Goal: Communication & Community: Answer question/provide support

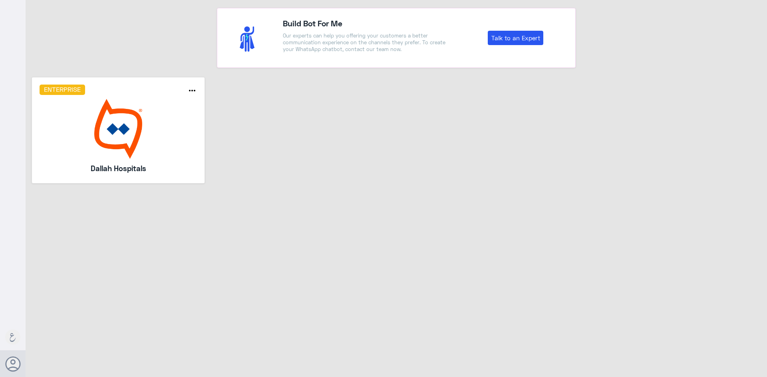
click at [89, 119] on img at bounding box center [119, 129] width 158 height 60
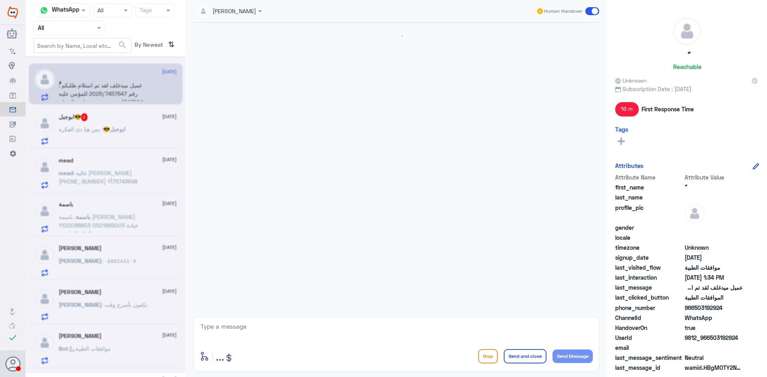
scroll to position [494, 0]
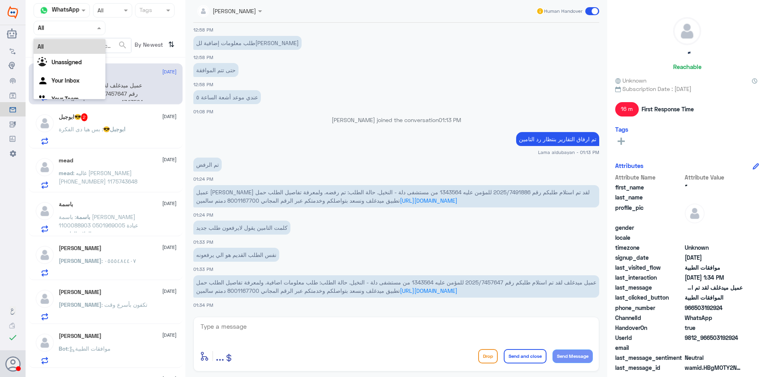
click at [73, 30] on input "text" at bounding box center [60, 27] width 44 height 9
click at [72, 80] on Inbox "Your Inbox" at bounding box center [66, 80] width 28 height 7
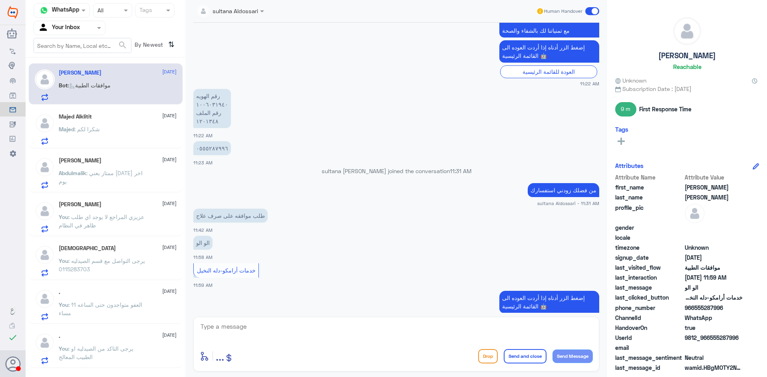
scroll to position [575, 0]
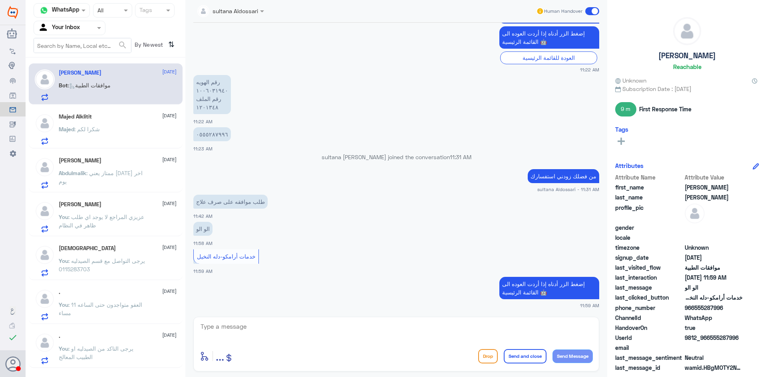
click at [258, 326] on textarea at bounding box center [396, 332] width 393 height 20
drag, startPoint x: 246, startPoint y: 326, endPoint x: 167, endPoint y: 310, distance: 81.4
click at [151, 309] on div "Channel WhatsApp Status × All Tags Agent Filter Your Inbox search By Newest ⇅ […" at bounding box center [396, 190] width 741 height 380
type textarea "1006031940"
type textarea "j"
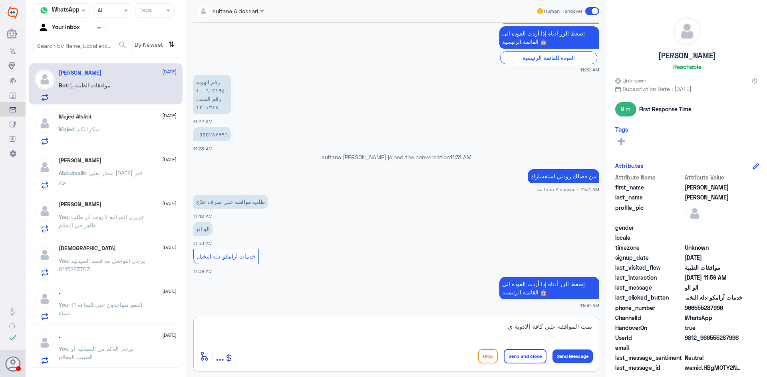
type textarea "تمت الموافقه على كافة الادوية"
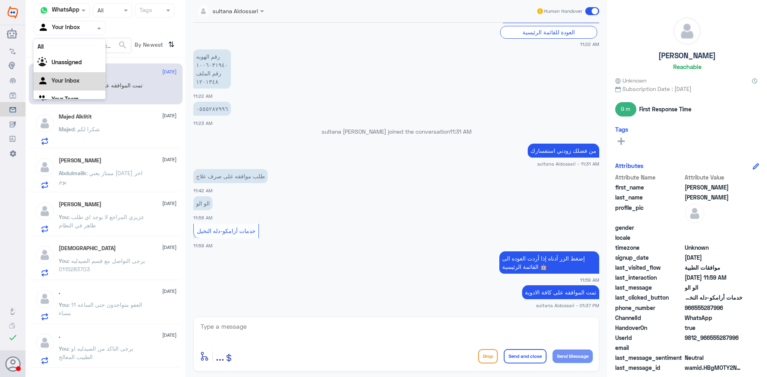
click at [80, 30] on input "text" at bounding box center [60, 27] width 44 height 9
click at [69, 85] on div "Your Team" at bounding box center [70, 90] width 72 height 18
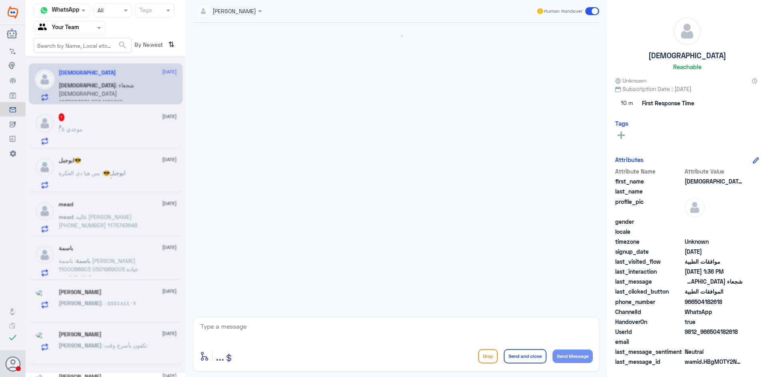
scroll to position [641, 0]
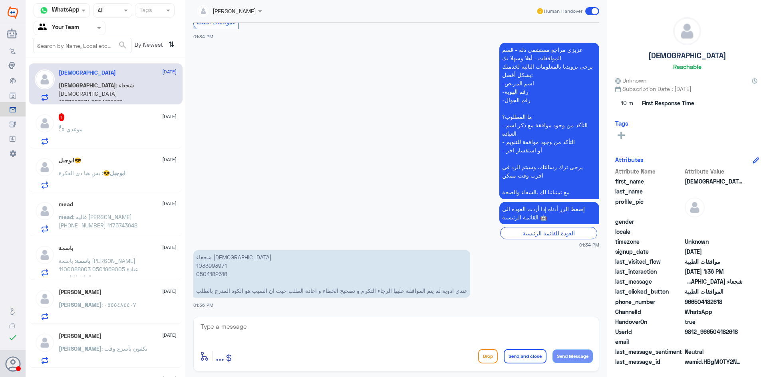
click at [214, 267] on p "شجعاء السبيعي 1033993971 0504182618 عندي ادوية لم يتم الموافقة عليها الرجاء الت…" at bounding box center [331, 274] width 277 height 48
copy p "1033993971"
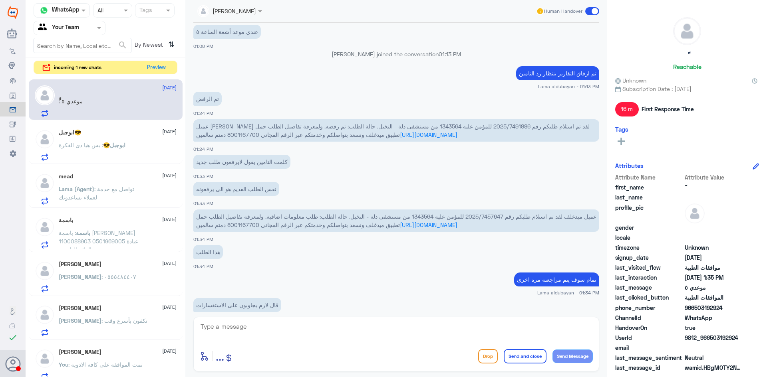
scroll to position [386, 0]
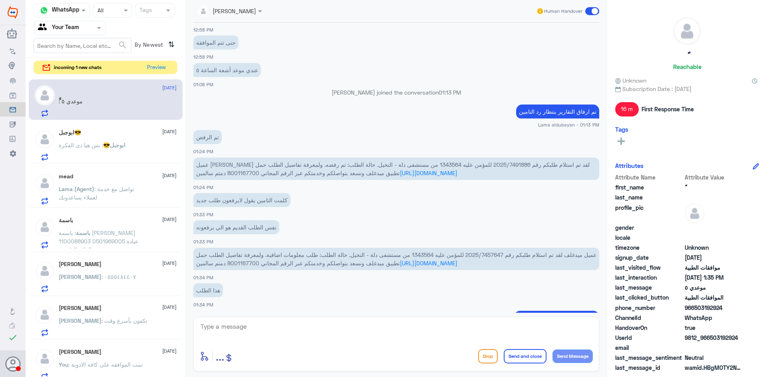
click at [95, 135] on div "ابوجبل😎 [DATE]" at bounding box center [118, 132] width 118 height 7
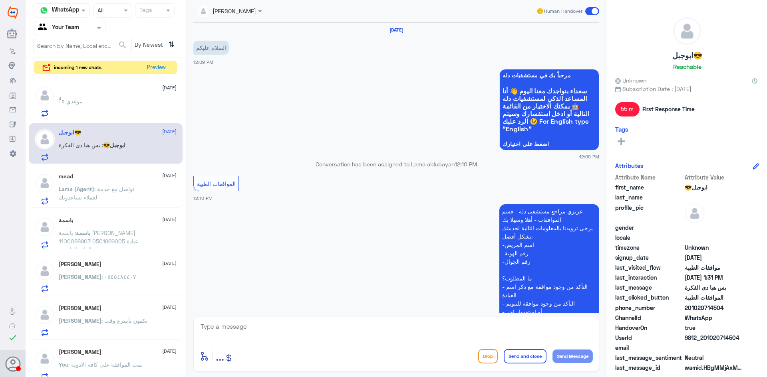
scroll to position [526, 0]
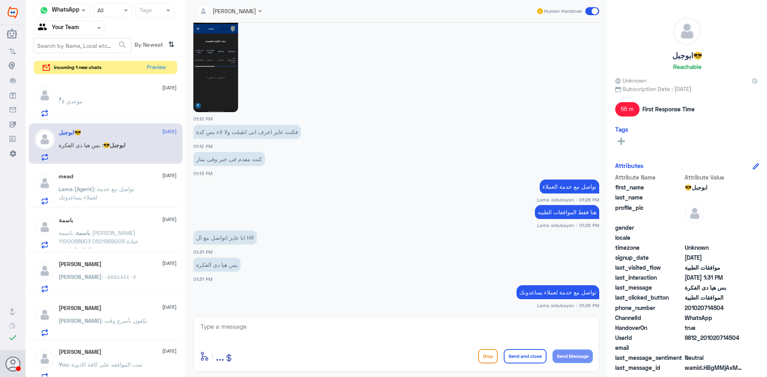
click at [107, 189] on span ": تواصل مع خدمة لعملاء يساعدونك" at bounding box center [96, 193] width 75 height 15
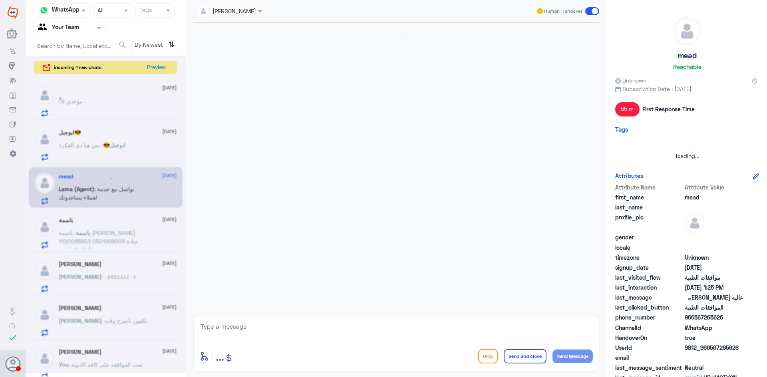
scroll to position [689, 0]
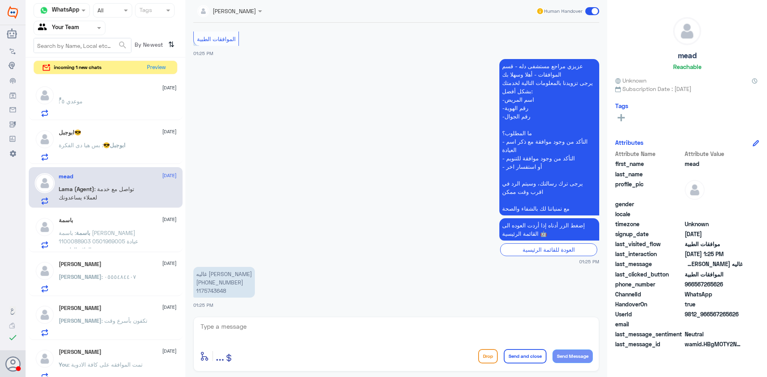
click at [111, 237] on p "باسمة : باسمة [PERSON_NAME] 1100088903 0501969005 عيادة العلاج الطبيعي" at bounding box center [104, 239] width 90 height 20
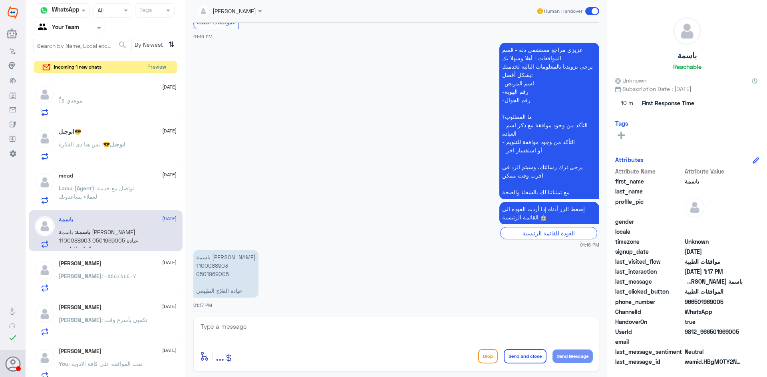
click at [161, 67] on button "Preview" at bounding box center [156, 67] width 25 height 12
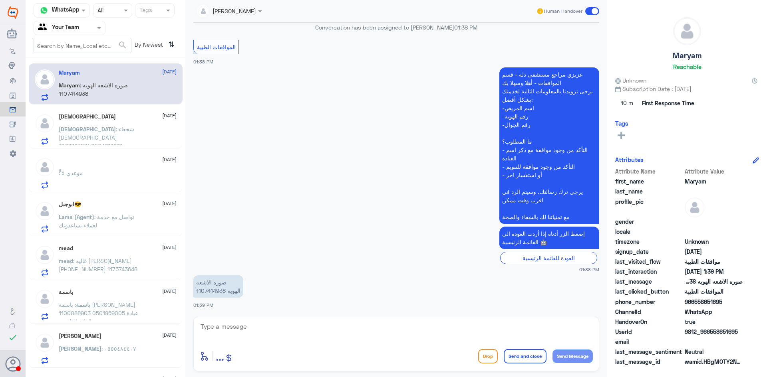
scroll to position [275, 0]
click at [206, 291] on p "صوره الاشعه الهويه 1107414938" at bounding box center [218, 287] width 50 height 22
copy p "1107414938"
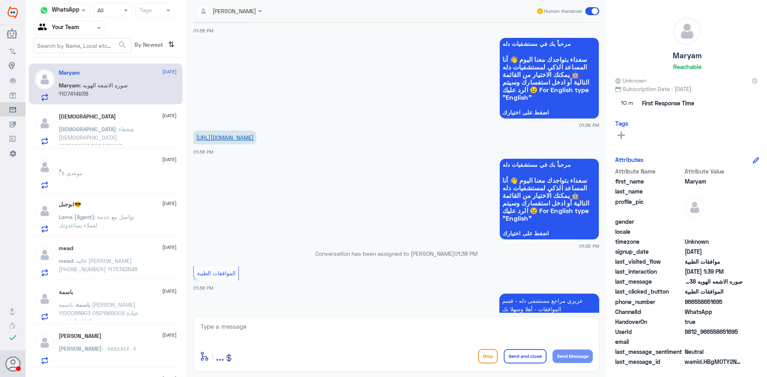
scroll to position [0, 0]
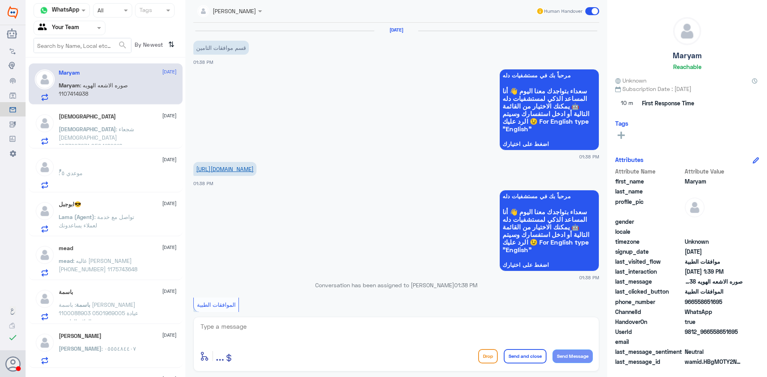
click at [254, 173] on link "[URL][DOMAIN_NAME]" at bounding box center [225, 169] width 58 height 7
click at [300, 317] on div "enter flow name ... Drop Send and close Send Message" at bounding box center [396, 344] width 406 height 55
click at [302, 326] on textarea at bounding box center [396, 332] width 393 height 20
type textarea "نحتاج التقرير الكتابي"
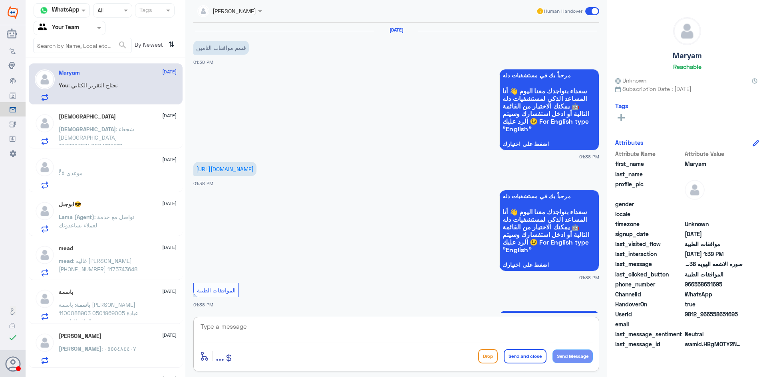
click at [310, 331] on textarea at bounding box center [396, 332] width 393 height 20
type textarea "هل تم عمل الاشعة في [GEOGRAPHIC_DATA]"
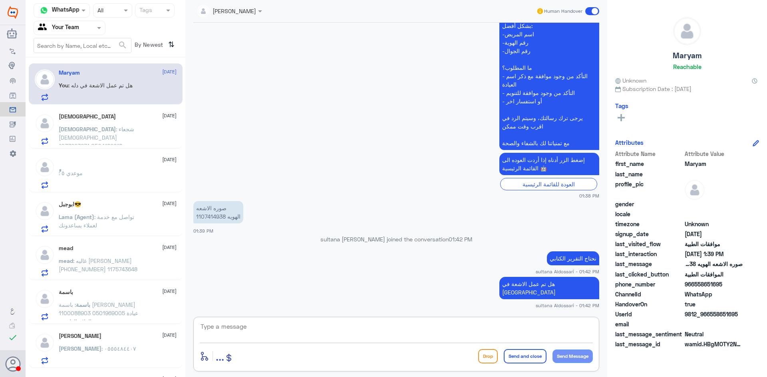
click at [406, 334] on textarea at bounding box center [396, 332] width 393 height 20
type textarea "اذا تم عمل الاشعة خارج دله من فضلك زودني بتقرير الكتابي"
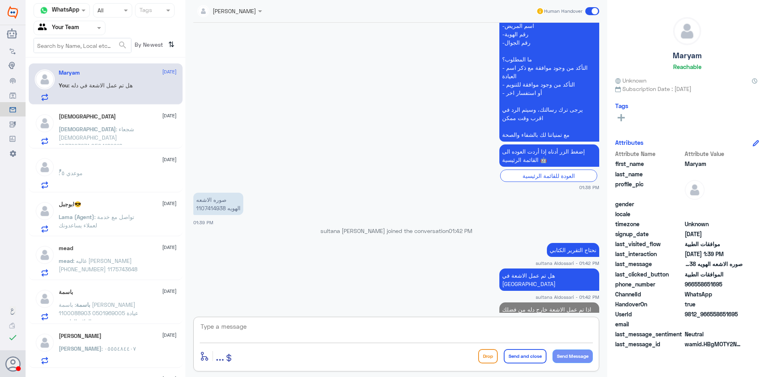
scroll to position [360, 0]
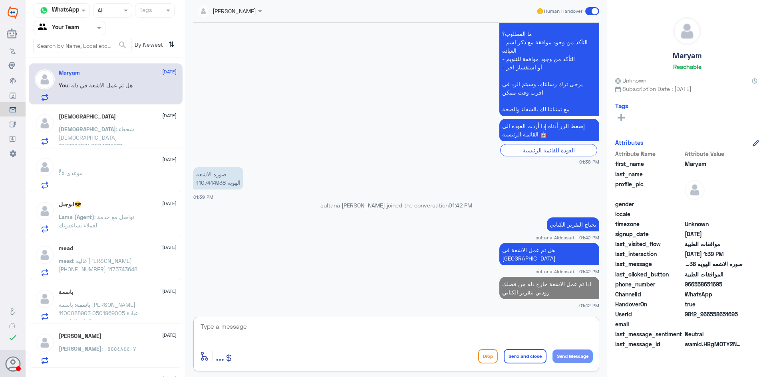
click at [133, 137] on span ": شجعاء [DEMOGRAPHIC_DATA] 1033993971 0504182618 عندي ادوية لم يتم الموافقة علي…" at bounding box center [102, 154] width 87 height 57
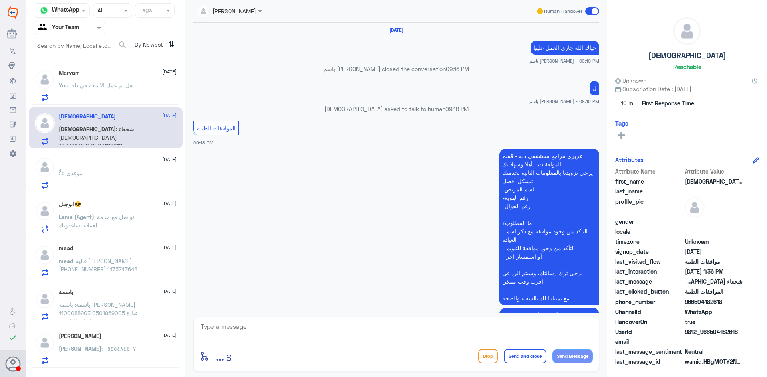
scroll to position [641, 0]
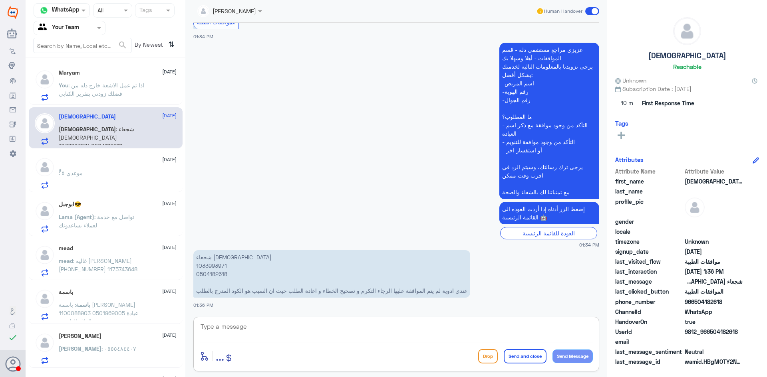
click at [300, 332] on textarea at bounding box center [396, 332] width 393 height 20
type textarea "تمت متابعة طلبكم قيد الاجراء لدى التامين"
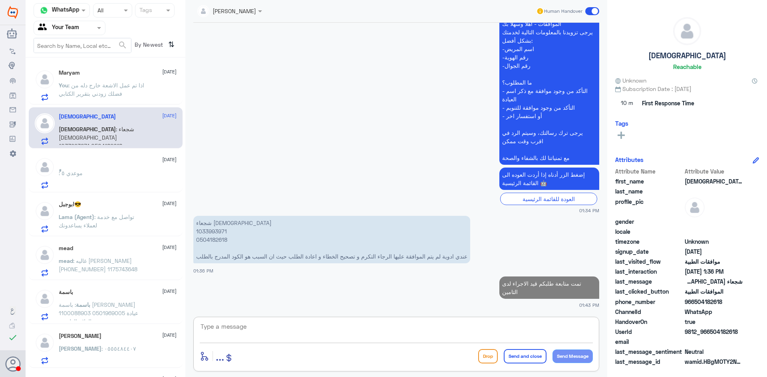
click at [103, 215] on span ": تواصل مع خدمة لعملاء يساعدونك" at bounding box center [96, 221] width 75 height 15
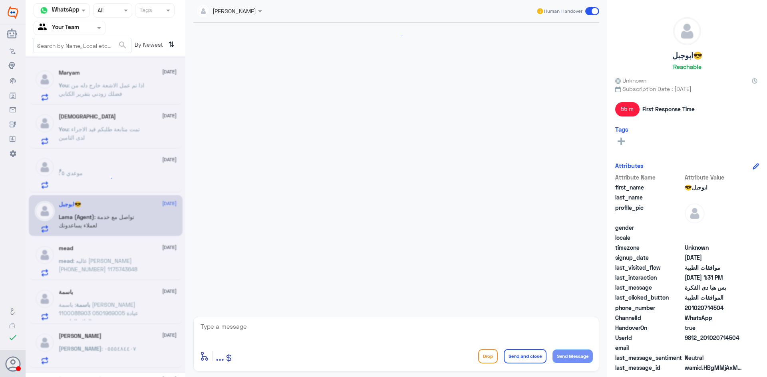
scroll to position [526, 0]
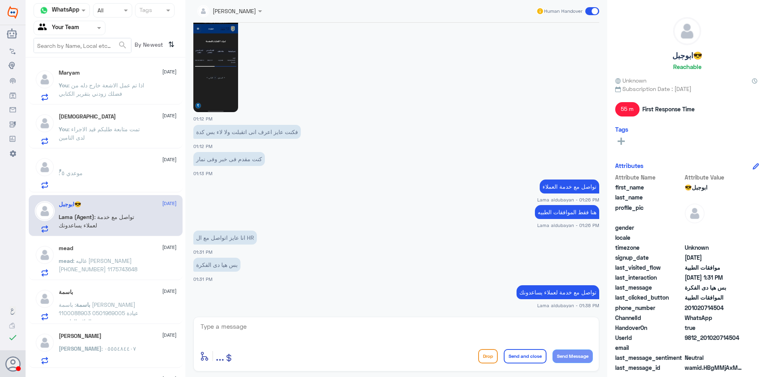
click at [111, 261] on span ": غاليه [PERSON_NAME] [PHONE_NUMBER] 1175743648" at bounding box center [98, 265] width 79 height 15
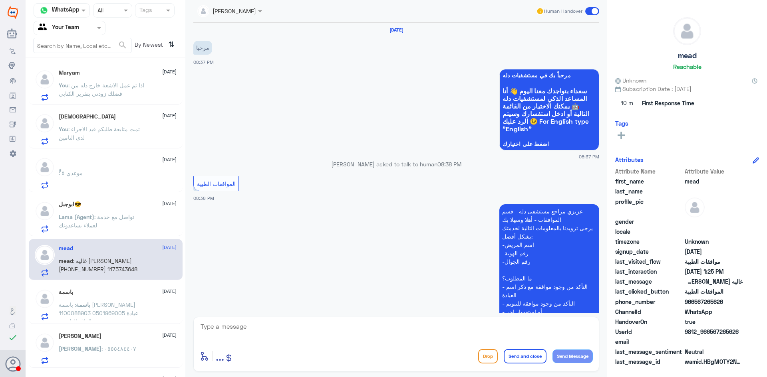
scroll to position [689, 0]
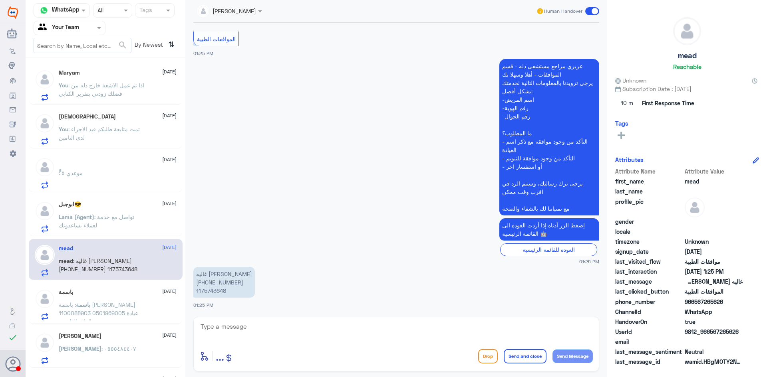
click at [282, 326] on textarea at bounding box center [396, 332] width 393 height 20
type textarea "من فضلك زودني استفسارك"
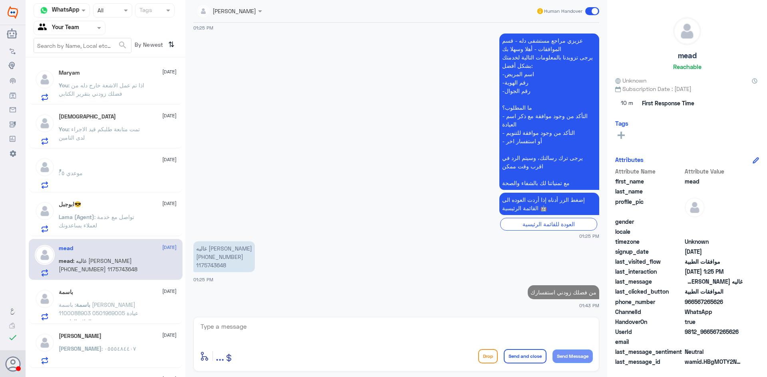
click at [100, 314] on span ": باسمة [PERSON_NAME] 1100088903 0501969005 عيادة العلاج الطبيعي" at bounding box center [98, 314] width 79 height 24
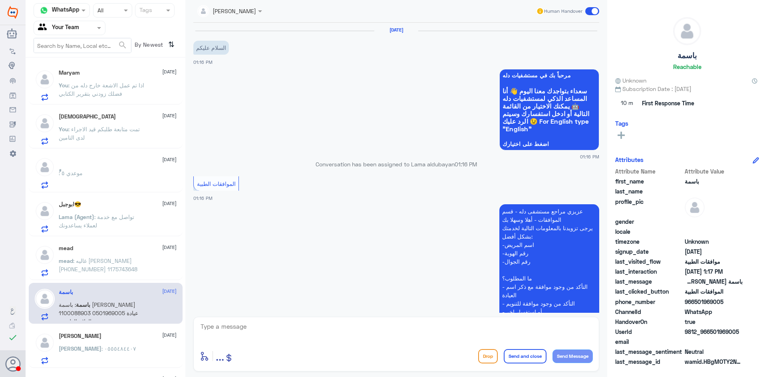
scroll to position [162, 0]
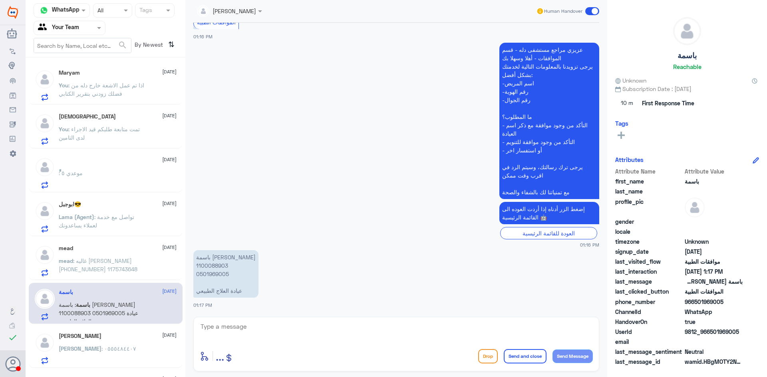
click at [209, 266] on p "باسمة [PERSON_NAME] 1100088903 0501969005 عيادة العلاج الطبيعي" at bounding box center [225, 274] width 65 height 48
copy p "1100088903"
click at [406, 331] on textarea at bounding box center [396, 332] width 393 height 20
type textarea "هل الطلب يخص دله النخيل"
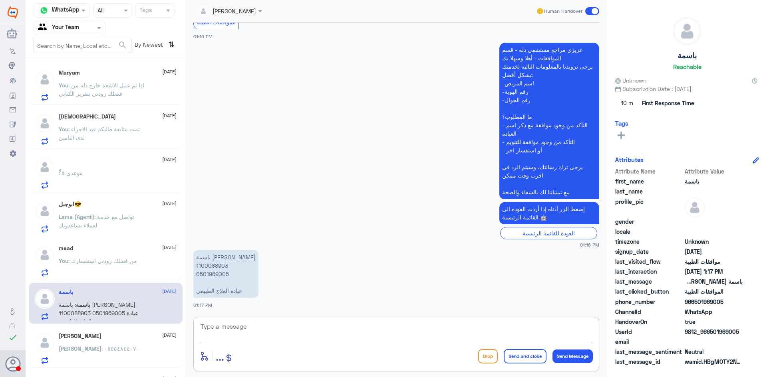
scroll to position [188, 0]
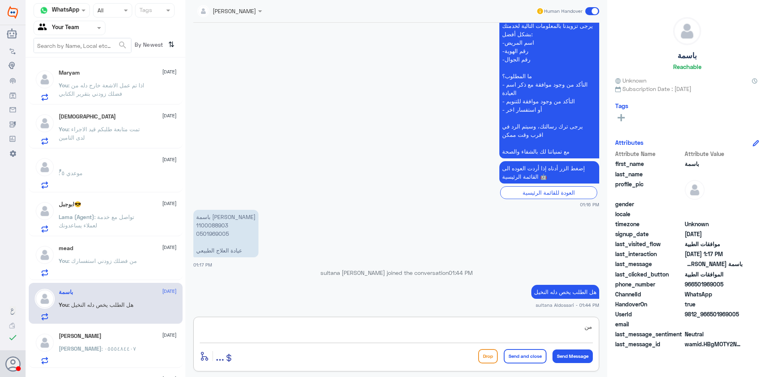
type textarea "م"
click at [97, 338] on div "[PERSON_NAME] [DATE]" at bounding box center [118, 336] width 118 height 7
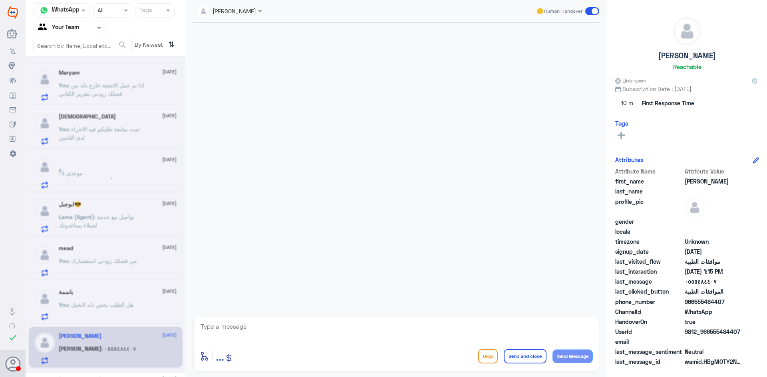
scroll to position [497, 0]
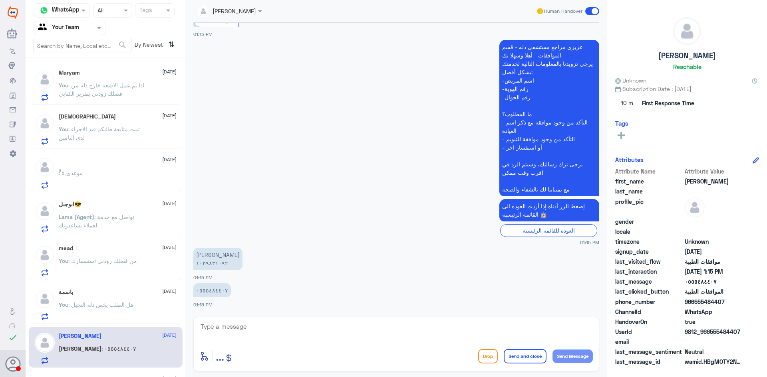
click at [238, 329] on textarea at bounding box center [396, 332] width 393 height 20
drag, startPoint x: 235, startPoint y: 322, endPoint x: 72, endPoint y: 298, distance: 164.6
click at [72, 298] on div "Channel WhatsApp Status × All Tags Agent Filter Your Team search By Newest ⇅ Ma…" at bounding box center [396, 190] width 741 height 380
type textarea "0555484407"
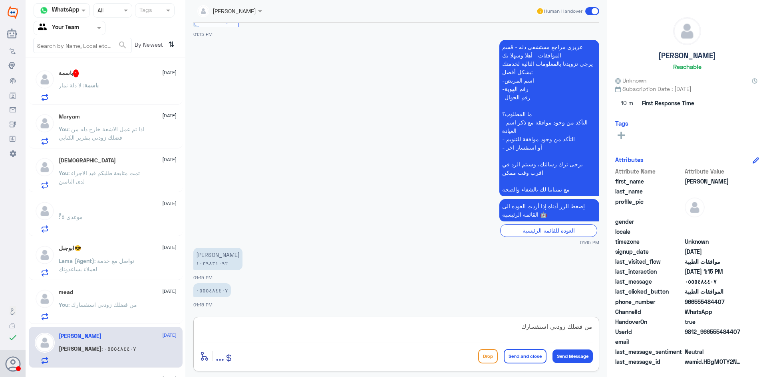
type textarea "من فضلك زودني استفسارك"
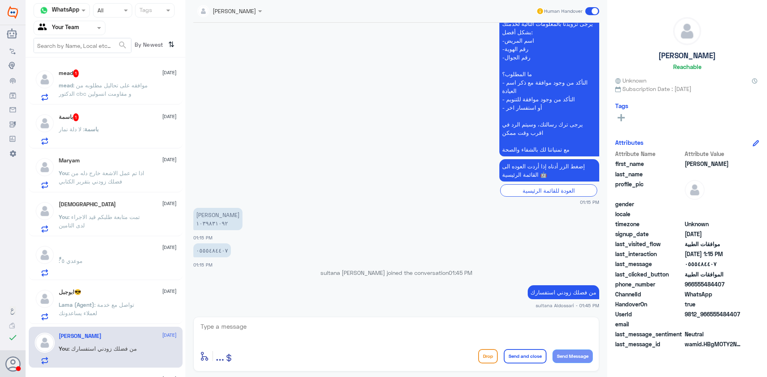
click at [131, 115] on div "باسمة 1 [DATE]" at bounding box center [118, 117] width 118 height 8
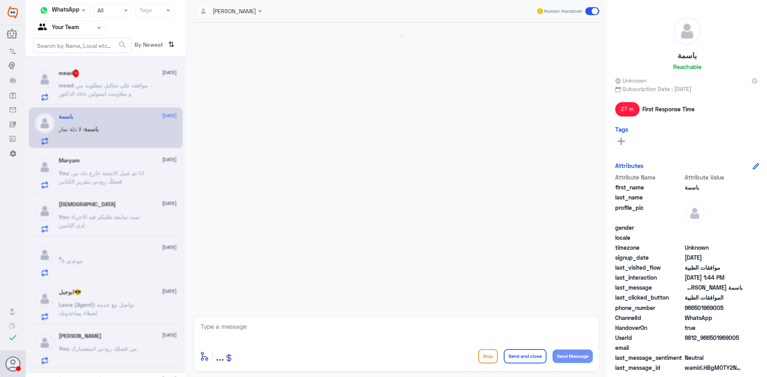
scroll to position [229, 0]
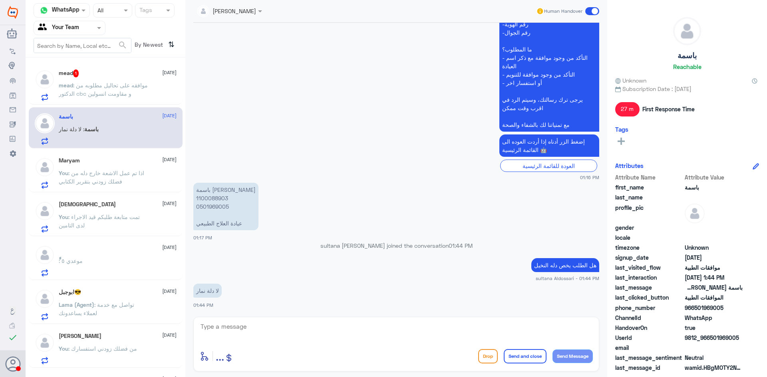
click at [348, 335] on textarea at bounding box center [396, 332] width 393 height 20
type textarea "ا"
type textarea "المعذره هنا فقط موافقات دله النخيل"
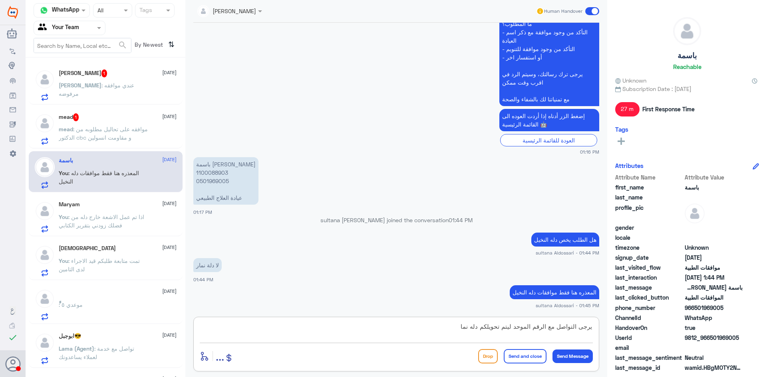
type textarea "يرجى التواصل مع الرقم الموحد ليتم تحويلكم دله نمار"
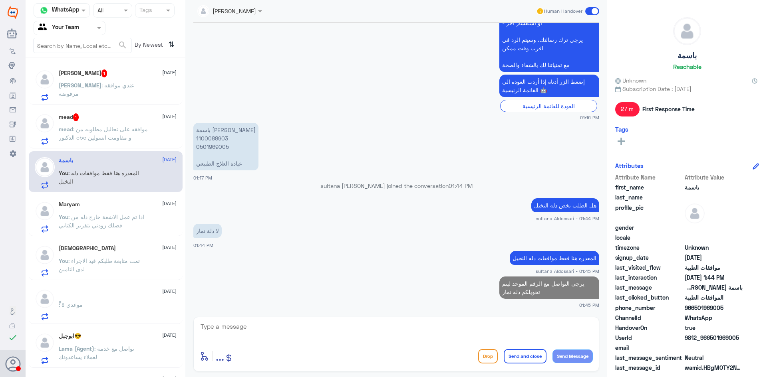
click at [126, 127] on span ": موافقه على تحاليل مطلوبه من الدكتور cbc و مقاومت انسولين" at bounding box center [103, 133] width 89 height 15
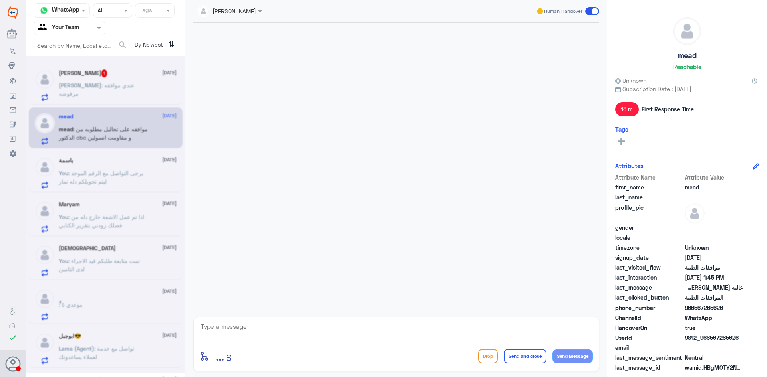
scroll to position [637, 0]
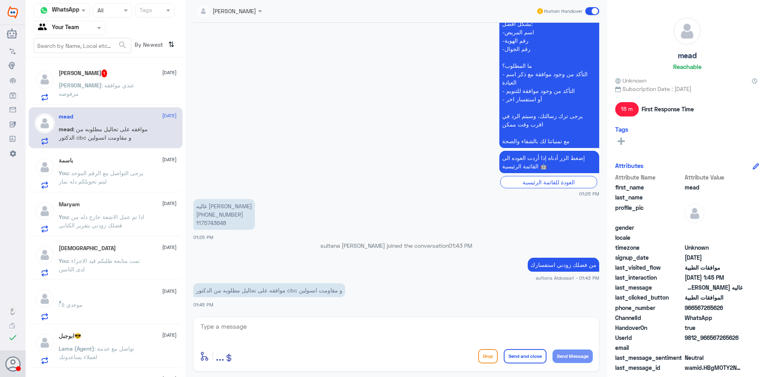
click at [212, 222] on p "غاليه [PERSON_NAME] [PHONE_NUMBER] 1175743648" at bounding box center [224, 214] width 62 height 31
copy p "1175743648"
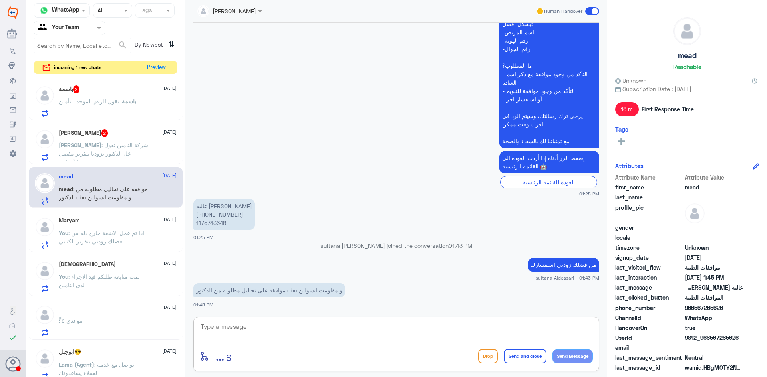
click at [283, 331] on textarea at bounding box center [396, 332] width 393 height 20
type textarea "ا"
type textarea "سيتم تحويل طلبك للجنه الطبيه للمتابعه والرد على استفسار التامين"
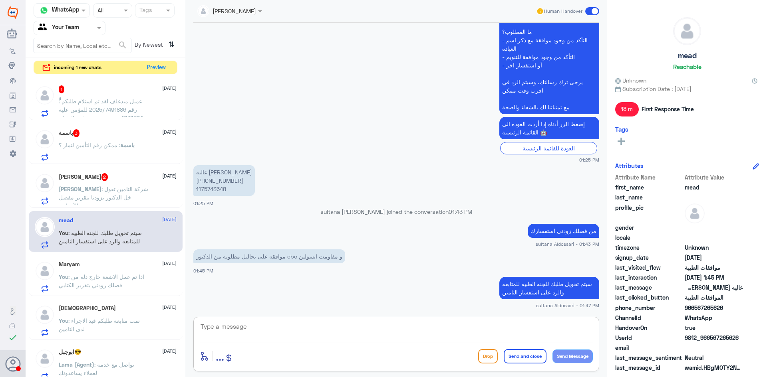
click at [96, 135] on div "باسمة 3 [DATE]" at bounding box center [118, 133] width 118 height 8
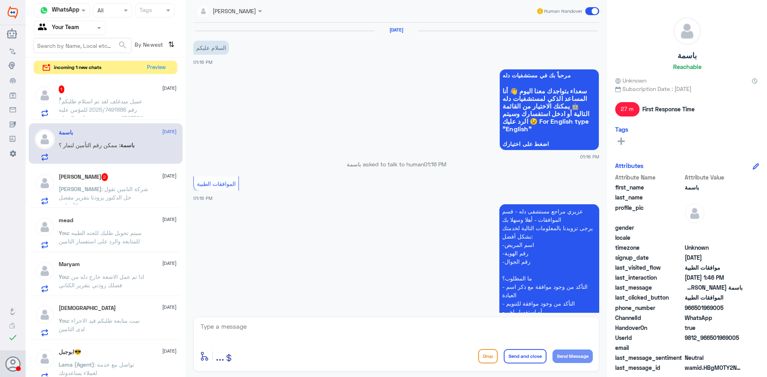
scroll to position [371, 0]
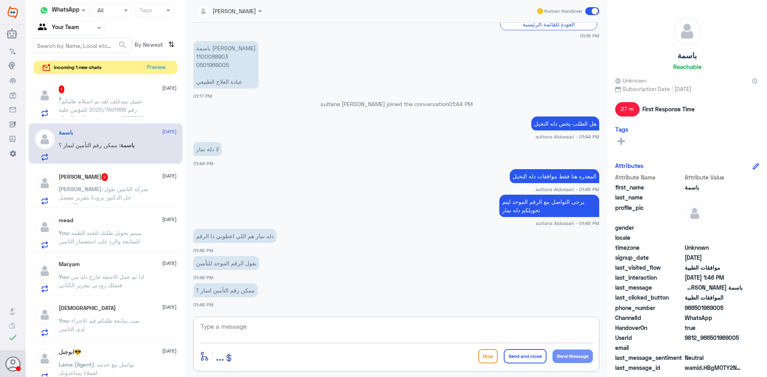
click at [306, 329] on textarea at bounding box center [396, 332] width 393 height 20
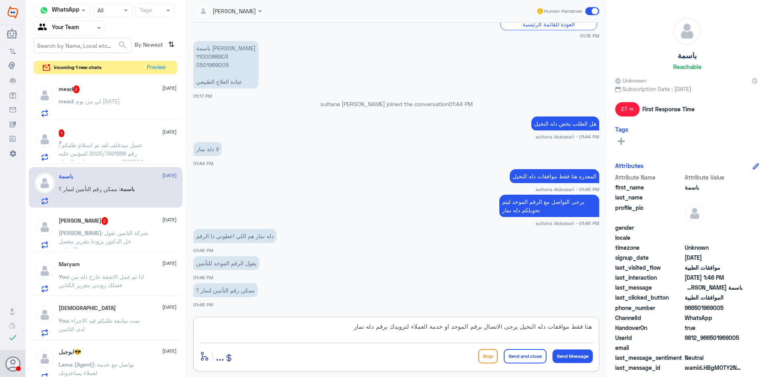
type textarea "هنا فقط موافقات دله النخيل يرجى الاتصال برقم الموحد او خدمة العملاء لتزويدك برق…"
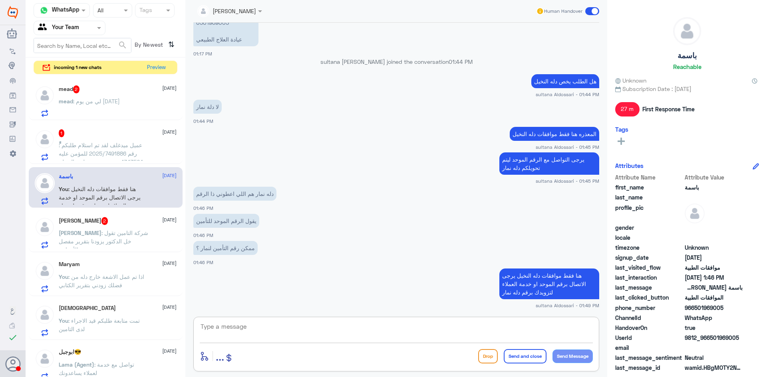
click at [121, 230] on span ": شركة التامين تقول خل الدكتور يزودنا بتقرير مفصل والأعراض" at bounding box center [103, 242] width 89 height 24
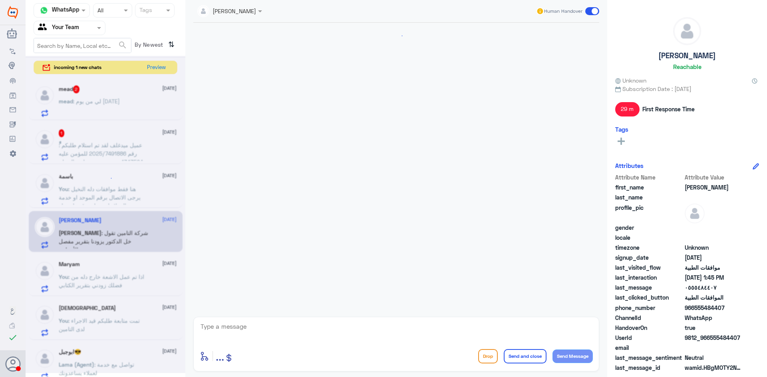
scroll to position [482, 0]
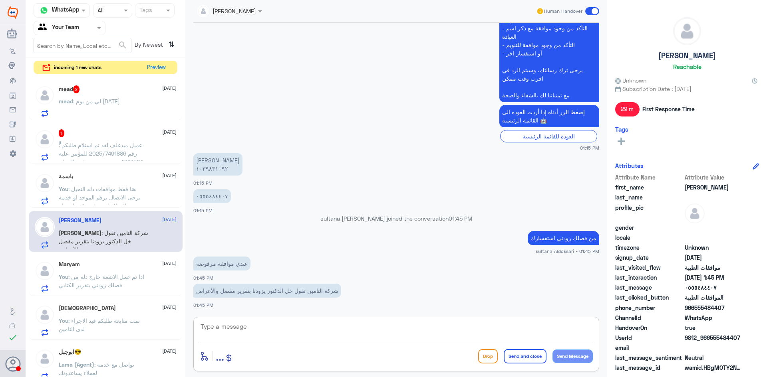
click at [214, 328] on textarea at bounding box center [396, 332] width 393 height 20
drag, startPoint x: 240, startPoint y: 329, endPoint x: 136, endPoint y: 300, distance: 107.4
click at [143, 302] on div "Channel WhatsApp Status × All Tags Agent Filter Your Team search By Newest ⇅ in…" at bounding box center [396, 190] width 741 height 380
type textarea "0555484407"
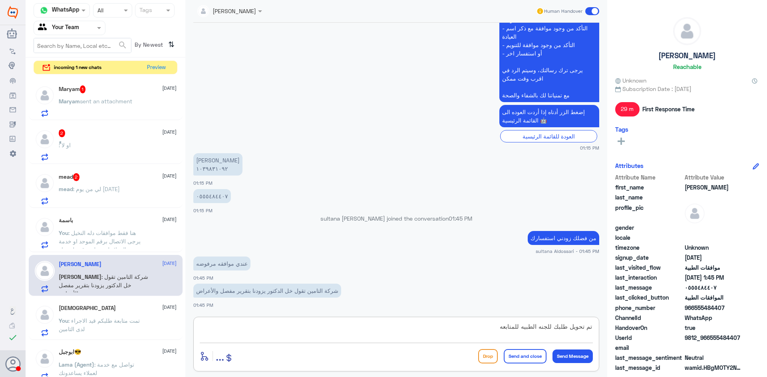
type textarea "تم تحويل طلبك للجنه الطبيه للمتابعه"
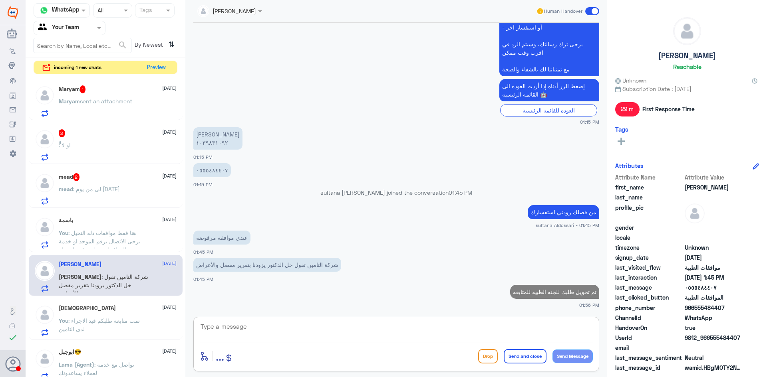
click at [120, 235] on span ": هنا فقط موافقات دله النخيل يرجى الاتصال برقم الموحد او خدمة العملاء لتزويدك ب…" at bounding box center [100, 242] width 82 height 24
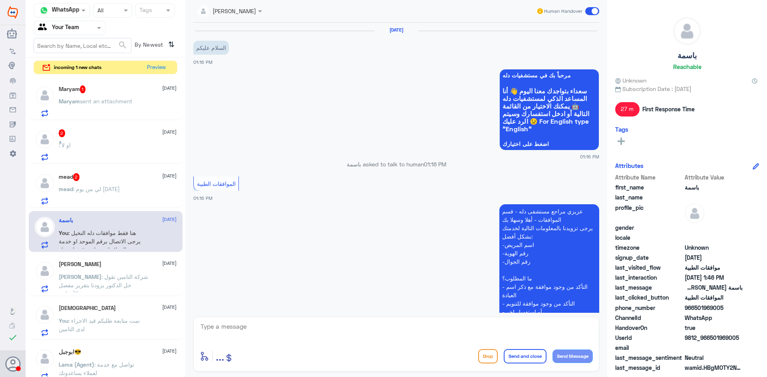
scroll to position [413, 0]
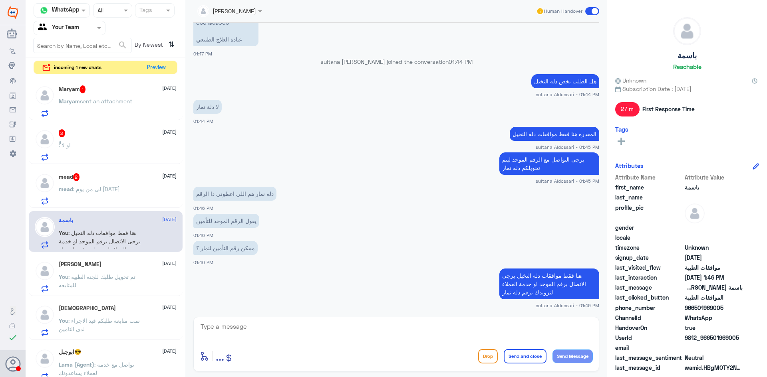
click at [106, 191] on span ": لي من يوم [DATE]" at bounding box center [96, 189] width 47 height 7
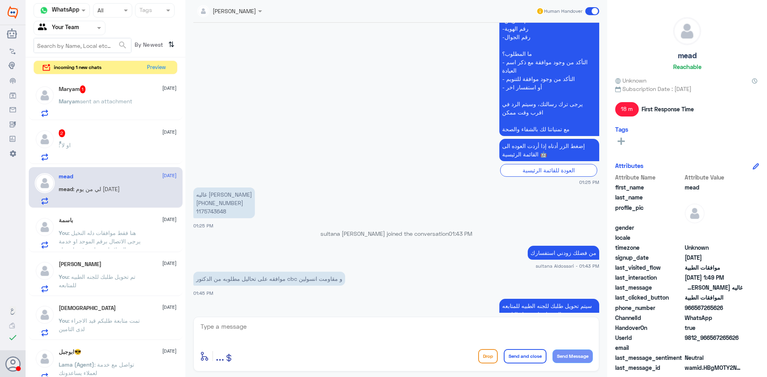
scroll to position [681, 0]
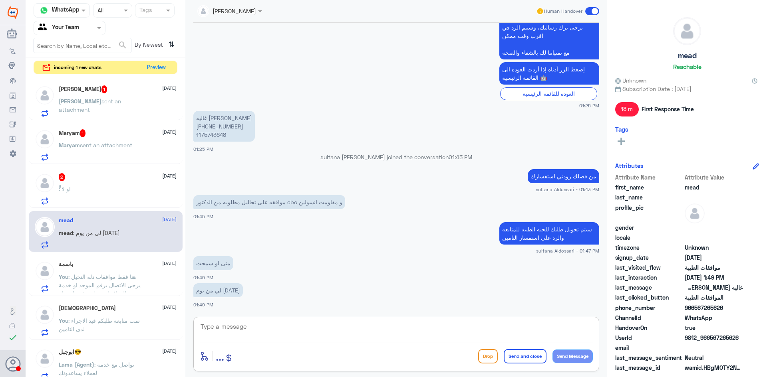
click at [341, 331] on textarea at bounding box center [396, 332] width 393 height 20
type textarea "ه"
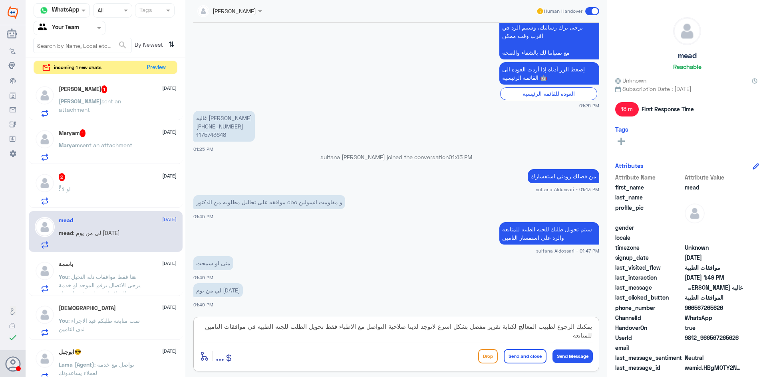
type textarea "يمكنك الرجوع لطبيب المعالج لكتابة تقرير مفصل بشكل اسرع لاتوجد لدينا صلاحية التو…"
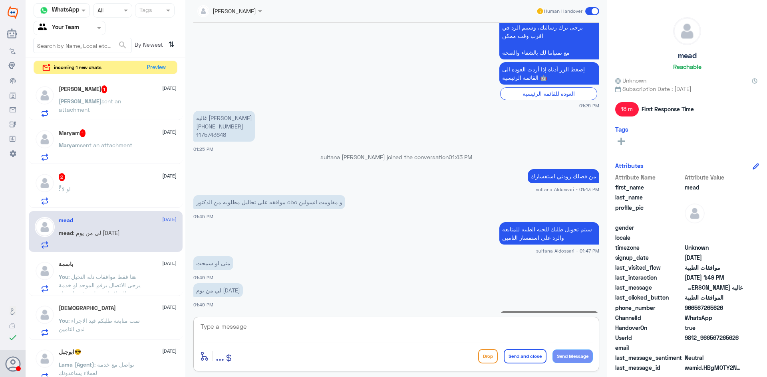
scroll to position [740, 0]
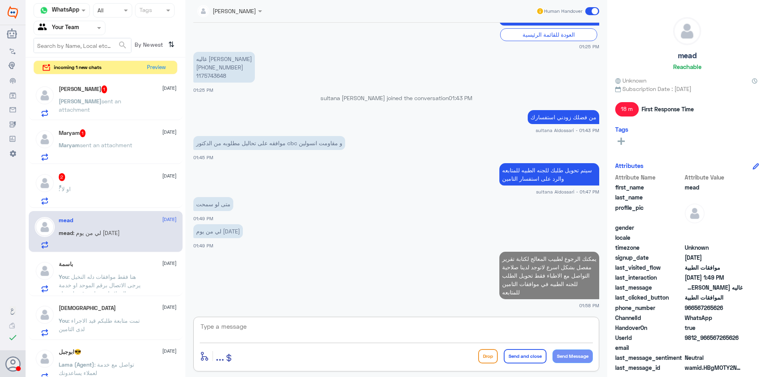
click at [107, 185] on div "ًً 2 [DATE] ًً : او لا" at bounding box center [118, 189] width 118 height 32
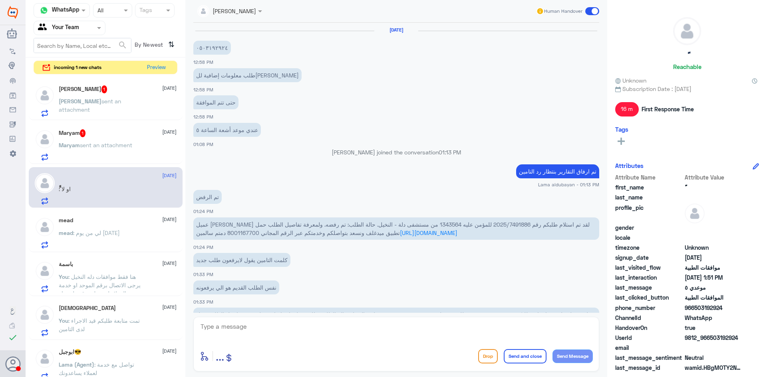
scroll to position [300, 0]
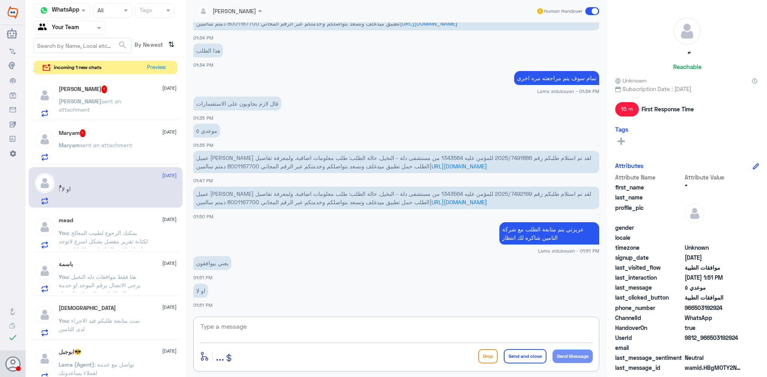
click at [277, 338] on textarea at bounding box center [396, 332] width 393 height 20
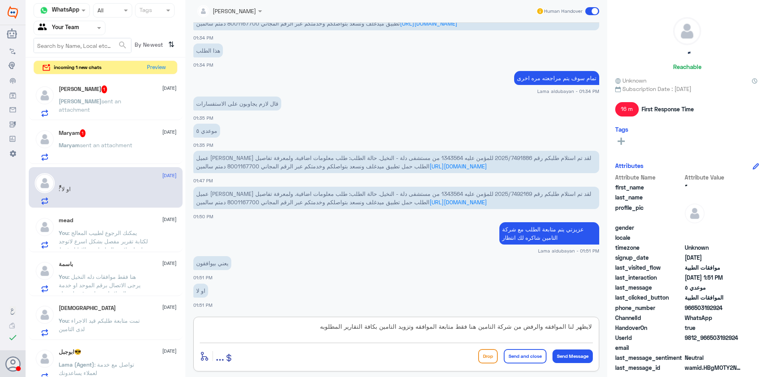
type textarea "لايظهر لنا الموافقه والرفض من شركة التامين هنا فقط متابعة الموافقه وتزويد التام…"
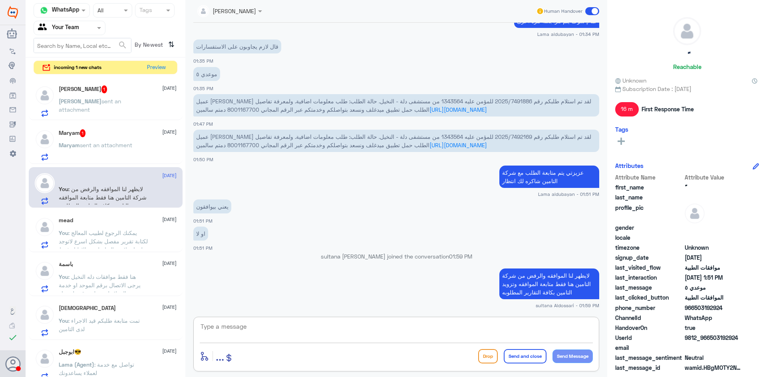
click at [460, 101] on span "عميل [PERSON_NAME] لقد تم استلام طلبكم رقم 2025/7491886 للمؤمن عليه 1343564 من …" at bounding box center [393, 105] width 395 height 15
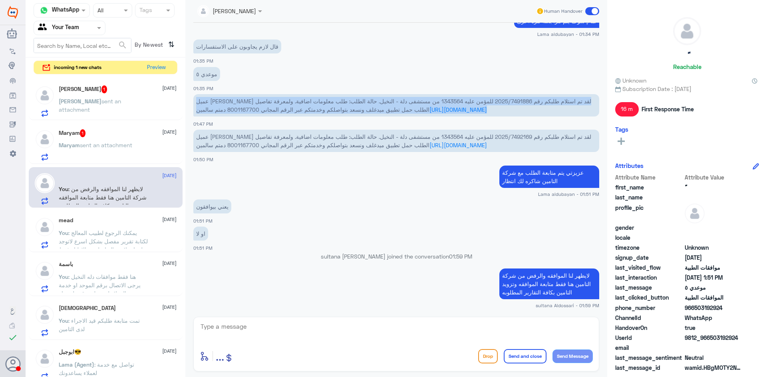
click at [460, 101] on span "عميل [PERSON_NAME] لقد تم استلام طلبكم رقم 2025/7491886 للمؤمن عليه 1343564 من …" at bounding box center [393, 105] width 395 height 15
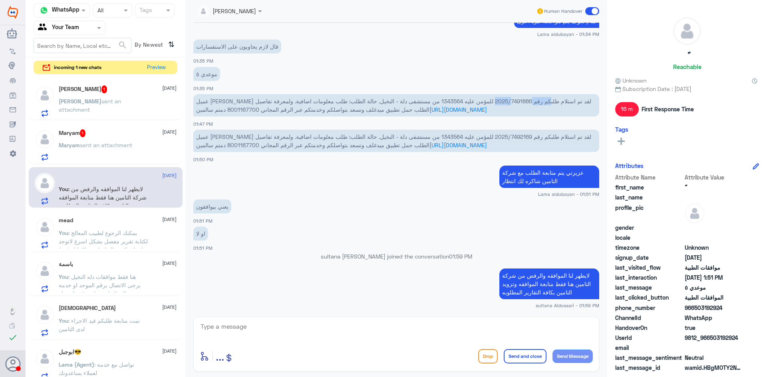
drag, startPoint x: 491, startPoint y: 101, endPoint x: 456, endPoint y: 103, distance: 34.8
click at [456, 102] on span "عميل [PERSON_NAME] لقد تم استلام طلبكم رقم 2025/7491886 للمؤمن عليه 1343564 من …" at bounding box center [393, 105] width 395 height 15
copy span "2025/7491886"
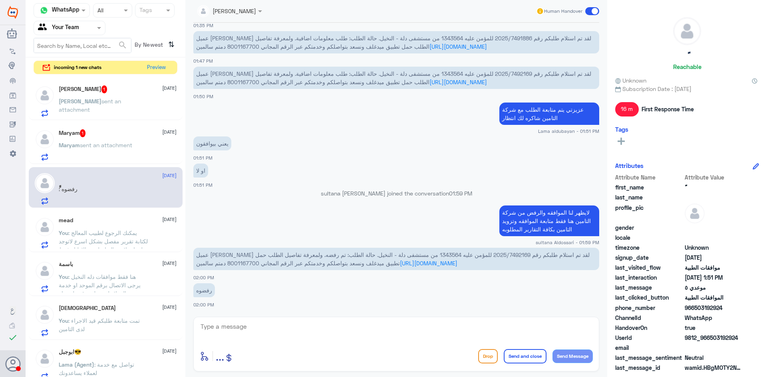
scroll to position [867, 0]
click at [337, 324] on textarea at bounding box center [396, 332] width 393 height 20
type textarea "التامين يحتاج تقرير الاشعه هل تم عمل اشعه ؟؟"
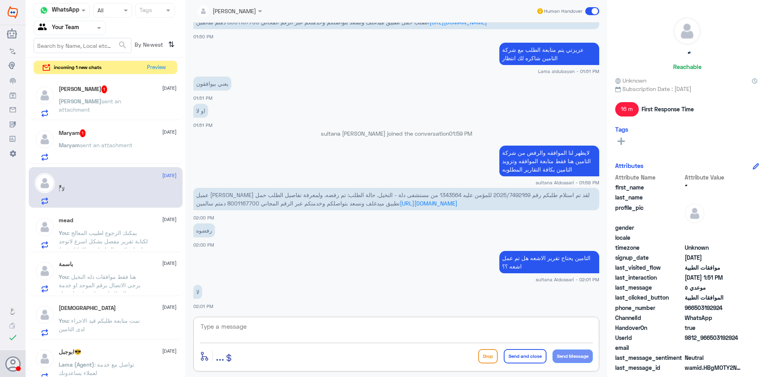
scroll to position [928, 0]
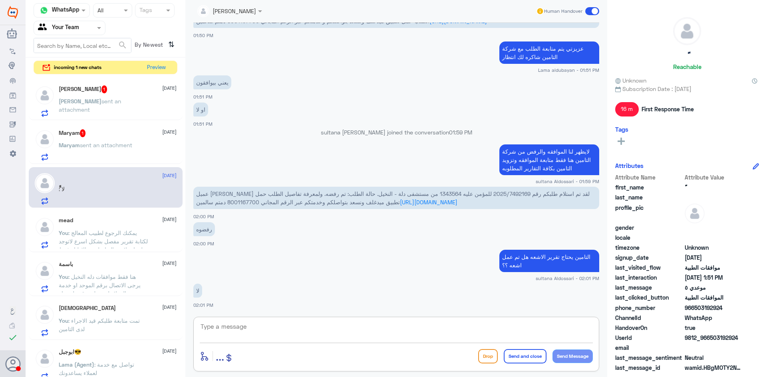
click at [343, 330] on textarea at bounding box center [396, 332] width 393 height 20
type textarea "ي"
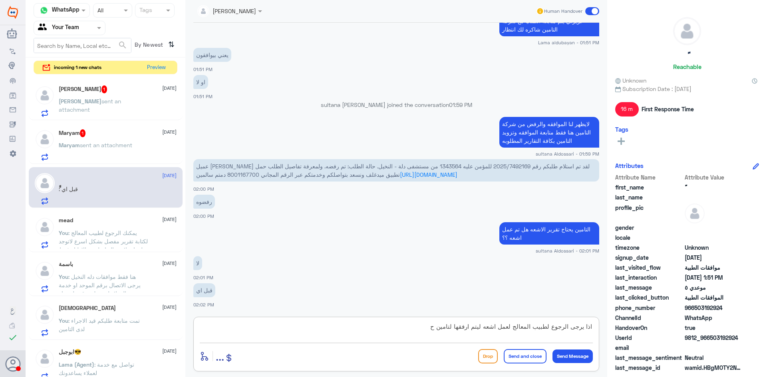
type textarea "اذا يرجى الرجوع لطبيب المعالج لعمل اشعه ليتم ارفقها لتامين"
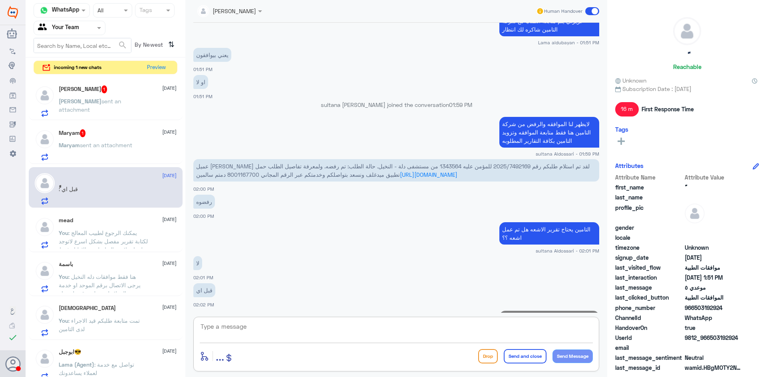
scroll to position [990, 0]
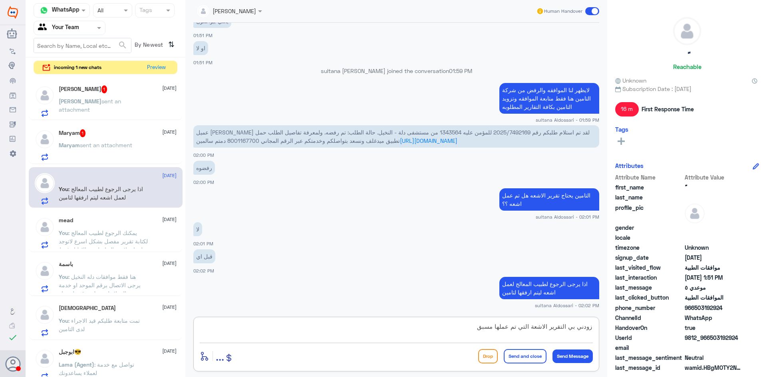
type textarea "زودني بي التقرير الاشعة التي تم عملها مسبقا"
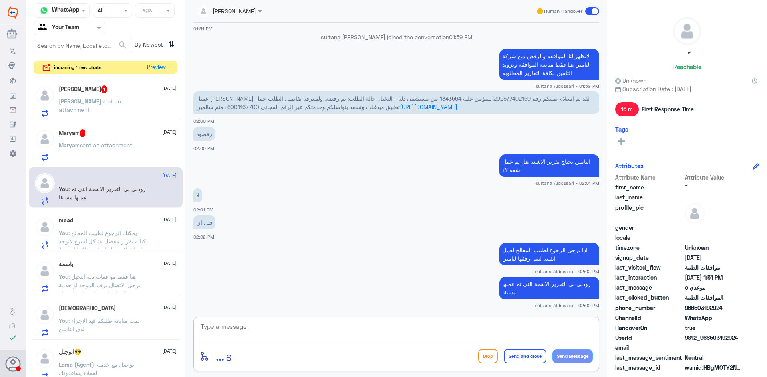
click at [121, 143] on span "sent an attachment" at bounding box center [106, 145] width 52 height 7
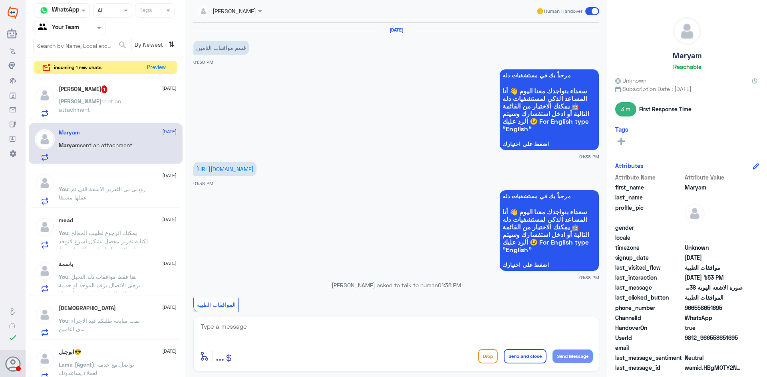
scroll to position [512, 0]
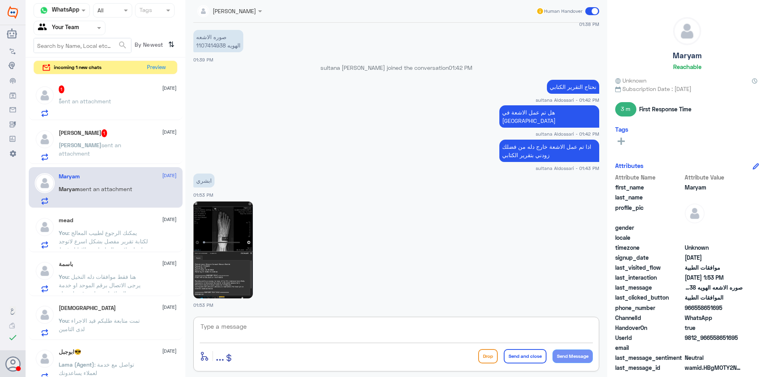
click at [265, 326] on textarea at bounding box center [396, 332] width 393 height 20
type textarea "التقرير الكتابي بصيغة pdf"
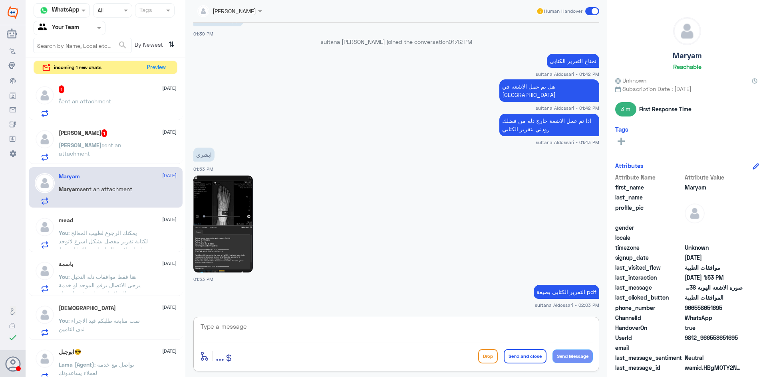
type textarea "k"
click at [122, 127] on div "[PERSON_NAME] 1 [DATE] [PERSON_NAME] sent an attachment" at bounding box center [106, 143] width 154 height 41
click at [118, 133] on div "[PERSON_NAME] 1 [DATE]" at bounding box center [118, 133] width 118 height 8
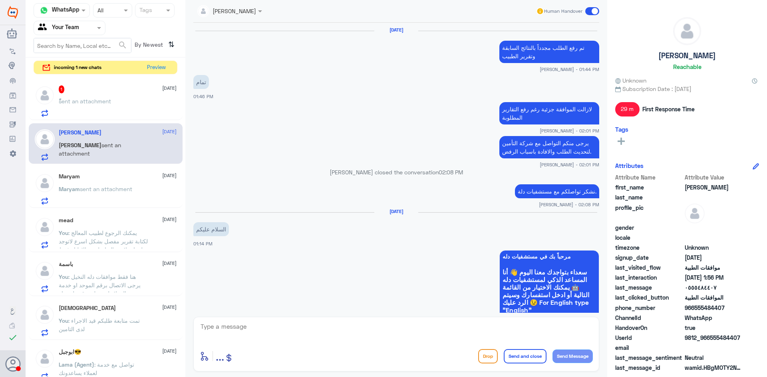
scroll to position [493, 0]
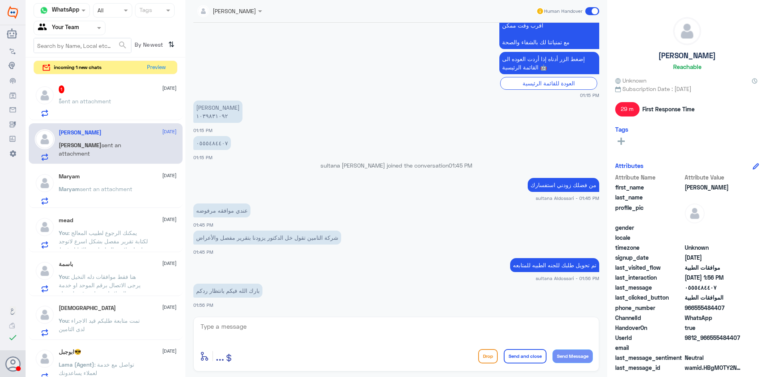
click at [231, 331] on textarea at bounding box center [396, 332] width 393 height 20
drag, startPoint x: 238, startPoint y: 328, endPoint x: 139, endPoint y: 308, distance: 100.5
click at [139, 308] on div "Channel WhatsApp Status × All Tags Agent Filter Your Team search By Newest ⇅ in…" at bounding box center [396, 190] width 741 height 380
type textarea "0555484407"
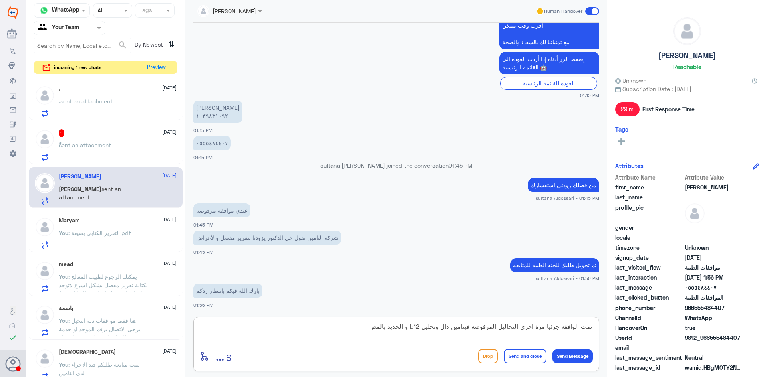
type textarea "تمت الوافقه جزئيا مرة اخرى التحاليل المرفوضه فيتامين دال وتحليل b12 و الحديد با…"
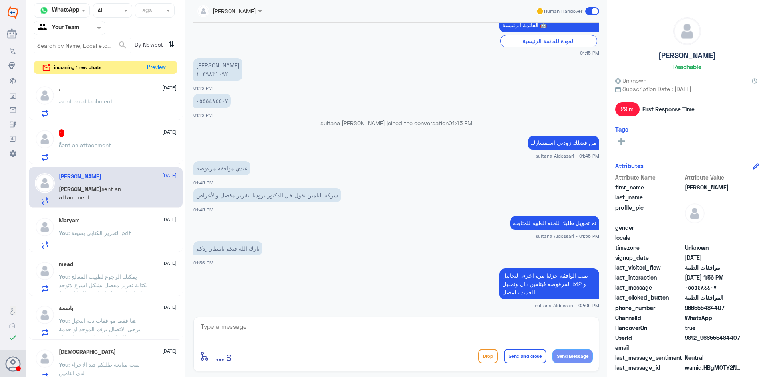
click at [112, 135] on div "ًً 1 [DATE]" at bounding box center [118, 133] width 118 height 8
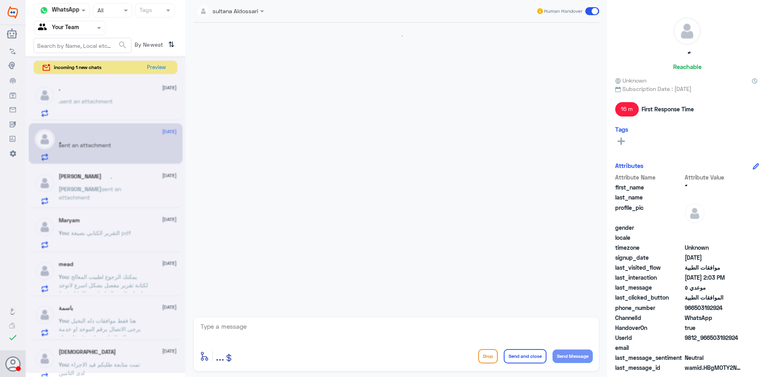
scroll to position [342, 0]
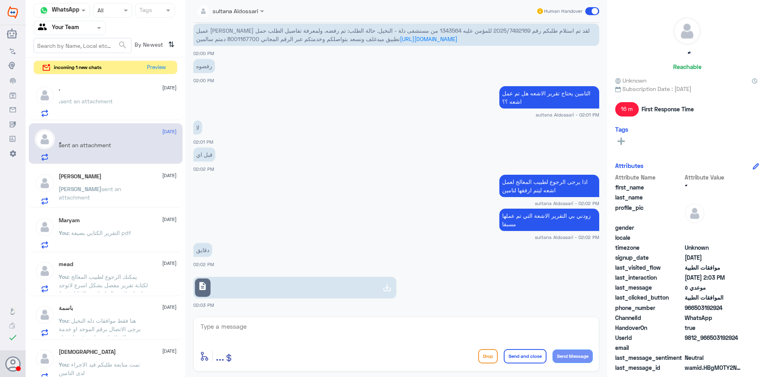
click at [376, 296] on link "description" at bounding box center [294, 288] width 203 height 22
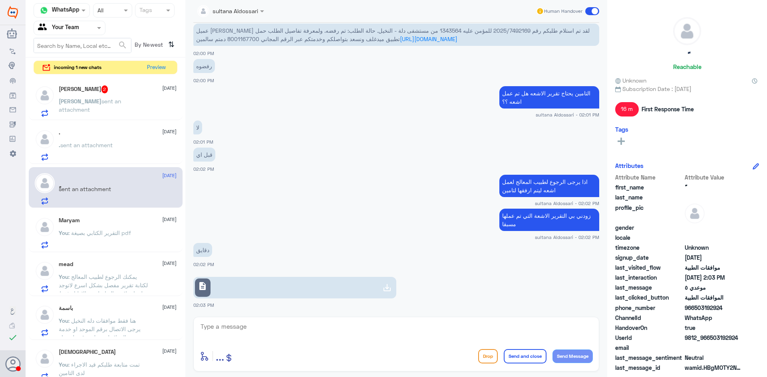
click at [325, 326] on textarea at bounding box center [396, 332] width 393 height 20
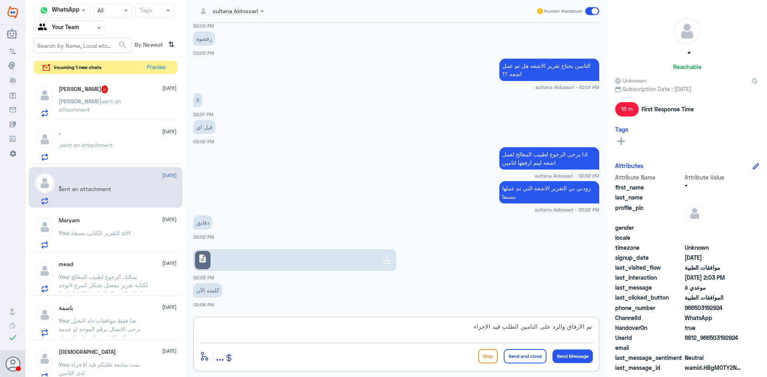
type textarea "تم الارفاق والرد على التامين الطلب قيد الاجراء"
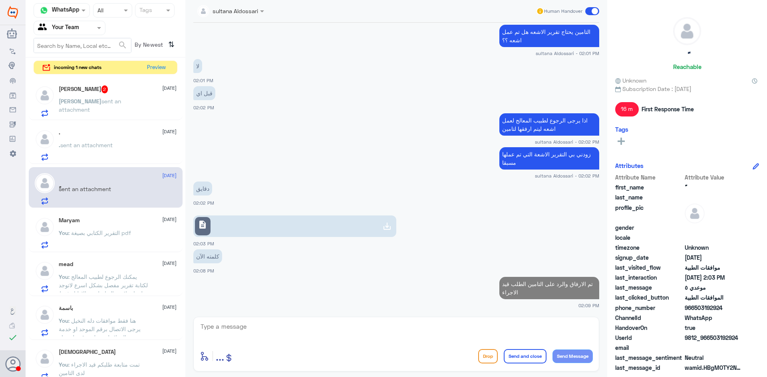
click at [105, 135] on div ". [DATE]" at bounding box center [118, 132] width 118 height 7
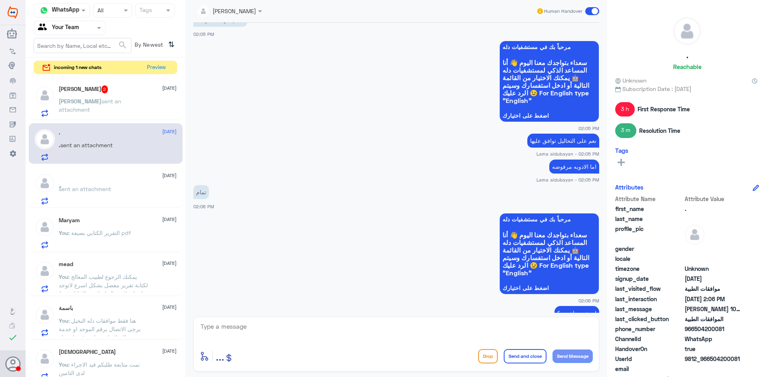
scroll to position [324, 0]
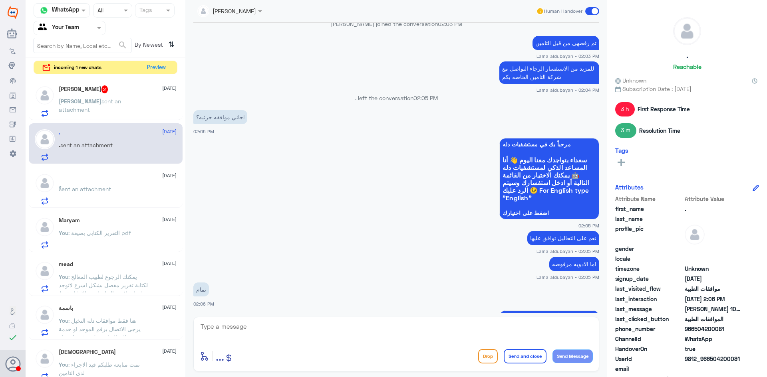
click at [135, 178] on div "ًً [DATE]" at bounding box center [118, 176] width 118 height 7
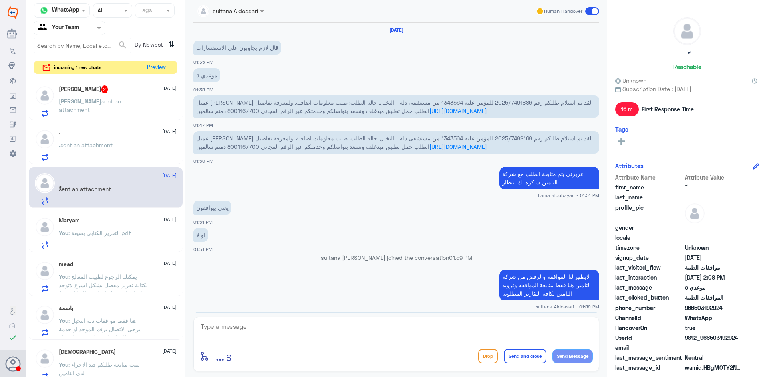
scroll to position [350, 0]
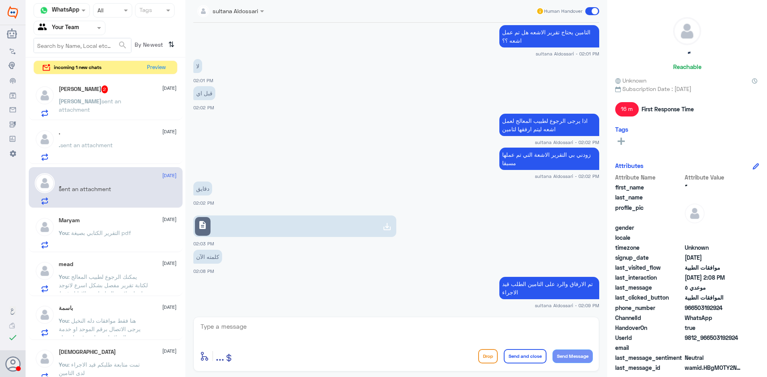
click at [136, 238] on div "You : التقرير الكتابي بصيغة pdf" at bounding box center [118, 240] width 118 height 18
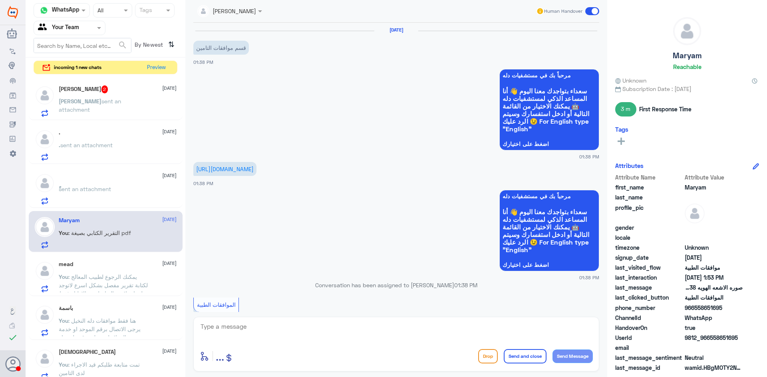
scroll to position [538, 0]
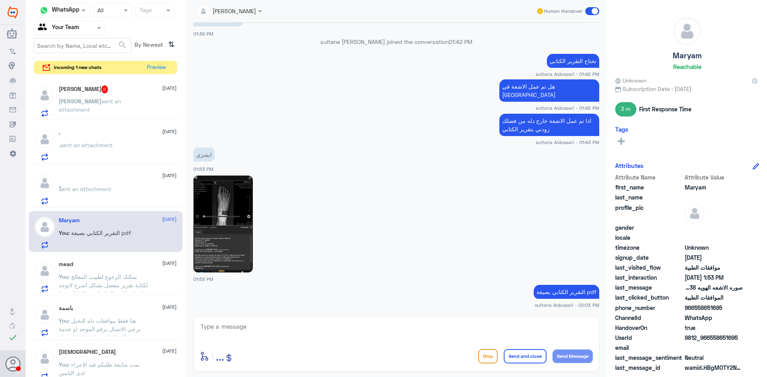
click at [121, 103] on span "sent an attachment" at bounding box center [90, 105] width 62 height 15
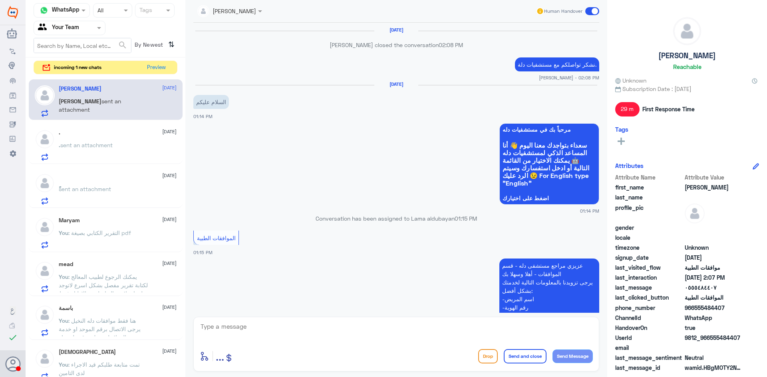
scroll to position [490, 0]
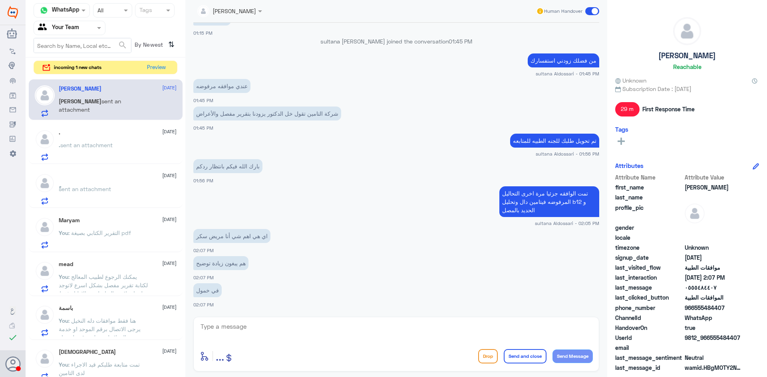
click at [279, 332] on textarea at bounding box center [396, 332] width 393 height 20
type textarea "ه"
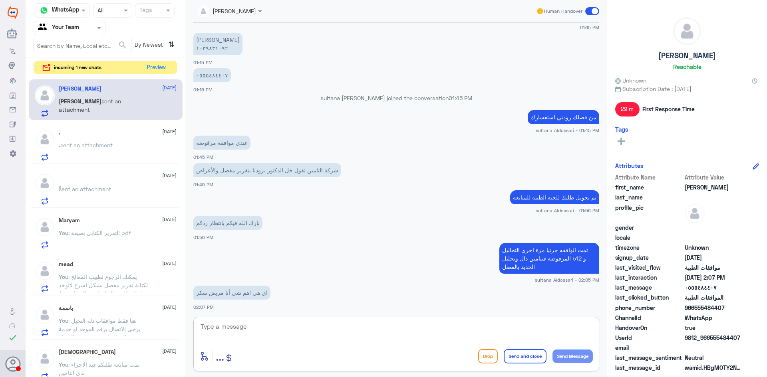
scroll to position [371, 0]
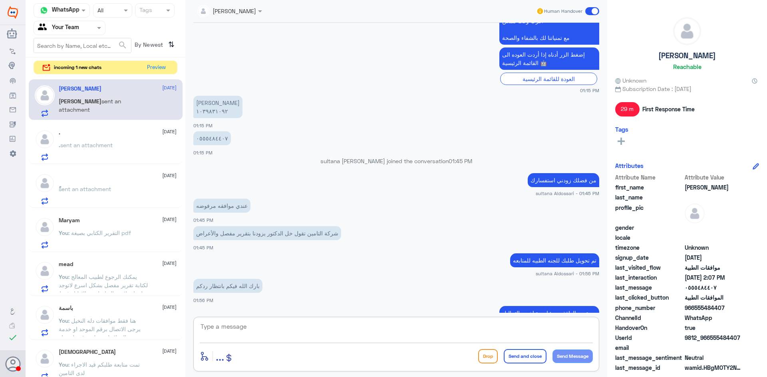
click at [267, 336] on textarea at bounding box center [396, 332] width 393 height 20
click at [204, 139] on p "٠٥٥٥٤٨٤٤٠٧" at bounding box center [212, 138] width 38 height 14
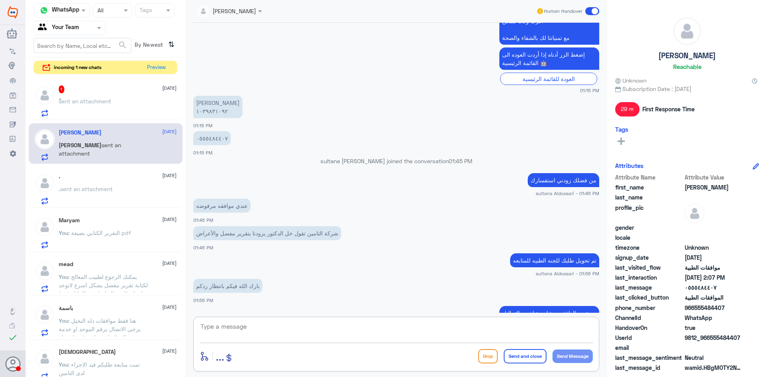
click at [227, 331] on textarea at bounding box center [396, 332] width 393 height 20
drag, startPoint x: 238, startPoint y: 327, endPoint x: 123, endPoint y: 305, distance: 117.2
click at [123, 305] on div "Channel WhatsApp Status × All Tags Agent Filter Your Team search By Newest ⇅ in…" at bounding box center [396, 190] width 741 height 380
type textarea "تم المتابعه مره اخرى بي ارفاق النتائج السابقه لتامين"
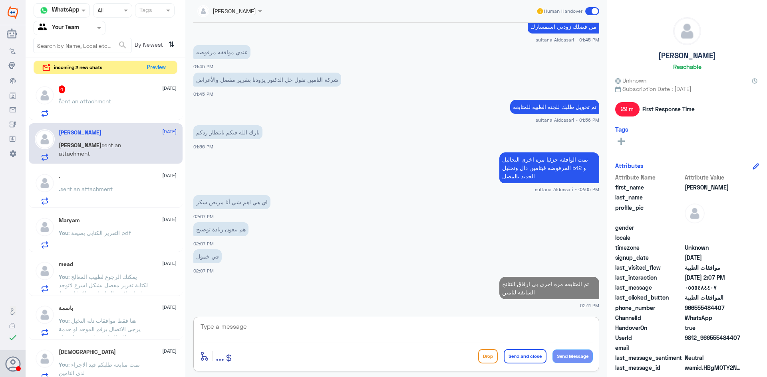
click at [122, 107] on div "ًً sent an attachment" at bounding box center [118, 108] width 118 height 18
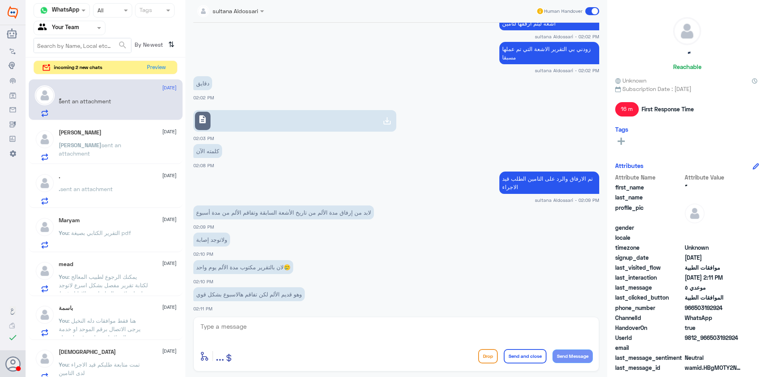
scroll to position [333, 0]
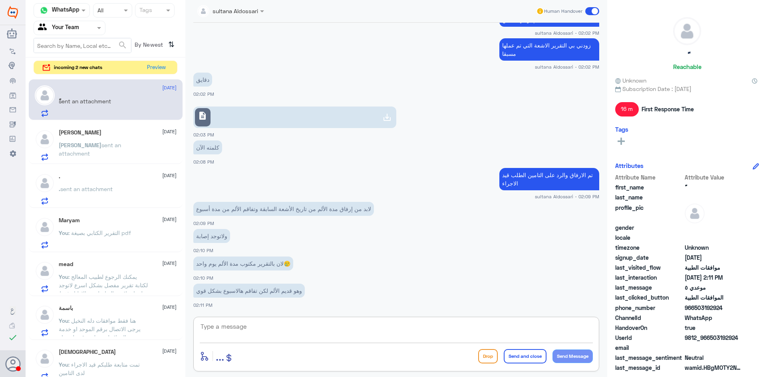
click at [371, 328] on textarea at bounding box center [396, 332] width 393 height 20
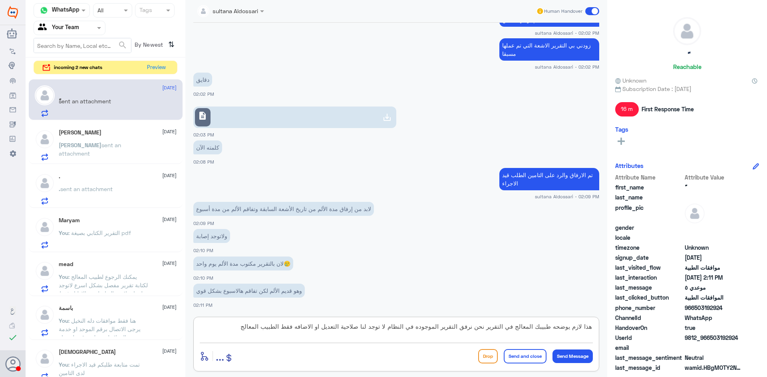
type textarea "هذا لازم يوضحه طبيبك المعالج في التقرير نحن نرفق التقرير الموجوده في النظام لا …"
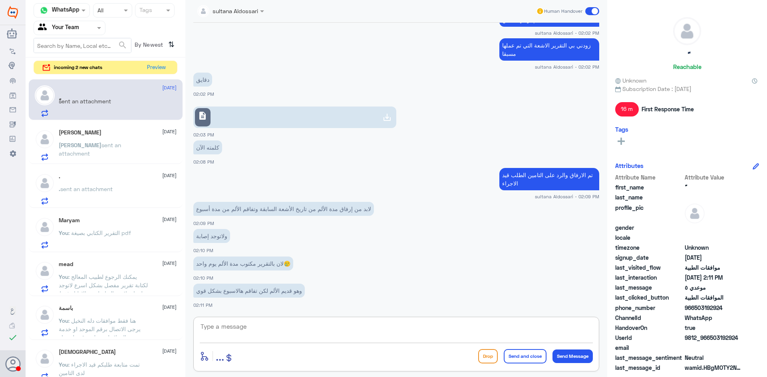
scroll to position [384, 0]
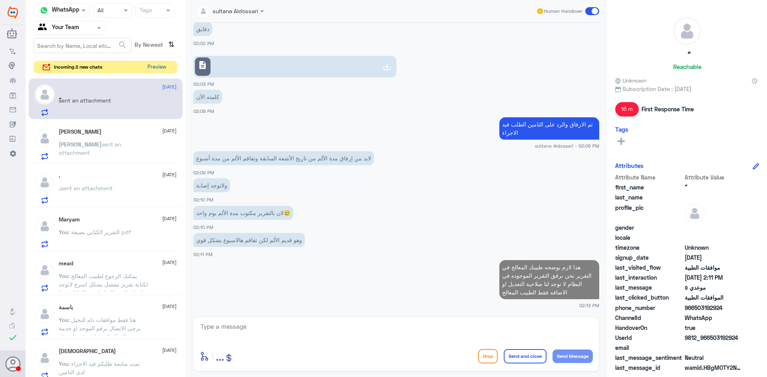
click at [159, 69] on button "Preview" at bounding box center [156, 67] width 25 height 12
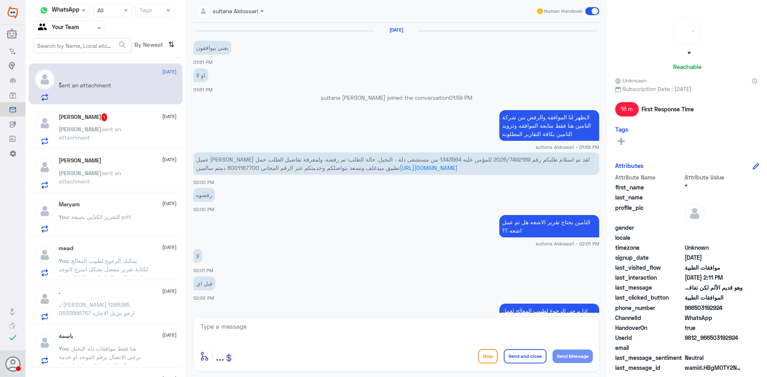
scroll to position [350, 0]
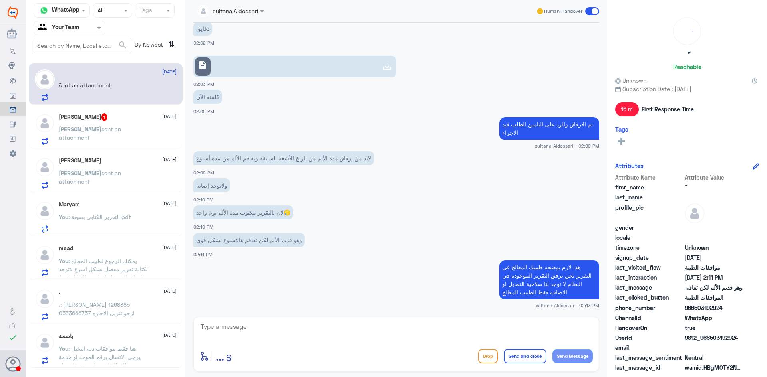
click at [121, 126] on span "sent an attachment" at bounding box center [90, 133] width 62 height 15
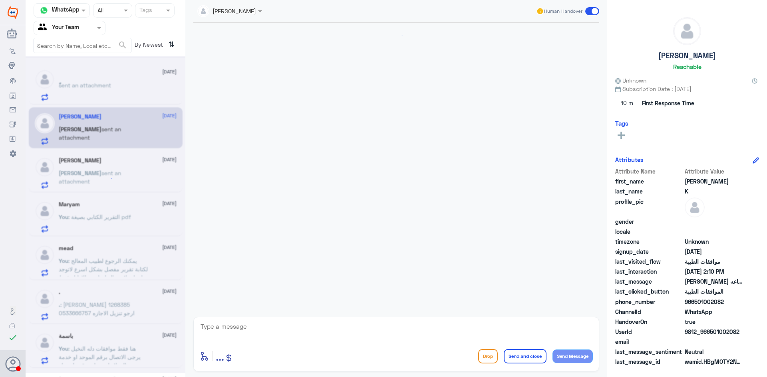
scroll to position [826, 0]
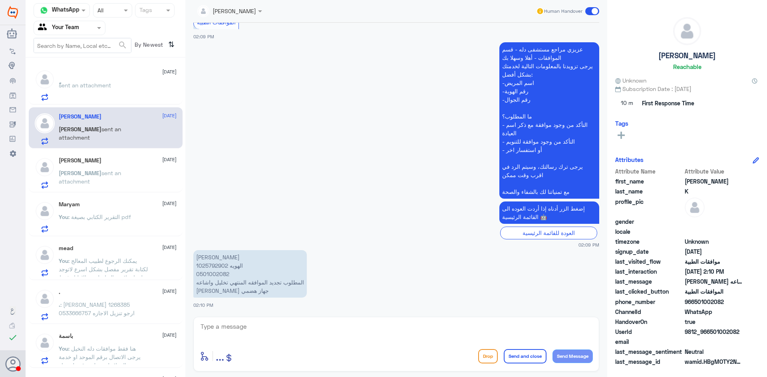
click at [205, 265] on p "[PERSON_NAME] الهويه 1025792902 0501002082 المطلوب تجديد الموافقه المنتهي تخليل…" at bounding box center [249, 274] width 113 height 48
copy p "1025792902"
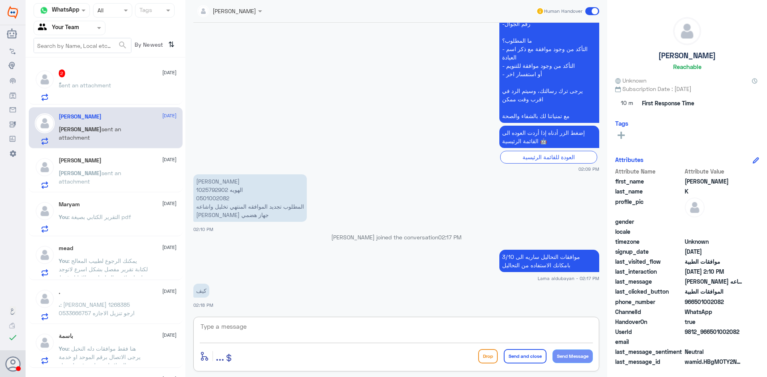
click at [414, 335] on textarea at bounding box center [396, 332] width 393 height 20
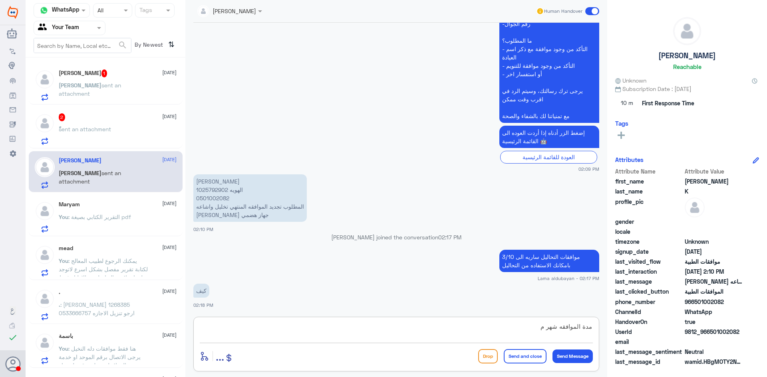
scroll to position [929, 0]
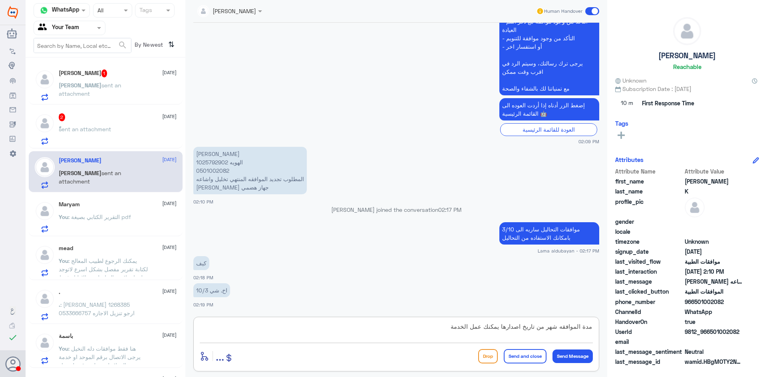
type textarea "مدة الموافقه شهر من تاريخ اصدارها يمكنك عمل الخدمة"
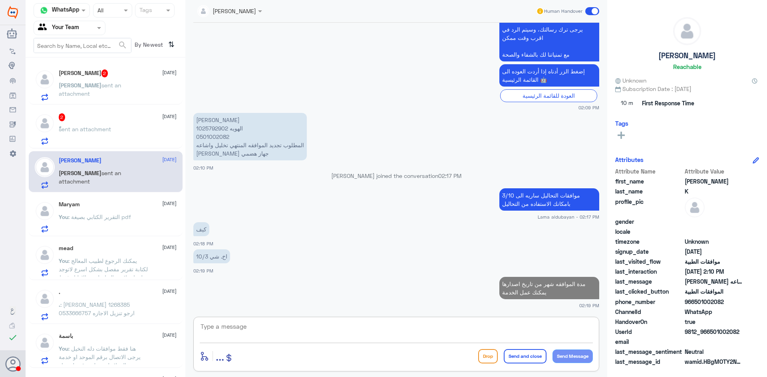
type textarea "ا"
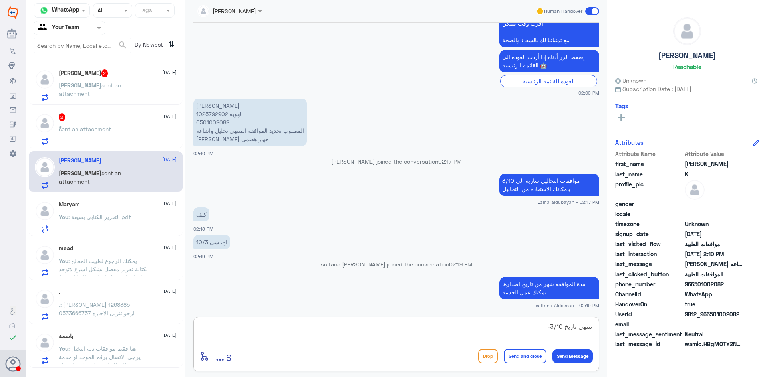
type textarea "تنتهي تاريخ 3/10"
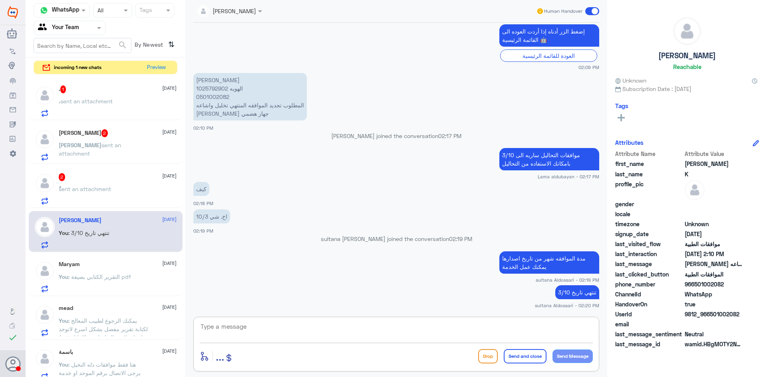
click at [101, 189] on span "sent an attachment" at bounding box center [85, 189] width 52 height 7
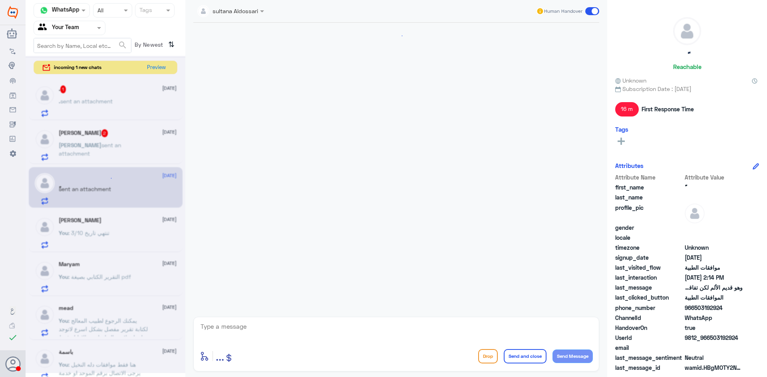
scroll to position [352, 0]
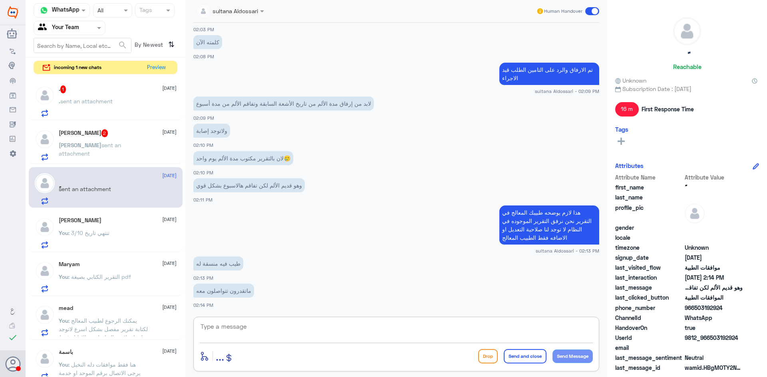
click at [383, 333] on textarea at bounding box center [396, 332] width 393 height 20
type textarea "g"
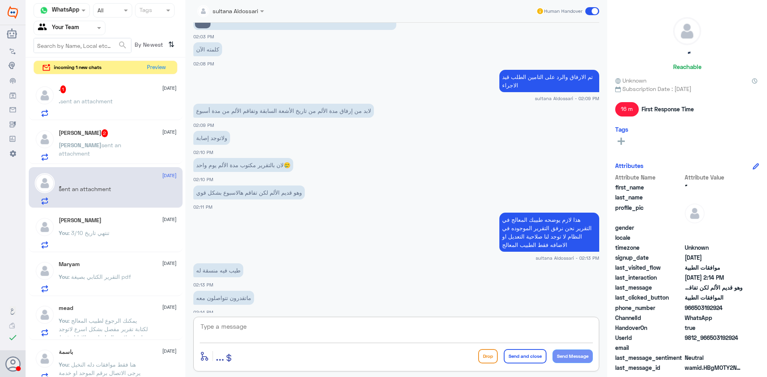
scroll to position [921, 0]
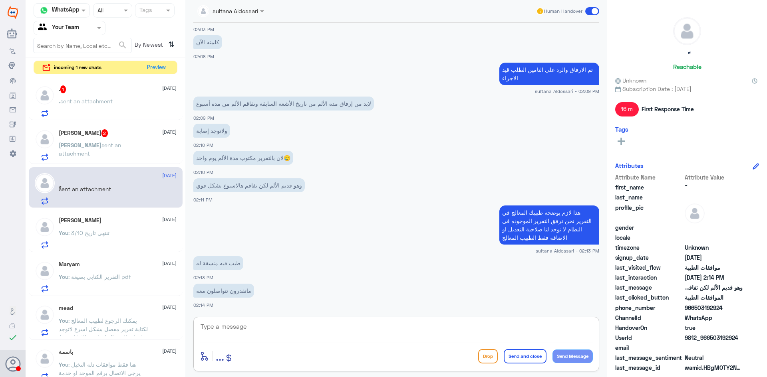
click at [332, 333] on textarea at bounding box center [396, 332] width 393 height 20
type textarea "لا مع الاسف يرجى الرجوع لطبيب المعالج لعمل الاشعه جديده و كتابة تقرير وتوضيح ال…"
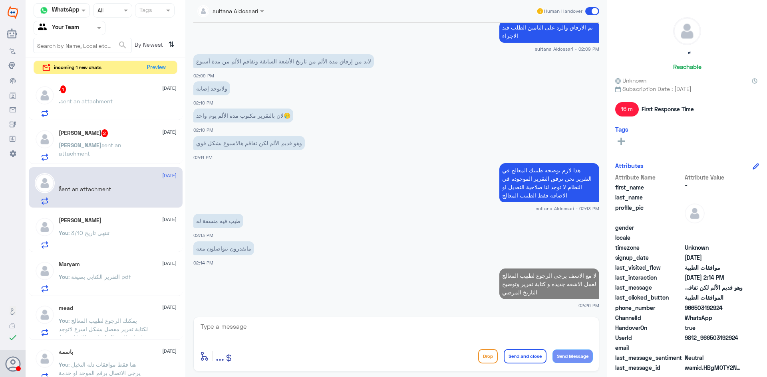
click at [123, 139] on div "[PERSON_NAME] 2 [DATE] [PERSON_NAME] sent an attachment" at bounding box center [118, 145] width 118 height 32
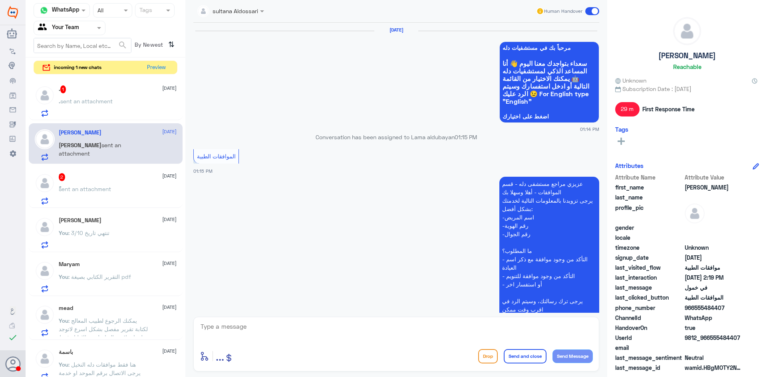
scroll to position [497, 0]
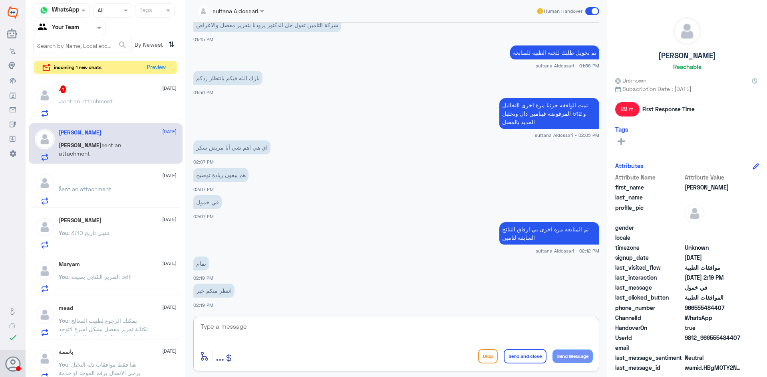
click at [307, 328] on textarea at bounding box center [396, 332] width 393 height 20
type textarea "ل"
type textarea "اعتذر منك لازال مرفوض من التامين يرجى التواصل مع التامين بشكل مباشر"
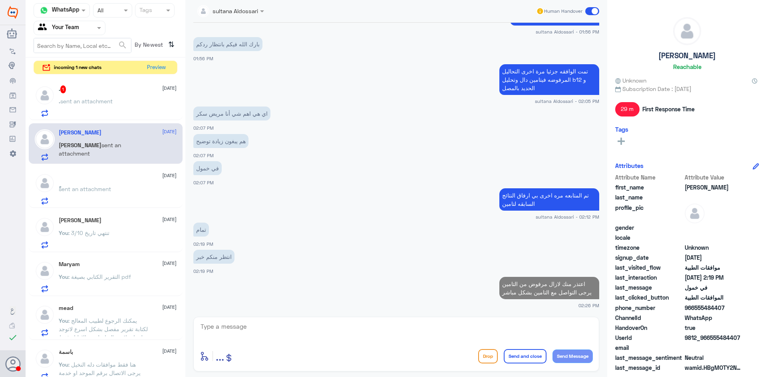
click at [81, 95] on div ". 1 [DATE] . sent an attachment" at bounding box center [118, 101] width 118 height 32
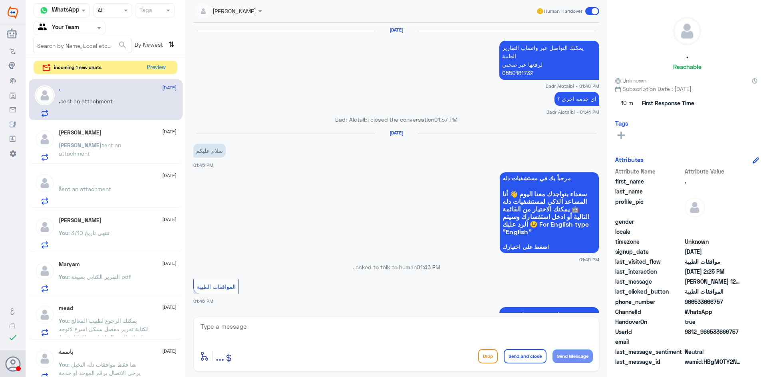
scroll to position [773, 0]
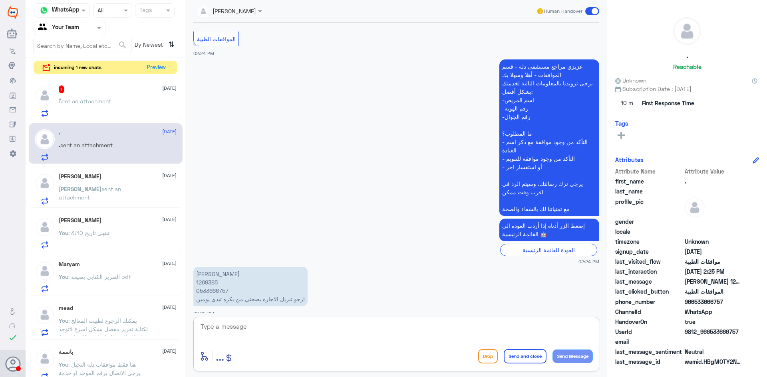
click at [487, 324] on textarea at bounding box center [396, 332] width 393 height 20
type textarea "عزيزي المراجع يرجى التواصل مع قسم الاجازات هنا فقط موافقات الطبية"
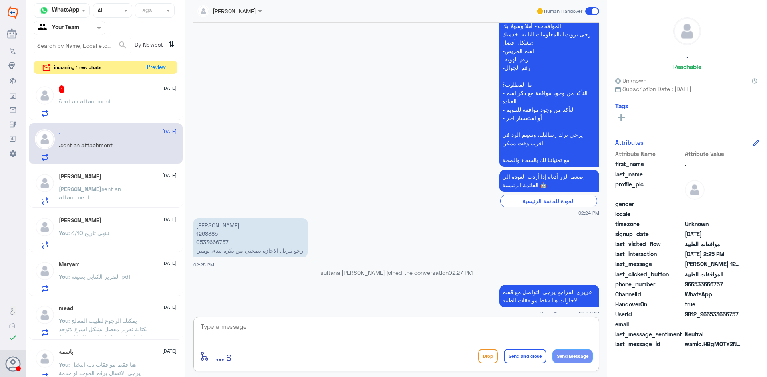
click at [109, 99] on span "sent an attachment" at bounding box center [85, 101] width 52 height 7
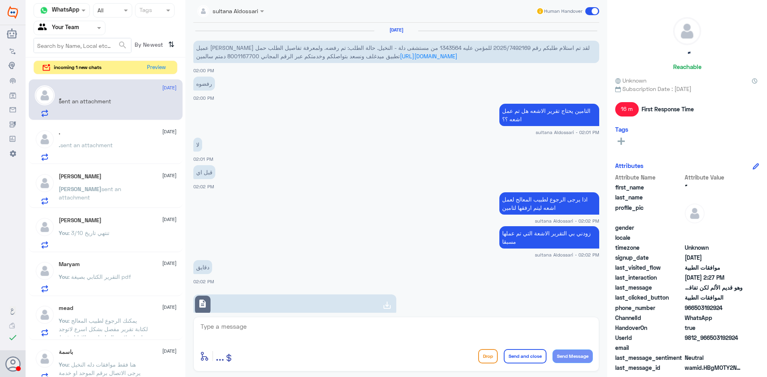
scroll to position [363, 0]
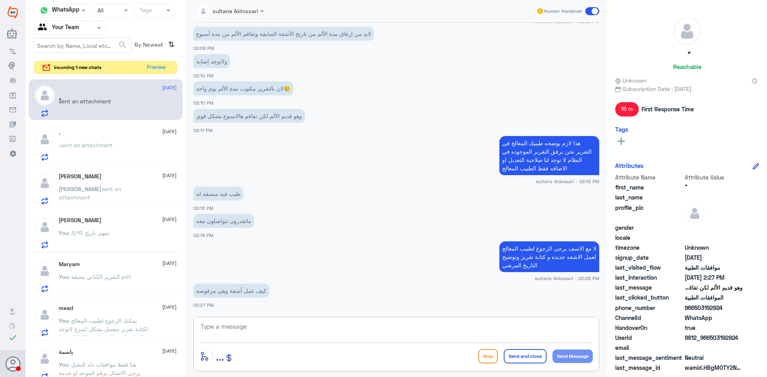
click at [287, 334] on textarea at bounding box center [396, 332] width 393 height 20
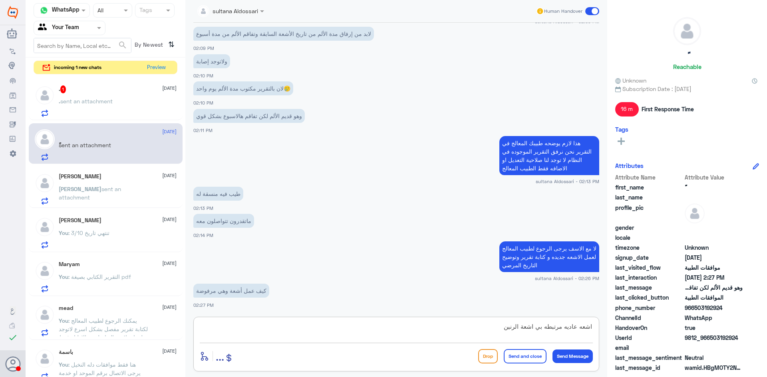
type textarea "اشعه عاديه مرتبطه بي اشعة الرنين"
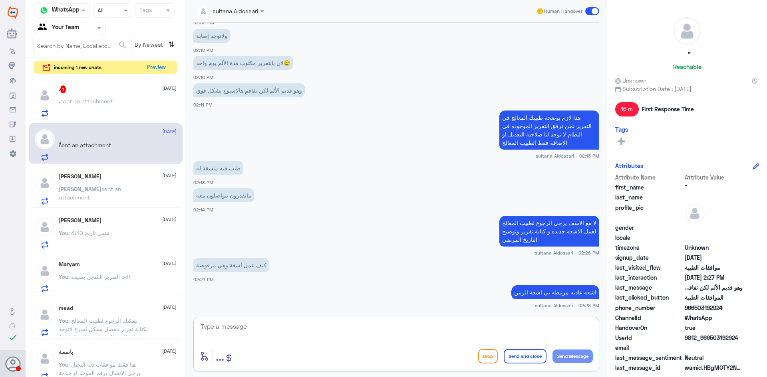
click at [135, 110] on div ". sent an attachment" at bounding box center [118, 108] width 118 height 18
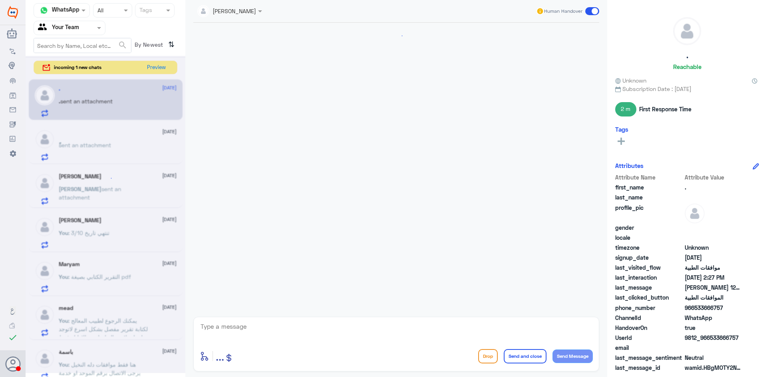
scroll to position [780, 0]
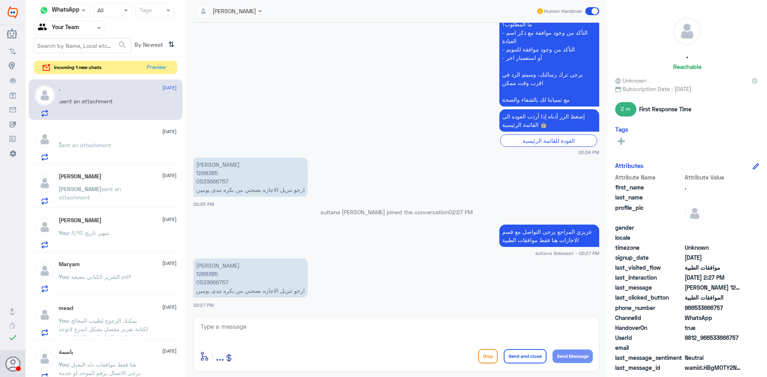
click at [531, 231] on p "عزيزي المراجع يرجى التواصل مع قسم الاجازات هنا فقط موافقات الطبية" at bounding box center [549, 236] width 100 height 22
copy div "عزيزي المراجع يرجى التواصل مع قسم الاجازات هنا فقط موافقات الطبية"
click at [484, 330] on textarea at bounding box center [396, 332] width 393 height 20
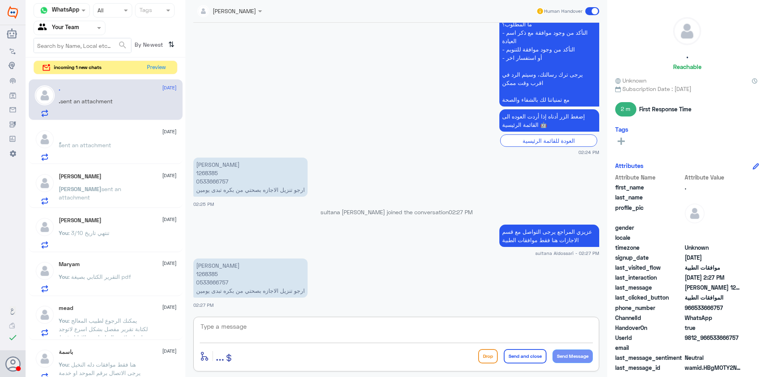
paste textarea "عزيزي المراجع يرجى التواصل مع قسم الاجازات هنا فقط موافقات الطبية"
type textarea "عزيزي المراجع يرجى التواصل مع قسم الاجازات هنا فقط موافقات الطبية"
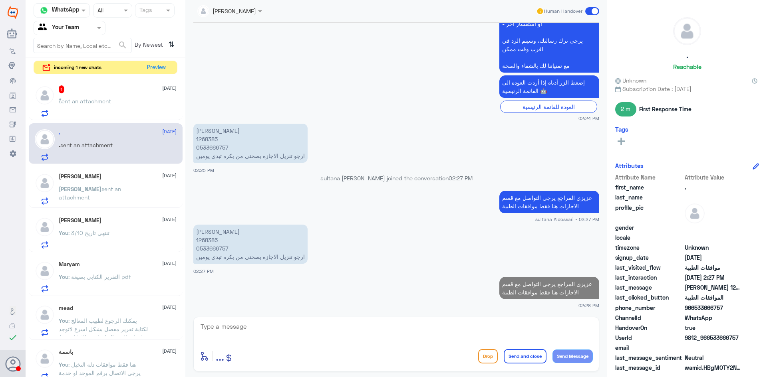
click at [116, 103] on div "ًً sent an attachment" at bounding box center [118, 108] width 118 height 18
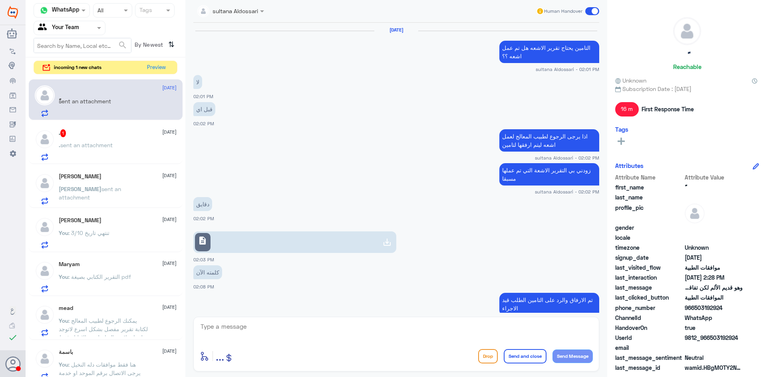
scroll to position [353, 0]
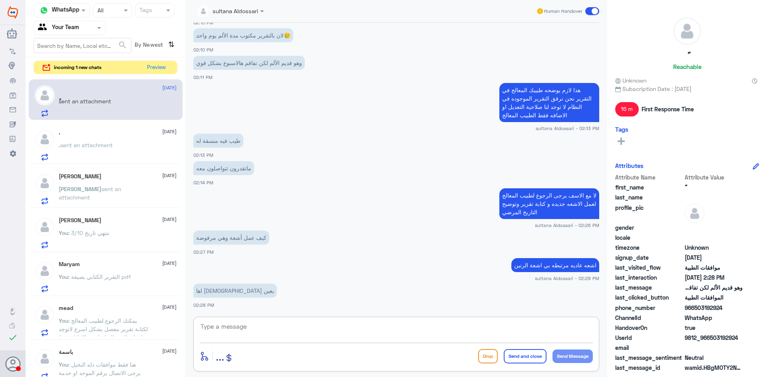
click at [302, 326] on textarea at bounding box center [396, 332] width 393 height 20
type textarea "ن"
drag, startPoint x: 544, startPoint y: 327, endPoint x: 603, endPoint y: 339, distance: 59.5
click at [603, 339] on div "sultana Aldossari Human Handover [DATE] التامين يحتاج تقرير الاشعه هل تم عمل اش…" at bounding box center [396, 190] width 422 height 380
type textarea "[DEMOGRAPHIC_DATA] ييسر امرك"
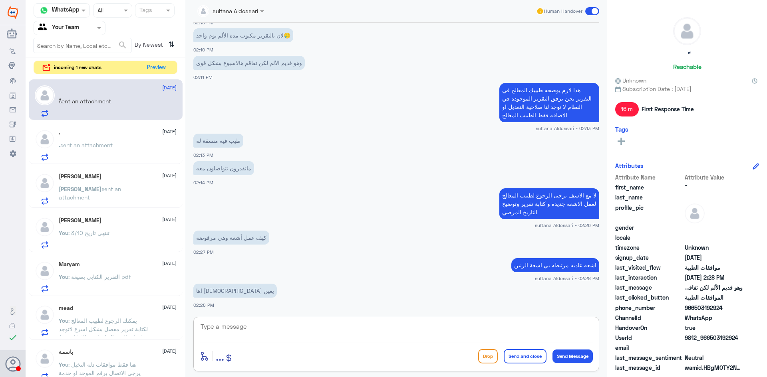
scroll to position [379, 0]
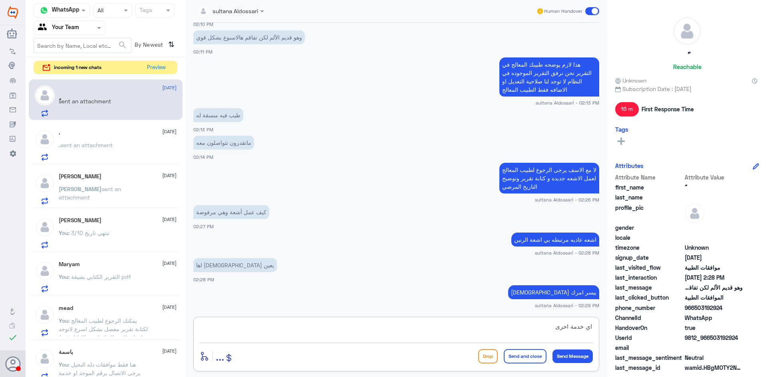
type textarea "اي خدمة اخرى"
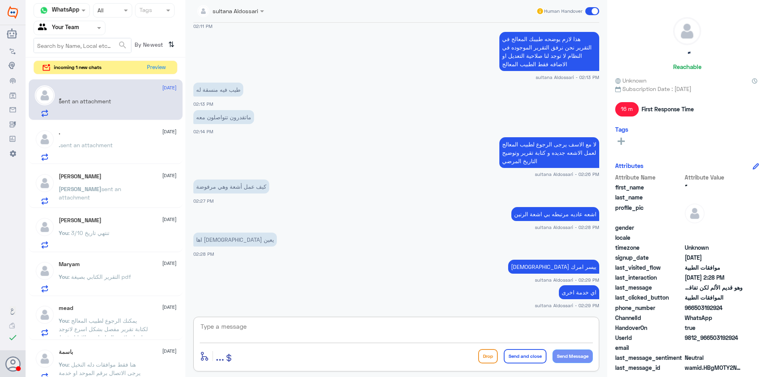
scroll to position [432, 0]
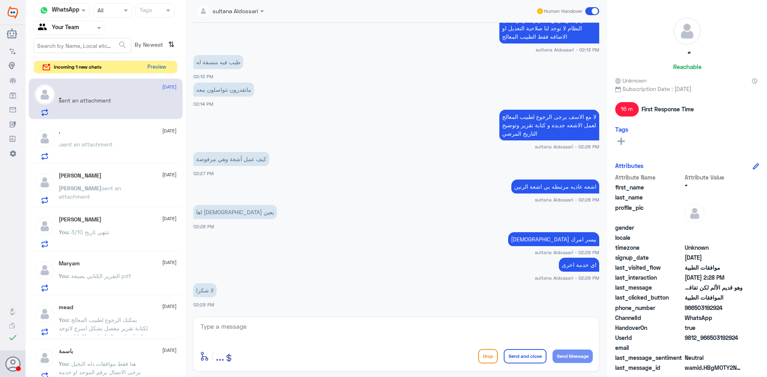
click at [160, 69] on button "Preview" at bounding box center [156, 67] width 25 height 12
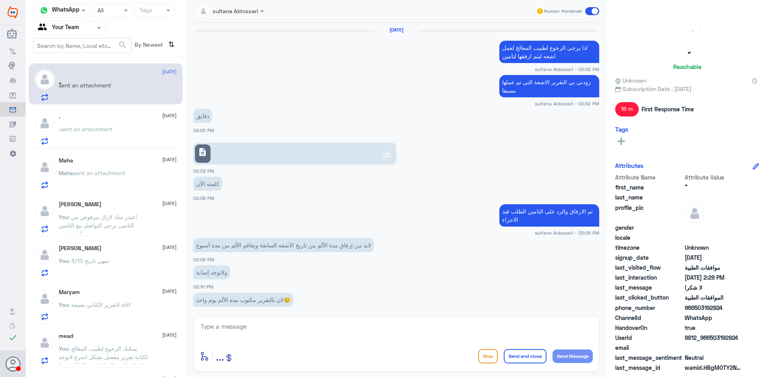
scroll to position [343, 0]
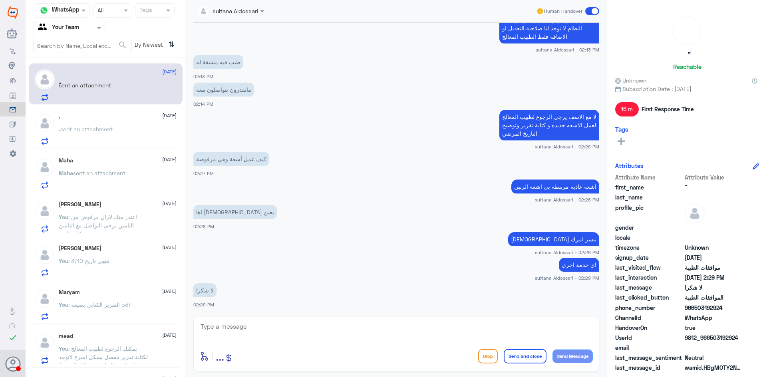
click at [124, 122] on div ". [DATE] . sent an attachment" at bounding box center [118, 129] width 118 height 32
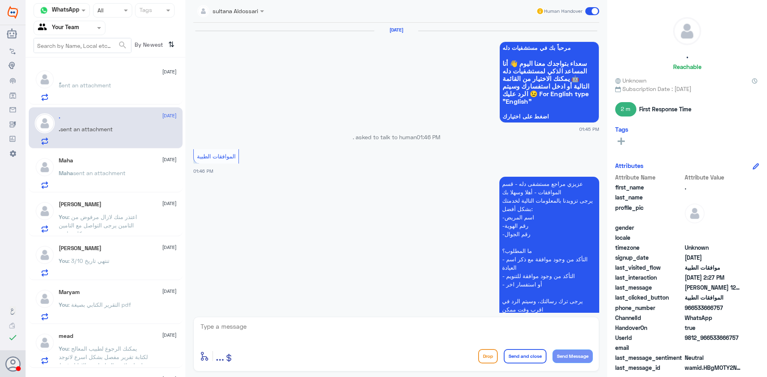
scroll to position [786, 0]
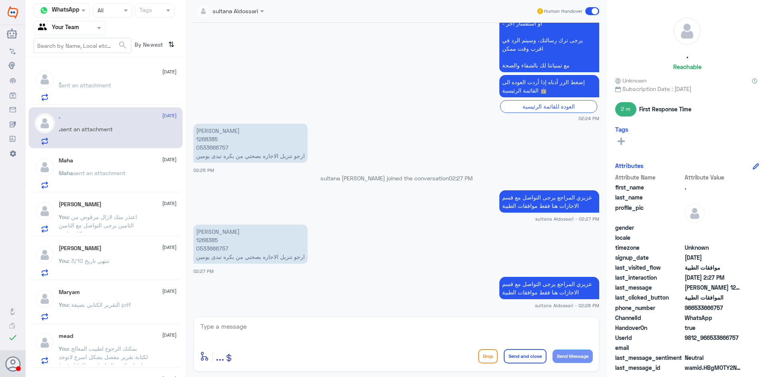
click at [455, 332] on textarea at bounding box center [396, 332] width 393 height 20
click at [93, 183] on p "Maha sent an attachment" at bounding box center [92, 179] width 67 height 20
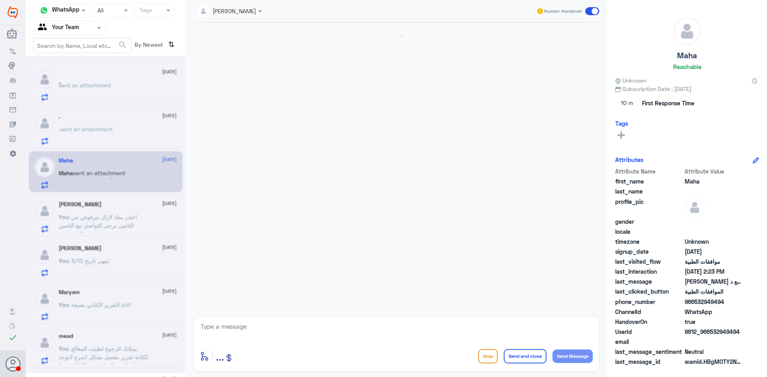
scroll to position [153, 0]
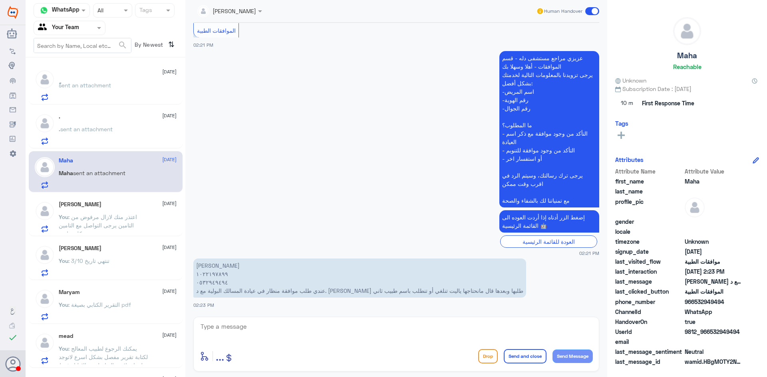
click at [360, 326] on textarea at bounding box center [396, 332] width 393 height 20
type textarea "من فضلك زودني برقم الطلب"
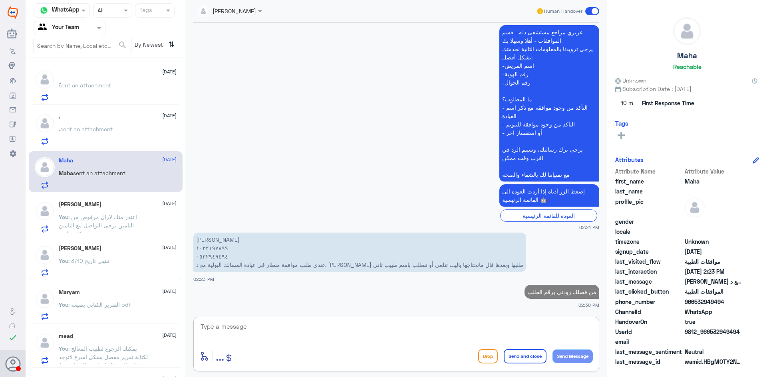
click at [345, 332] on textarea at bounding box center [396, 332] width 393 height 20
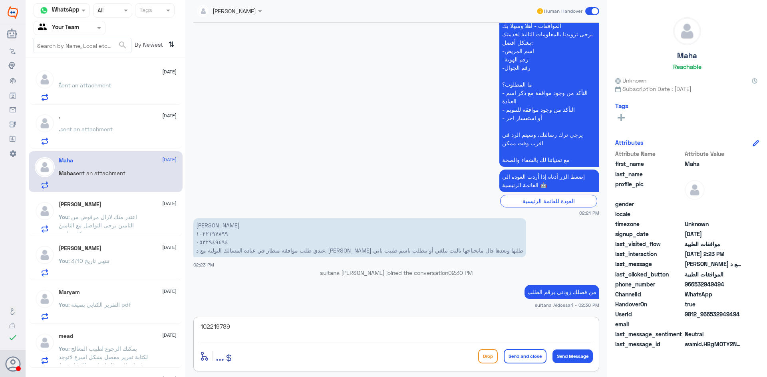
type textarea "1022197899"
drag, startPoint x: 237, startPoint y: 322, endPoint x: 156, endPoint y: 306, distance: 82.7
click at [156, 306] on div "Channel WhatsApp Status × All Tags Agent Filter Your Team search By Newest ⇅ ًً…" at bounding box center [396, 190] width 741 height 380
click at [84, 227] on span ": اعتذر منك لازال مرفوض من التامين يرجى التواصل مع التامين بشكل مباشر" at bounding box center [98, 226] width 78 height 24
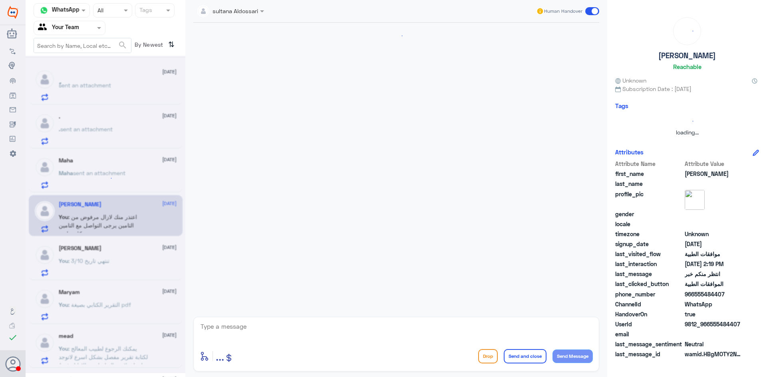
scroll to position [439, 0]
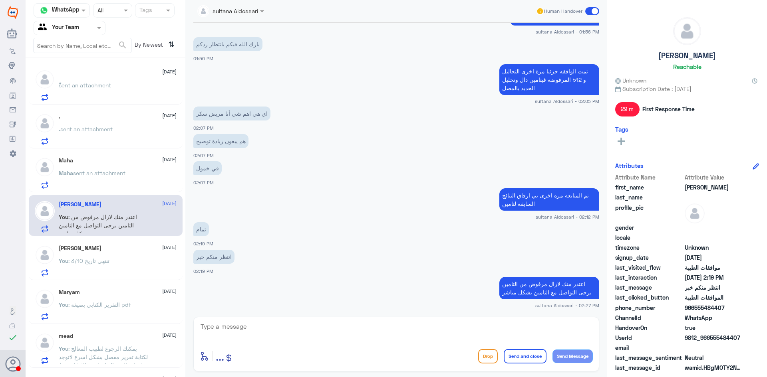
click at [81, 256] on div "[PERSON_NAME] [DATE] You : تنتهي تاريخ 3/10" at bounding box center [118, 261] width 118 height 32
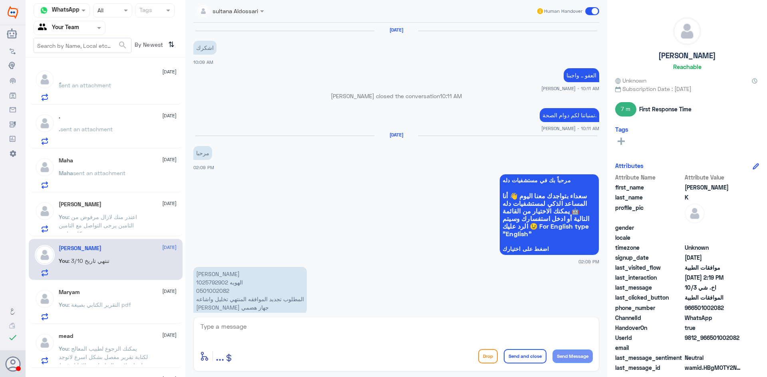
scroll to position [599, 0]
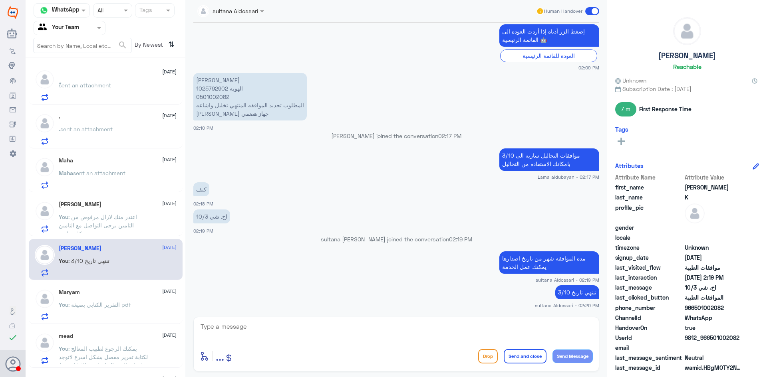
click at [119, 91] on div "ًً sent an attachment" at bounding box center [118, 92] width 118 height 18
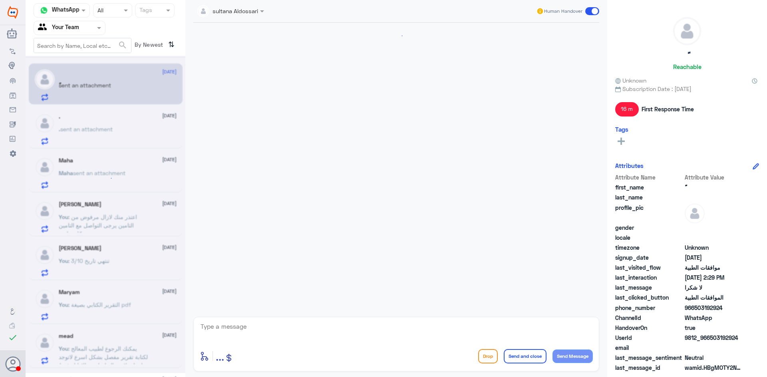
scroll to position [343, 0]
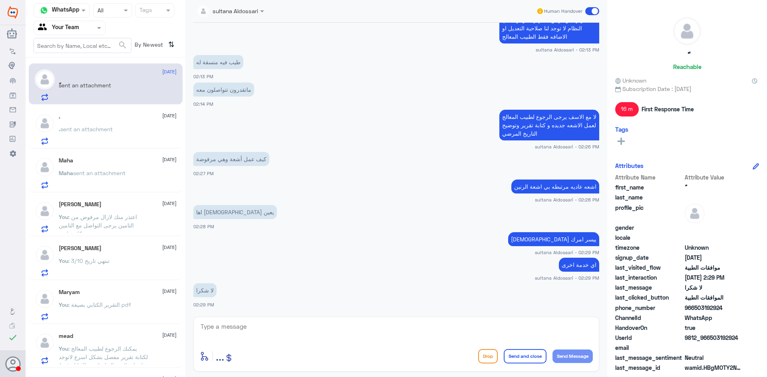
click at [93, 30] on div at bounding box center [69, 27] width 71 height 9
click at [72, 71] on Inbox "Your Inbox" at bounding box center [66, 70] width 28 height 7
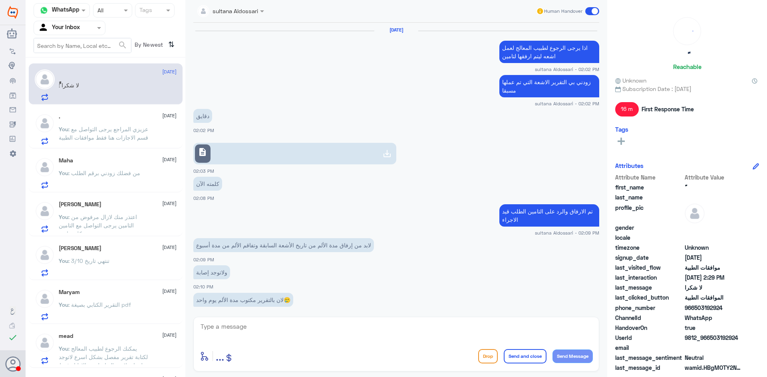
scroll to position [343, 0]
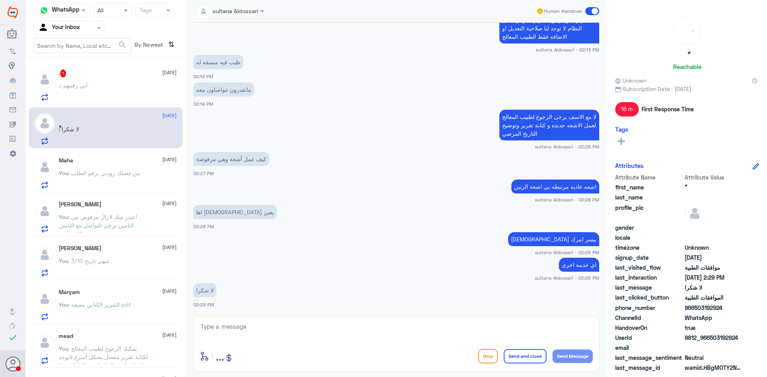
click at [93, 85] on div ". : ابي رقمهم" at bounding box center [118, 92] width 118 height 18
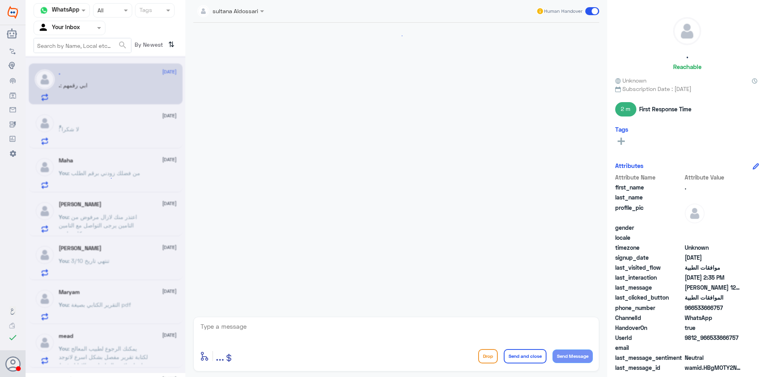
scroll to position [722, 0]
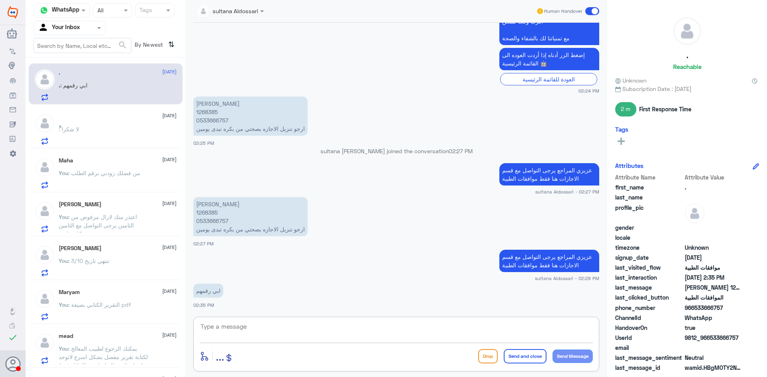
click at [412, 335] on textarea at bounding box center [396, 332] width 393 height 20
type textarea "لايظهر لنا عن طريق التطبيق يتم تحويلكم قسم التقارير والاجازات"
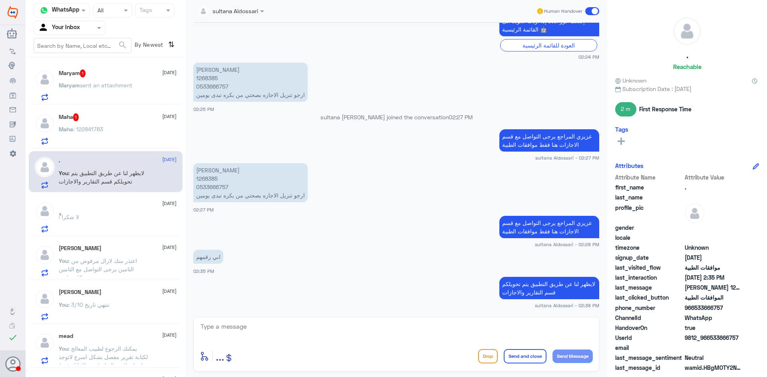
click at [98, 123] on div "Maha 1 [DATE] Maha : 122841783" at bounding box center [118, 129] width 118 height 32
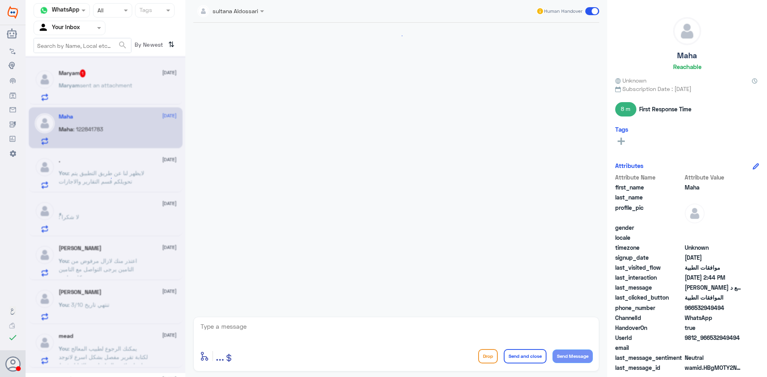
scroll to position [221, 0]
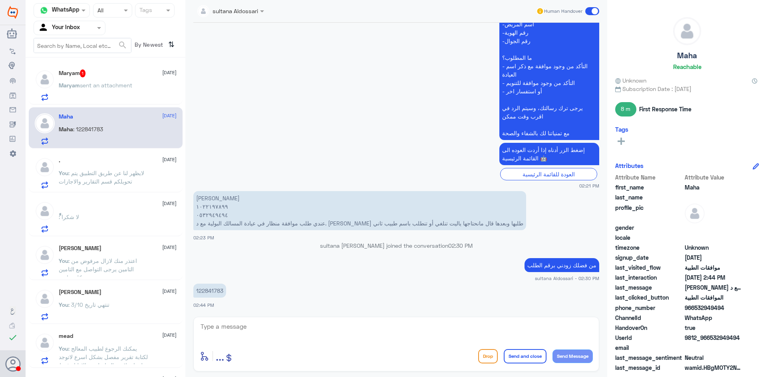
click at [205, 291] on p "122841783" at bounding box center [209, 291] width 33 height 14
copy p "122841783"
click at [312, 333] on textarea at bounding box center [396, 332] width 393 height 20
type textarea "تم تحويل طلبكم لموافقات التنويم للالغاء"
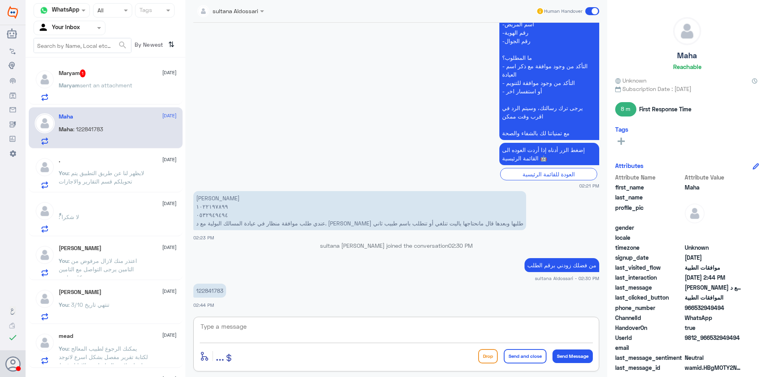
scroll to position [255, 0]
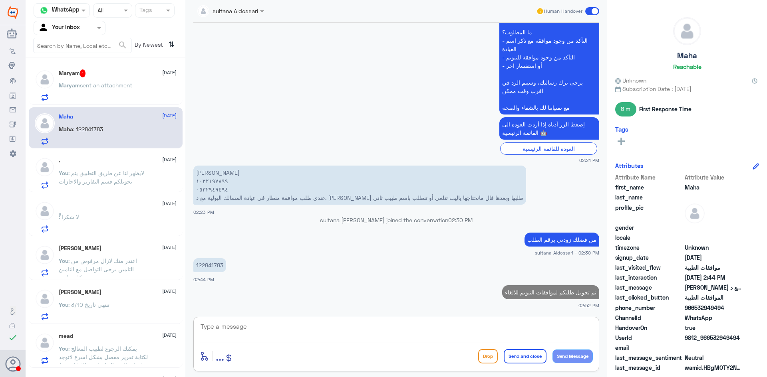
click at [94, 81] on p "Maryam sent an attachment" at bounding box center [95, 91] width 73 height 20
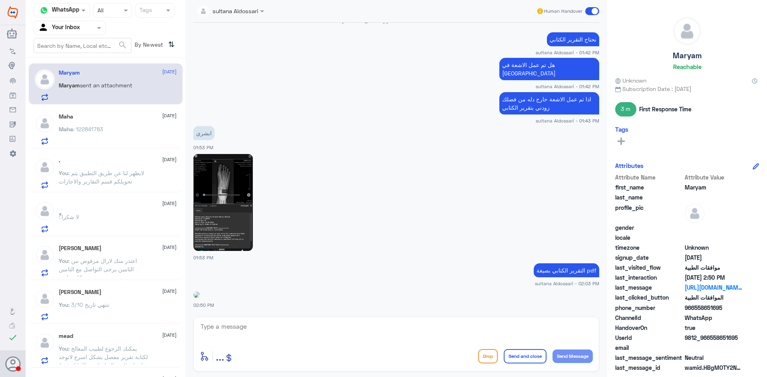
scroll to position [560, 0]
click at [195, 298] on img at bounding box center [196, 295] width 6 height 6
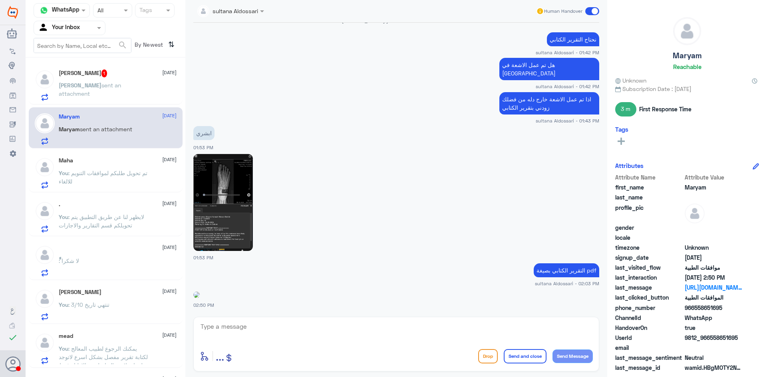
click at [127, 79] on div "[PERSON_NAME] 1 [DATE] [PERSON_NAME] sent an attachment" at bounding box center [118, 85] width 118 height 32
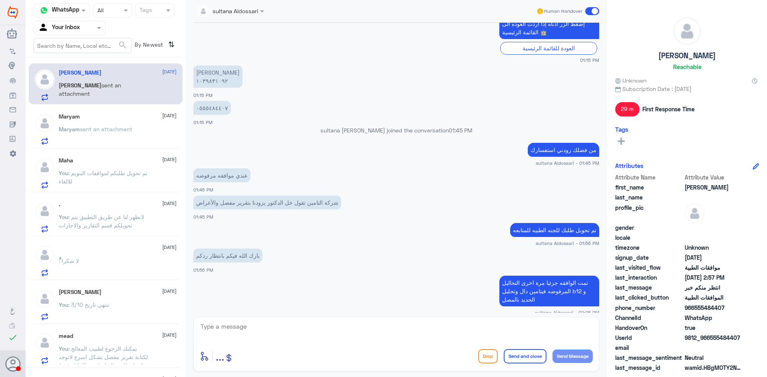
scroll to position [227, 0]
click at [228, 322] on textarea at bounding box center [396, 332] width 393 height 20
drag, startPoint x: 251, startPoint y: 329, endPoint x: 174, endPoint y: 311, distance: 79.2
click at [175, 311] on div "Channel WhatsApp Status × All Tags Agent Filter Your Inbox search By Newest ⇅ […" at bounding box center [396, 190] width 741 height 380
click at [299, 320] on div "05554884407 enter flow name ... Drop Send and close Send Message" at bounding box center [396, 344] width 406 height 55
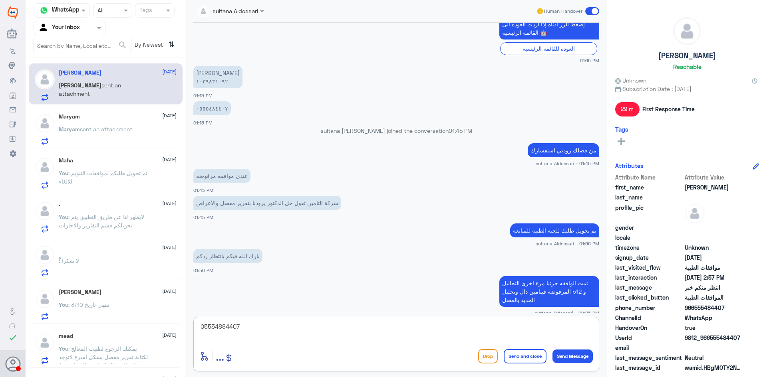
drag, startPoint x: 290, startPoint y: 322, endPoint x: 103, endPoint y: 312, distance: 187.6
click at [103, 312] on div "Channel WhatsApp Status × All Tags Agent Filter Your Inbox search By Newest ⇅ […" at bounding box center [396, 190] width 741 height 380
paste textarea "14:17"
type textarea "ر14:17"
drag, startPoint x: 568, startPoint y: 326, endPoint x: 605, endPoint y: 330, distance: 37.8
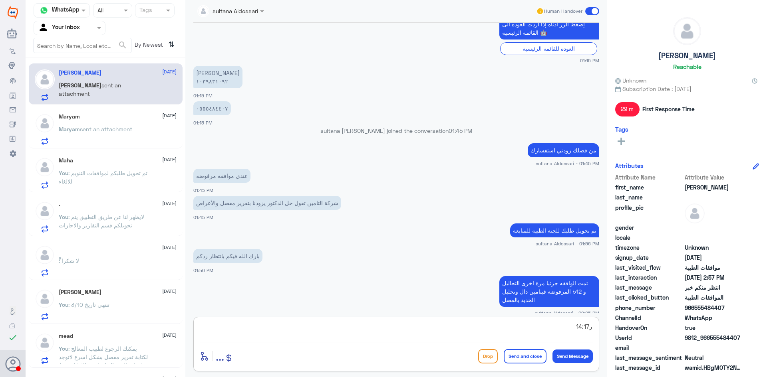
click at [605, 330] on div "sultana Aldossari Human Handover [DATE] Conversation has been assigned to Lama …" at bounding box center [396, 190] width 422 height 380
type textarea "ا"
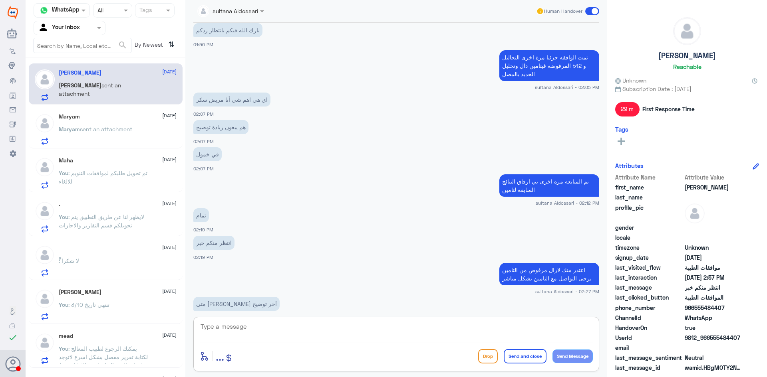
scroll to position [467, 0]
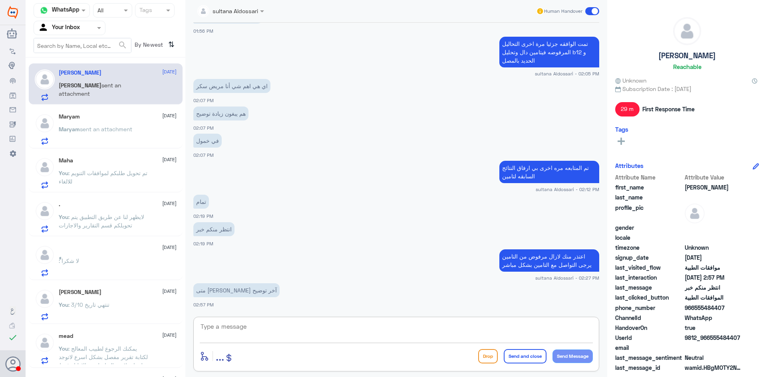
click at [433, 331] on textarea at bounding box center [396, 332] width 393 height 20
drag, startPoint x: 554, startPoint y: 328, endPoint x: 565, endPoint y: 327, distance: 11.6
click at [565, 327] on textarea "تم الارسال 2:17 نتائج التحليل السابقه وتم الرفض من التامين لا توجد مبررات او دو…" at bounding box center [396, 332] width 393 height 20
type textarea "تم الارسال نتائج التحليل السابقه وتم الرفض من التامين لا توجد مبررات او دواعي ط…"
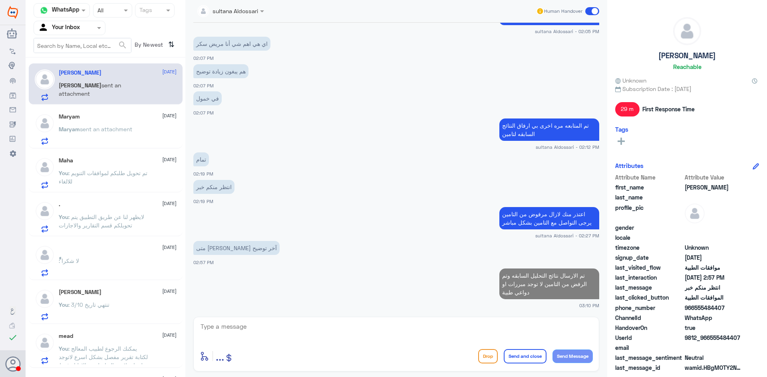
click at [130, 130] on span "sent an attachment" at bounding box center [106, 129] width 52 height 7
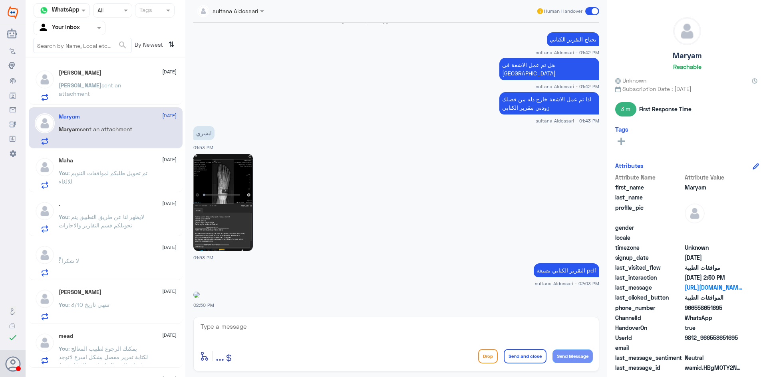
scroll to position [560, 0]
click at [212, 212] on img at bounding box center [223, 202] width 60 height 97
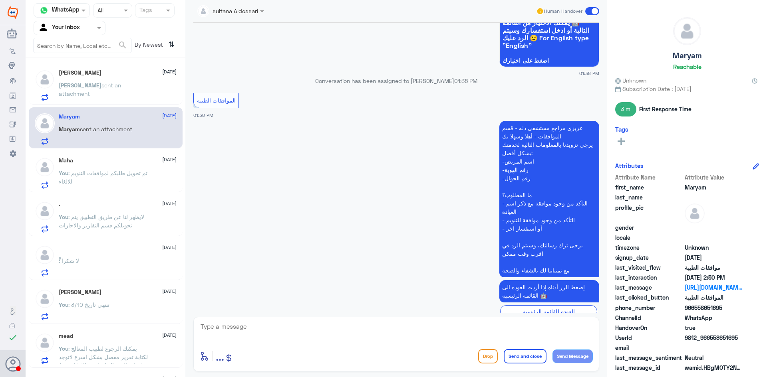
scroll to position [320, 0]
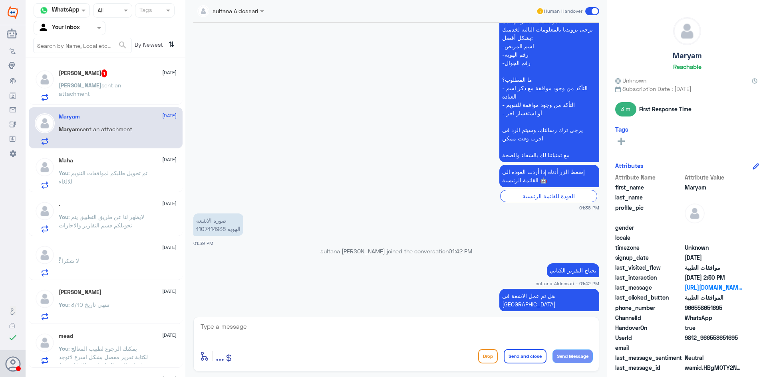
click at [214, 236] on p "صوره الاشعه الهويه 1107414938" at bounding box center [218, 225] width 50 height 22
copy p "1107414938"
click at [371, 325] on textarea at bounding box center [396, 332] width 393 height 20
type textarea "j"
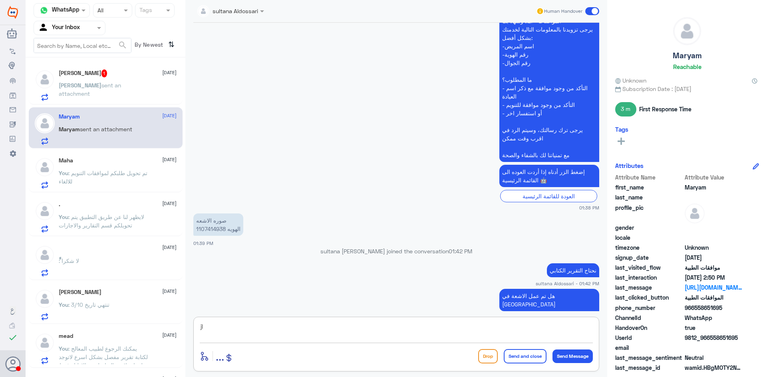
type textarea "j"
type textarea "تمت متابعة الطلب مره اخرى لدى التامين"
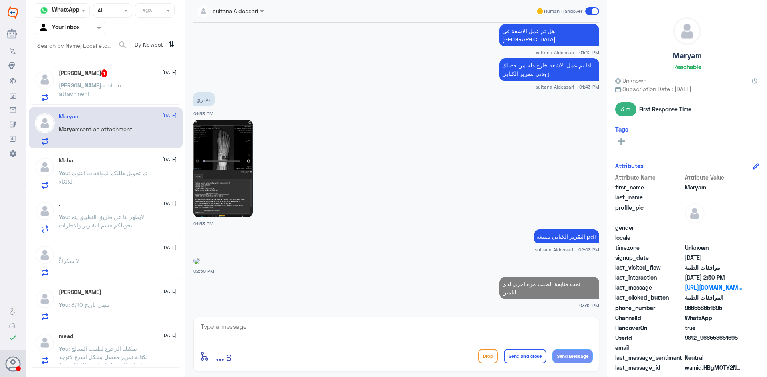
click at [115, 79] on div "[PERSON_NAME] 1 [DATE] [PERSON_NAME] sent an attachment" at bounding box center [118, 85] width 118 height 32
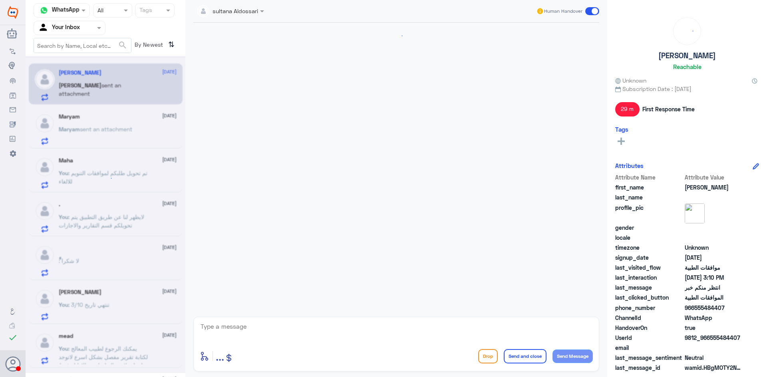
scroll to position [492, 0]
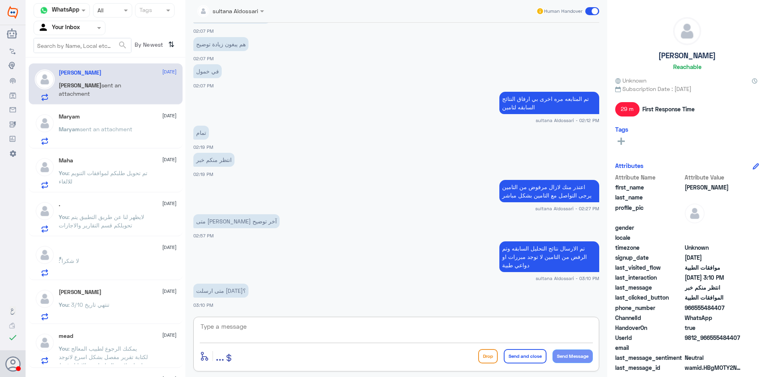
click at [291, 333] on textarea at bounding box center [396, 332] width 393 height 20
type textarea "نعم"
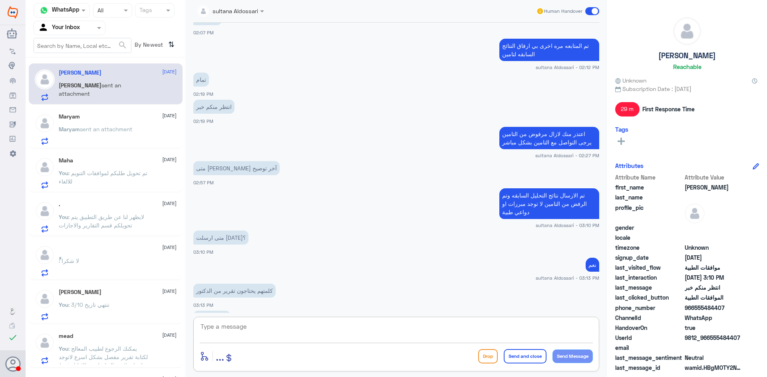
scroll to position [572, 0]
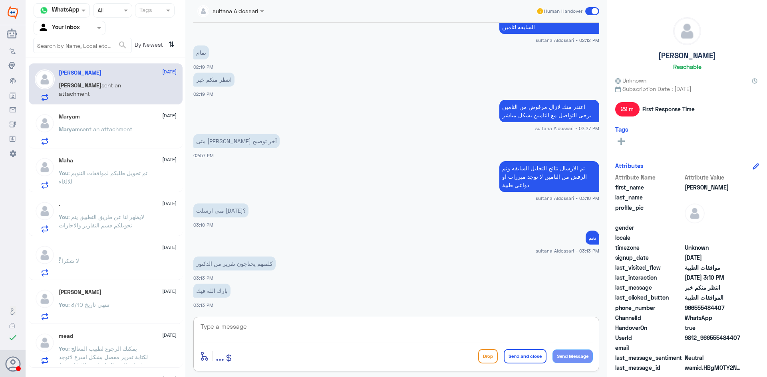
type textarea "ا"
type textarea "ل"
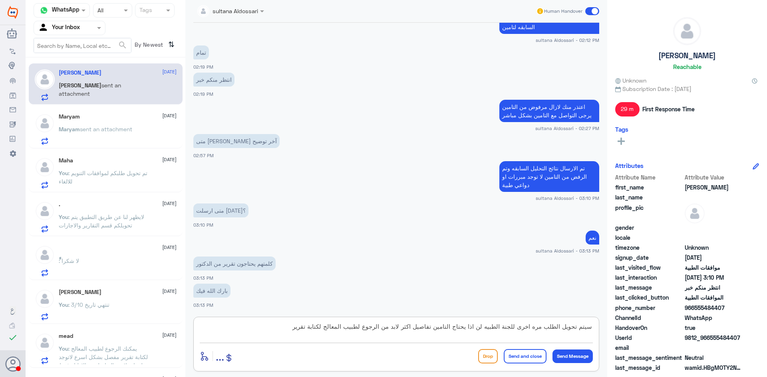
click at [490, 327] on textarea "سيتم تحويل الطلب مره اخرى للجنة الطبيه لن اذا يحتاج التامين تفاصيل اكثر لابد من…" at bounding box center [396, 332] width 393 height 20
drag, startPoint x: 218, startPoint y: 329, endPoint x: 318, endPoint y: 337, distance: 99.4
click at [318, 337] on textarea "سيتم تحويل الطلب مره اخرى للجنة الطبيه للمتابعه في حال الرفض مرة اخرى لن اذا يح…" at bounding box center [396, 332] width 393 height 20
drag, startPoint x: 392, startPoint y: 328, endPoint x: 402, endPoint y: 328, distance: 10.0
click at [402, 328] on textarea "سيتم تحويل الطلب مره اخرى للجنة الطبيه للمتابعه في حال الرفض مرة اخرى لن اذا يح…" at bounding box center [396, 332] width 393 height 20
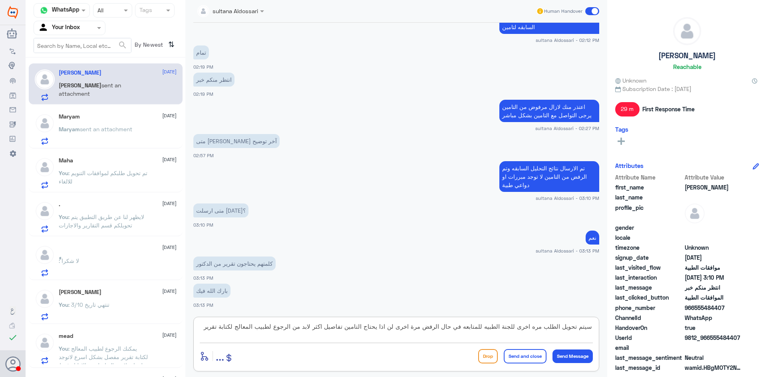
drag, startPoint x: 388, startPoint y: 327, endPoint x: 403, endPoint y: 327, distance: 14.8
click at [403, 327] on textarea "سيتم تحويل الطلب مره اخرى للجنة الطبيه للمتابعه في حال الرفض مرة اخرى لن اذا يح…" at bounding box center [396, 332] width 393 height 20
click at [345, 328] on textarea "سيتم تحويل الطلب مره اخرى للجنة الطبيه للمتابعه في حال الرفض مرة اخرى يحتاج الت…" at bounding box center [396, 332] width 393 height 20
drag, startPoint x: 342, startPoint y: 328, endPoint x: 403, endPoint y: 329, distance: 61.1
click at [403, 329] on textarea "سيتم تحويل الطلب مره اخرى للجنة الطبيه للمتابعه في حال الرفض مرة اخرى يحتاج الت…" at bounding box center [396, 332] width 393 height 20
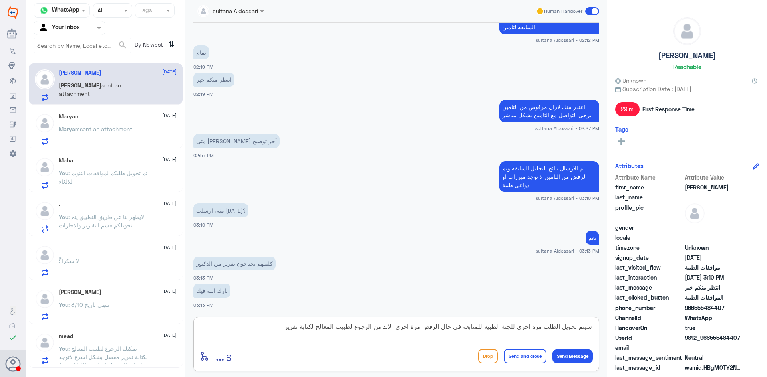
click at [284, 328] on textarea "سيتم تحويل الطلب مره اخرى للجنة الطبيه للمتابعه في حال الرفض مرة اخرى لابد من ا…" at bounding box center [396, 332] width 393 height 20
paste textarea "يحتاج التامين تفاصيل اكثر"
drag, startPoint x: 288, startPoint y: 328, endPoint x: 299, endPoint y: 328, distance: 11.2
click at [299, 328] on textarea "سيتم تحويل الطلب مره اخرى للجنة الطبيه للمتابعه في حال الرفض مرة اخرى لابد من ا…" at bounding box center [396, 332] width 393 height 20
type textarea "سيتم تحويل الطلب مره اخرى للجنة الطبيه للمتابعه في حال الرفض مرة اخرى لابد من ا…"
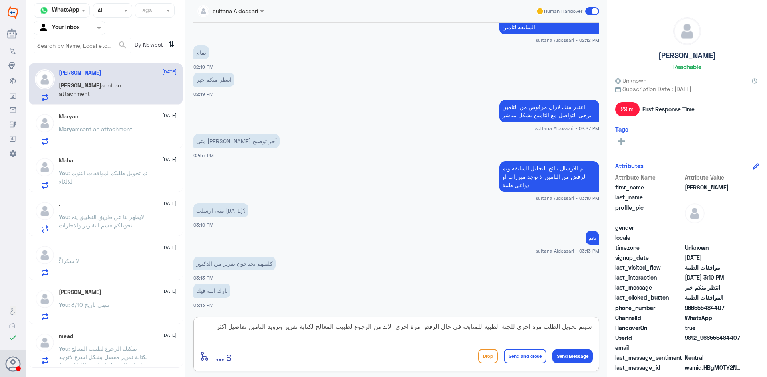
click at [219, 323] on textarea "سيتم تحويل الطلب مره اخرى للجنة الطبيه للمتابعه في حال الرفض مرة اخرى لابد من ا…" at bounding box center [396, 332] width 393 height 20
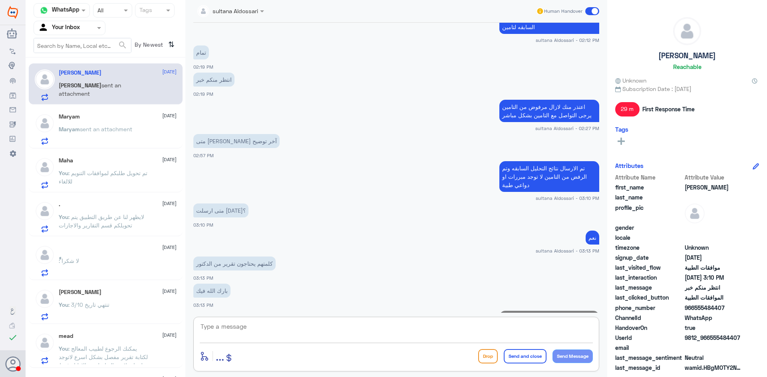
scroll to position [623, 0]
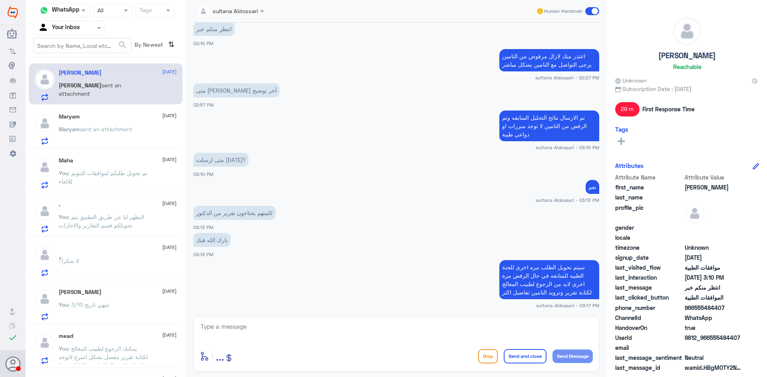
click at [79, 123] on div "Maryam [DATE] Maryam sent an attachment" at bounding box center [118, 129] width 118 height 32
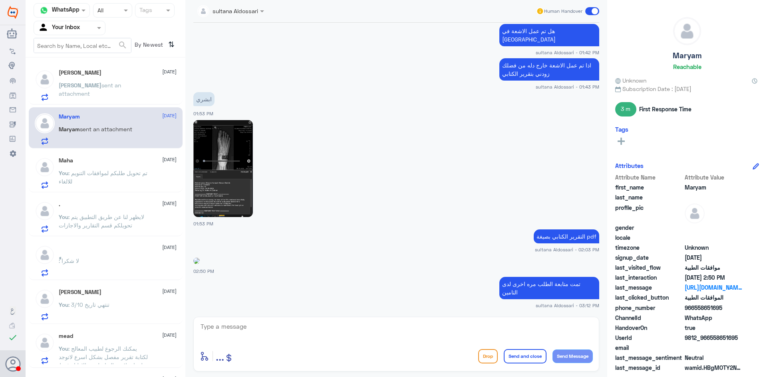
scroll to position [585, 0]
click at [343, 328] on textarea at bounding box center [396, 332] width 393 height 20
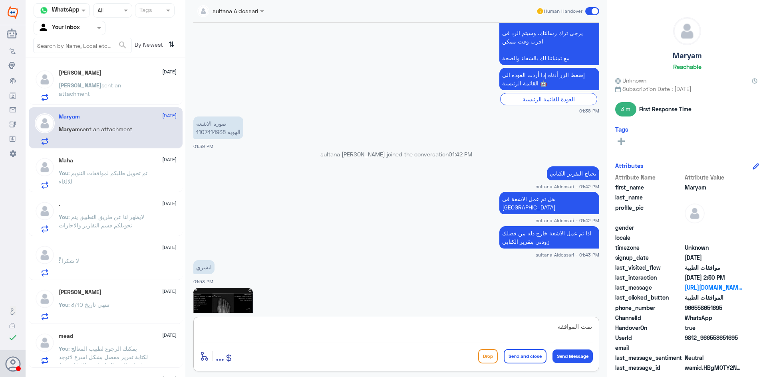
scroll to position [345, 0]
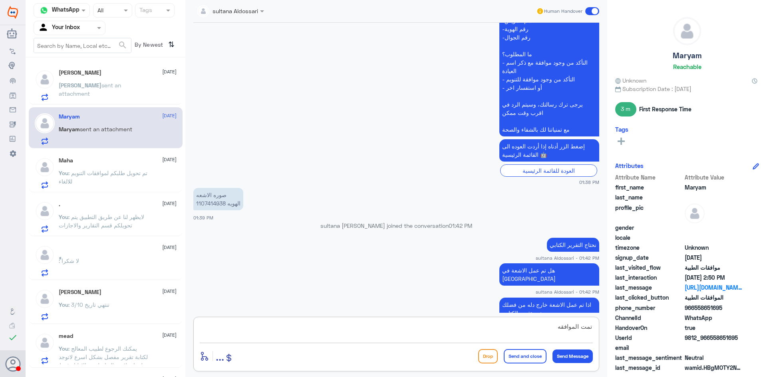
click at [210, 210] on p "صوره الاشعه الهويه 1107414938" at bounding box center [218, 199] width 50 height 22
copy p "1107414938"
click at [435, 334] on textarea "تمت الموافقه" at bounding box center [396, 332] width 393 height 20
type textarea "تمت الموافقه يمكنك عمل الخدمة"
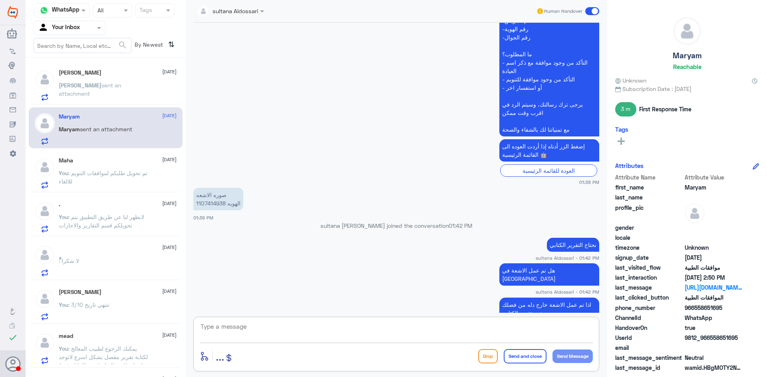
scroll to position [611, 0]
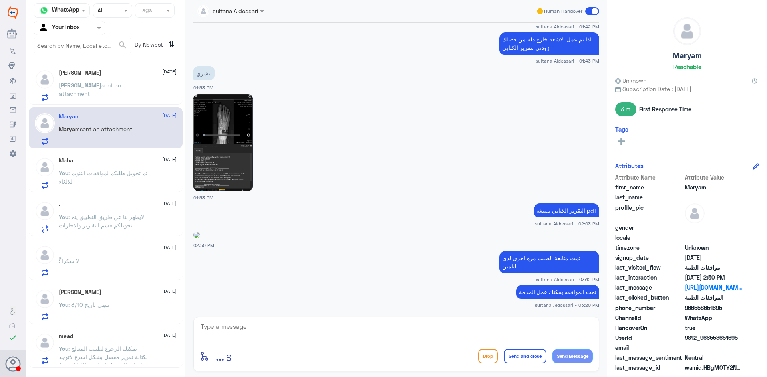
click at [93, 163] on div "Maha [DATE]" at bounding box center [118, 160] width 118 height 7
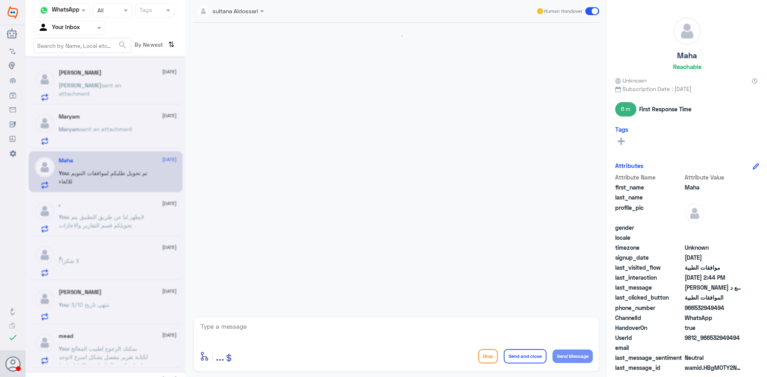
scroll to position [255, 0]
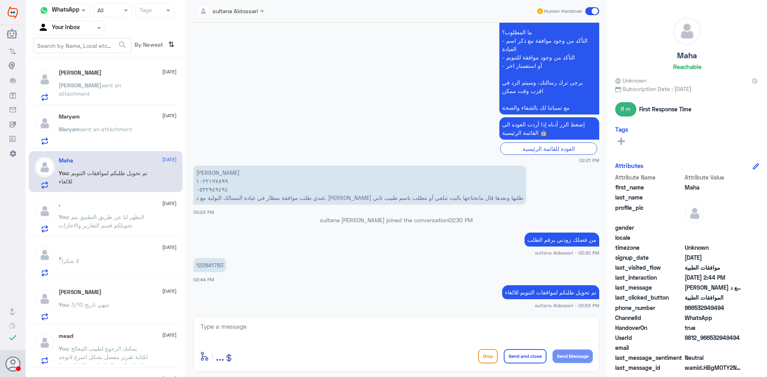
click at [119, 85] on span "sent an attachment" at bounding box center [90, 89] width 62 height 15
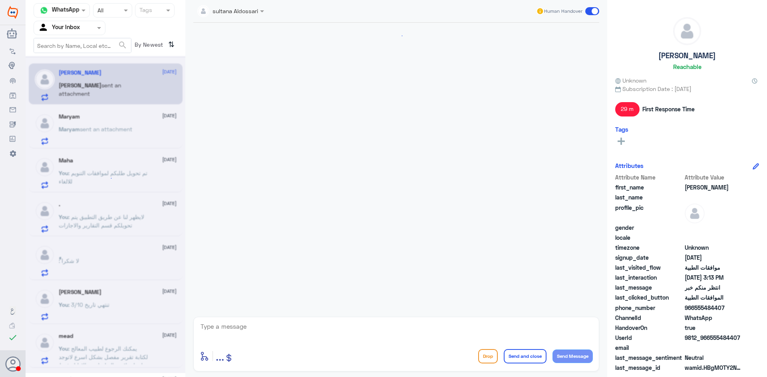
scroll to position [338, 0]
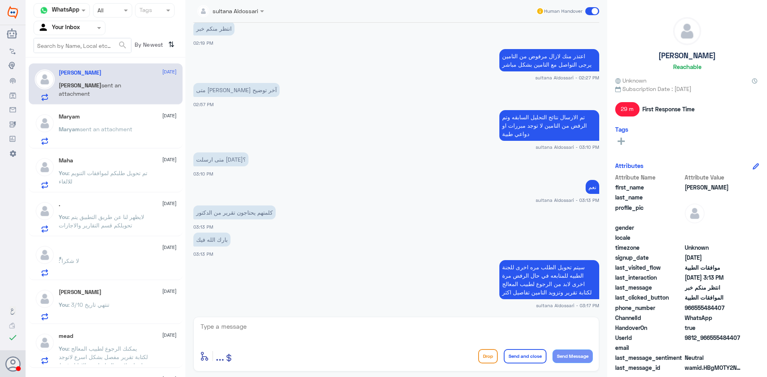
click at [79, 28] on input "text" at bounding box center [60, 27] width 44 height 9
click at [71, 85] on Team "Your Team" at bounding box center [65, 88] width 27 height 7
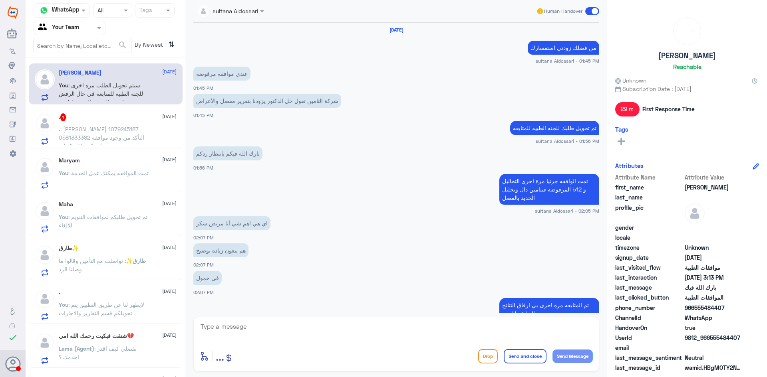
scroll to position [338, 0]
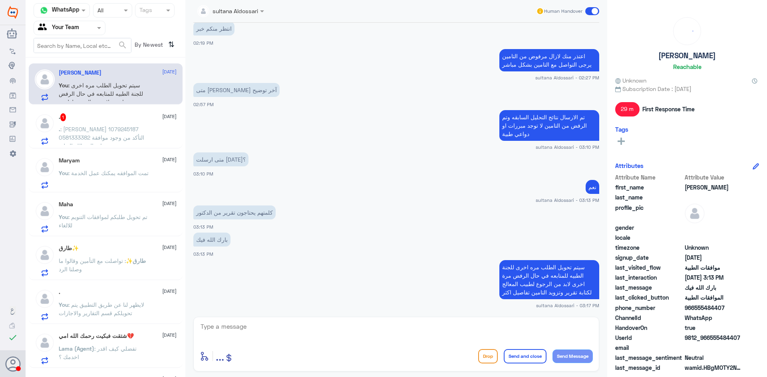
click at [88, 127] on span ": [PERSON_NAME] 1079245187 0581333382 التأكد من وجود موافقة عيادة المسالك البول…" at bounding box center [101, 138] width 85 height 24
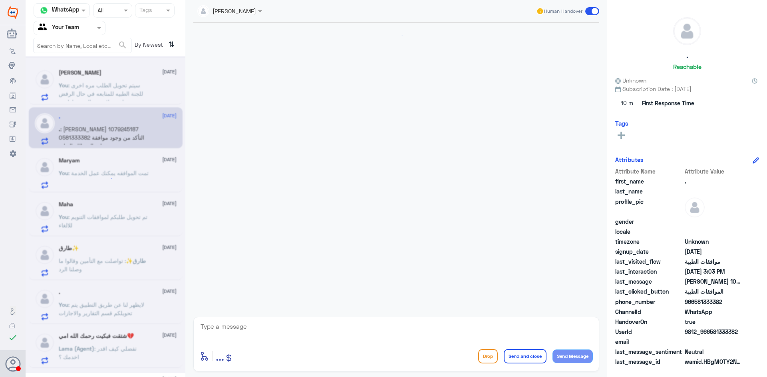
scroll to position [153, 0]
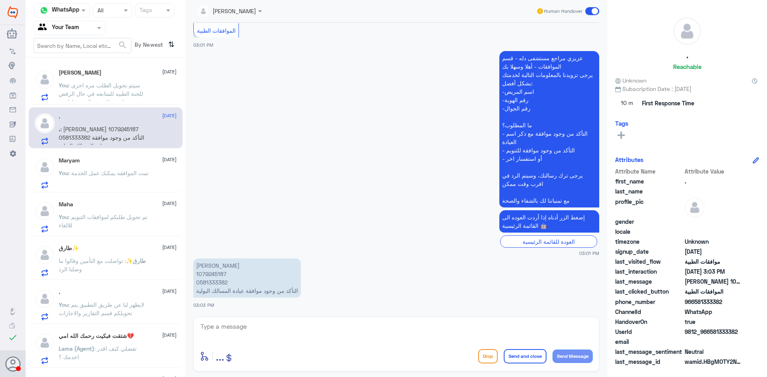
click at [210, 274] on p "[PERSON_NAME] 1079245187 0581333382 التأكد من وجود موافقة عيادة المسالك البولية" at bounding box center [246, 278] width 107 height 39
click at [301, 343] on div "enter flow name ... Drop Send and close Send Message" at bounding box center [396, 344] width 406 height 55
click at [294, 335] on textarea at bounding box center [396, 332] width 393 height 20
type textarea "تمت متابعة طلبكم قيد الاجراء لدى التامين"
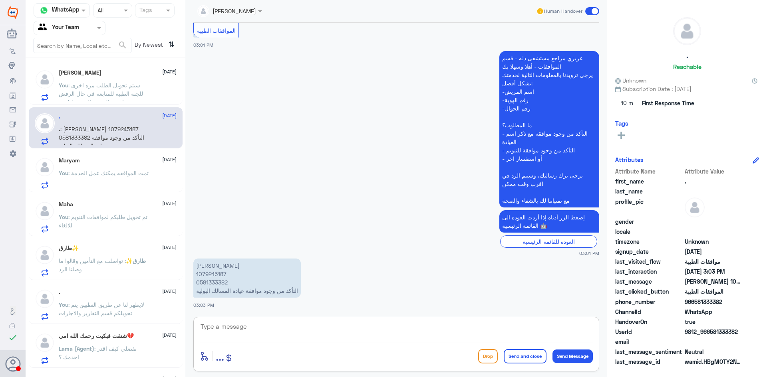
scroll to position [188, 0]
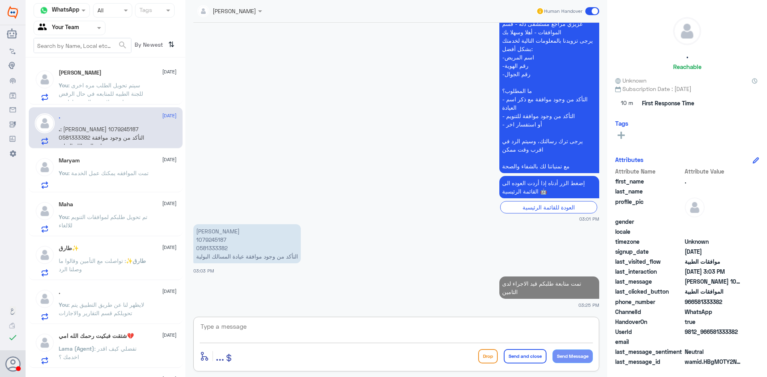
click at [93, 86] on span ": سيتم تحويل الطلب مره اخرى للجنة الطبيه للمتابعه في حال الرفض مرة اخرى لابد من…" at bounding box center [101, 102] width 84 height 40
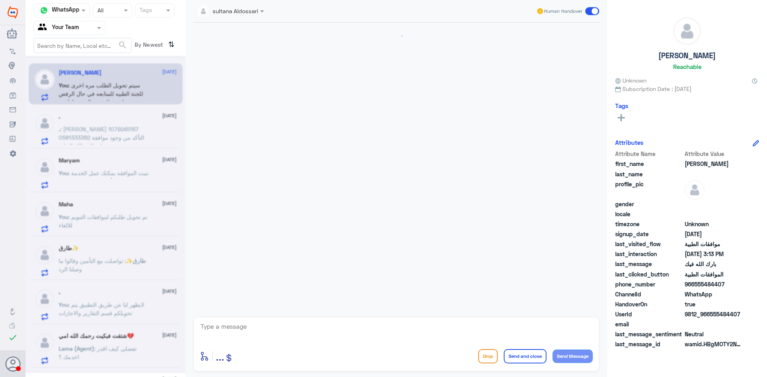
scroll to position [338, 0]
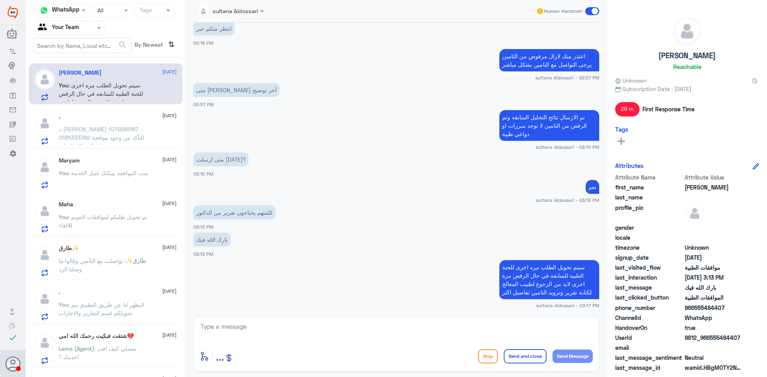
click at [87, 27] on div at bounding box center [69, 27] width 71 height 9
click at [78, 64] on div "Your Inbox" at bounding box center [70, 71] width 72 height 18
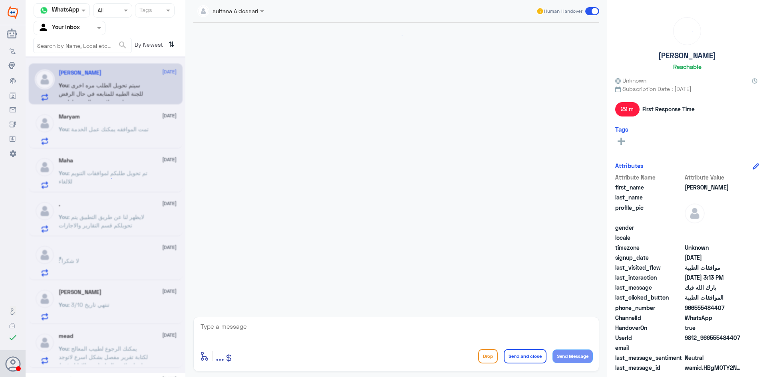
scroll to position [338, 0]
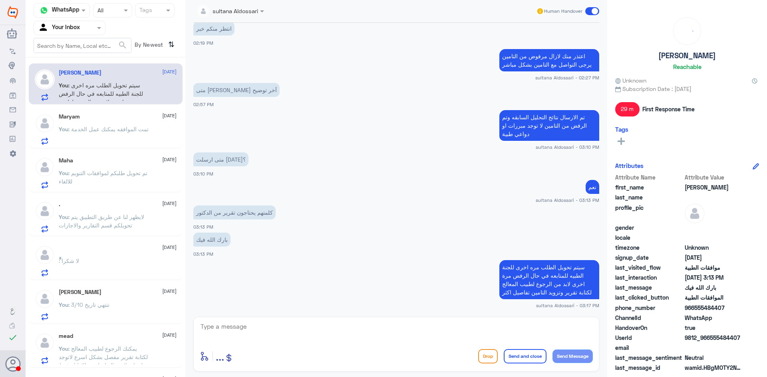
click at [82, 32] on div "Agent Filter Your Inbox" at bounding box center [64, 28] width 61 height 12
click at [72, 81] on div "Your Team" at bounding box center [70, 90] width 72 height 18
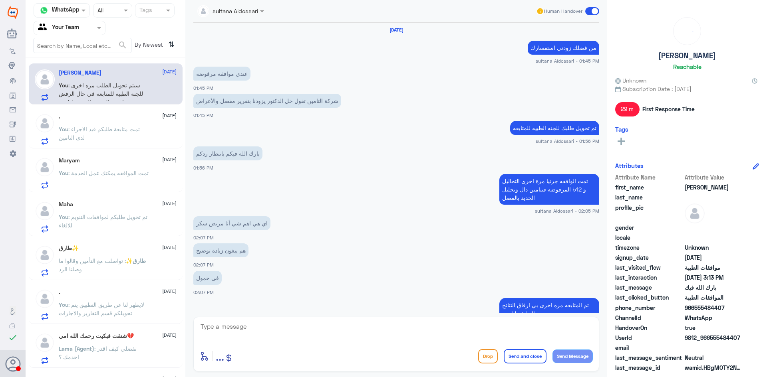
scroll to position [338, 0]
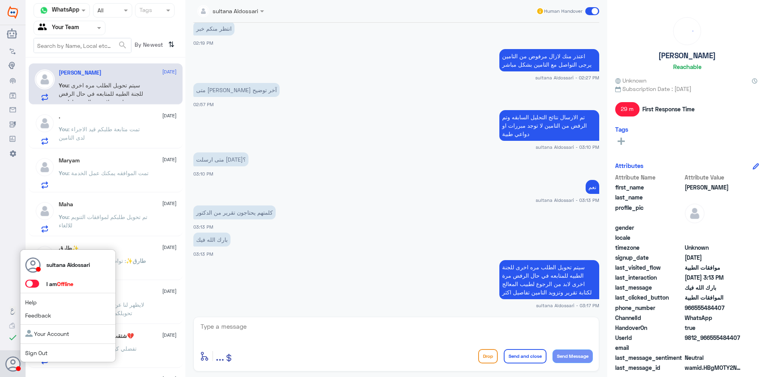
click at [27, 353] on link "Sign Out" at bounding box center [36, 353] width 22 height 7
